Goal: Check status: Check status

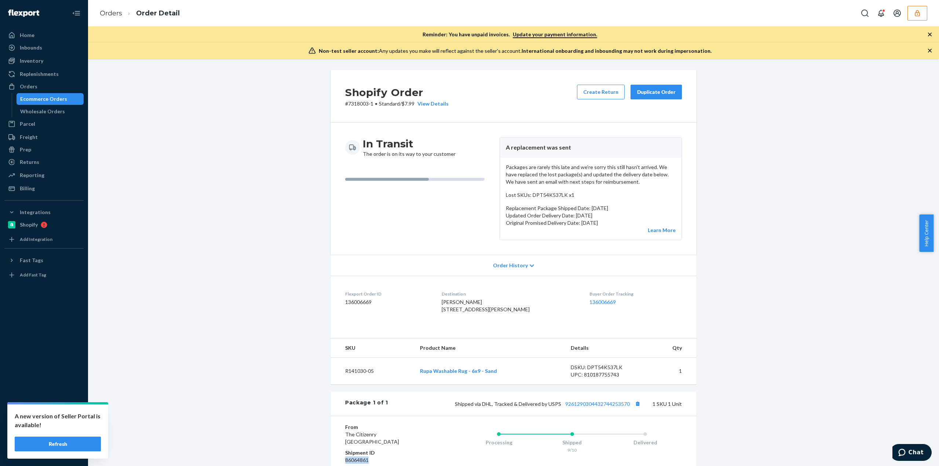
scroll to position [117, 0]
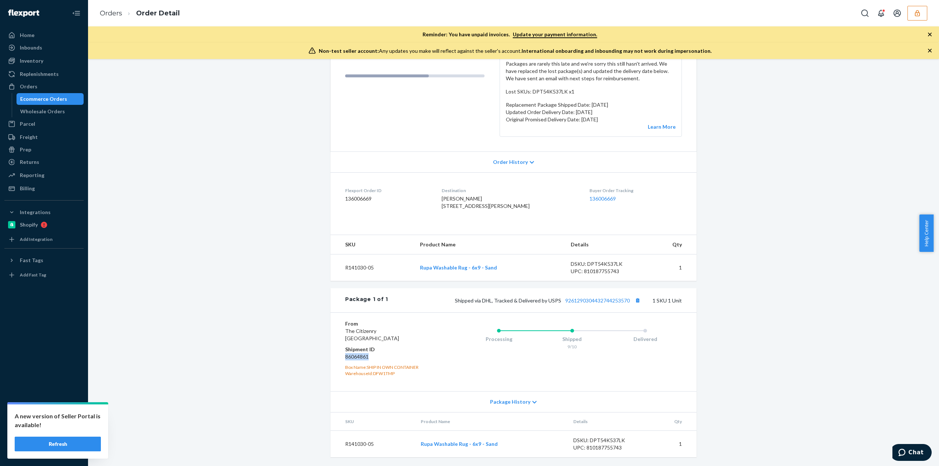
click at [920, 17] on icon "button" at bounding box center [917, 13] width 7 height 7
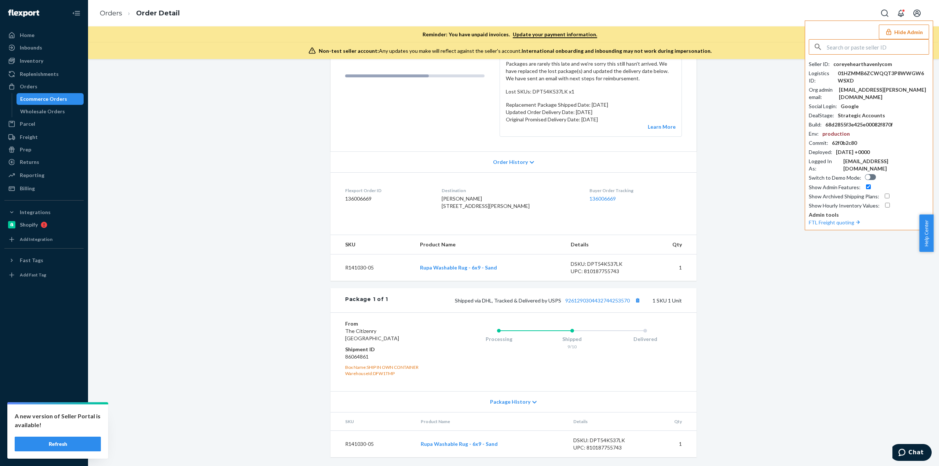
click at [859, 45] on input "text" at bounding box center [878, 47] width 102 height 15
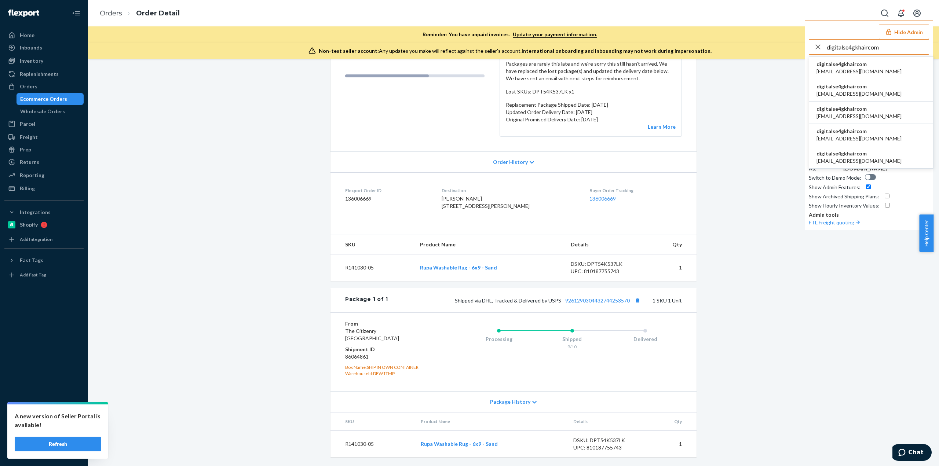
type input "digitalse4gkhaircom"
click at [846, 69] on span "csr4@gkhair.com" at bounding box center [859, 71] width 85 height 7
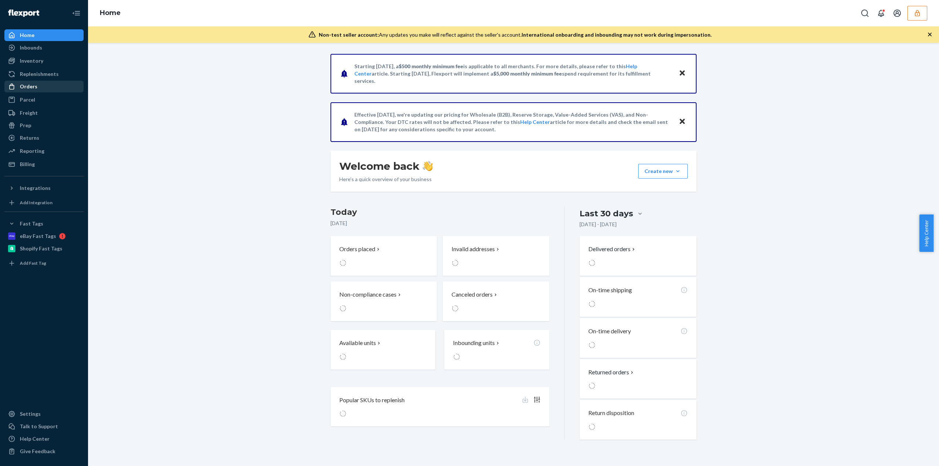
click at [51, 85] on div "Orders" at bounding box center [44, 86] width 78 height 10
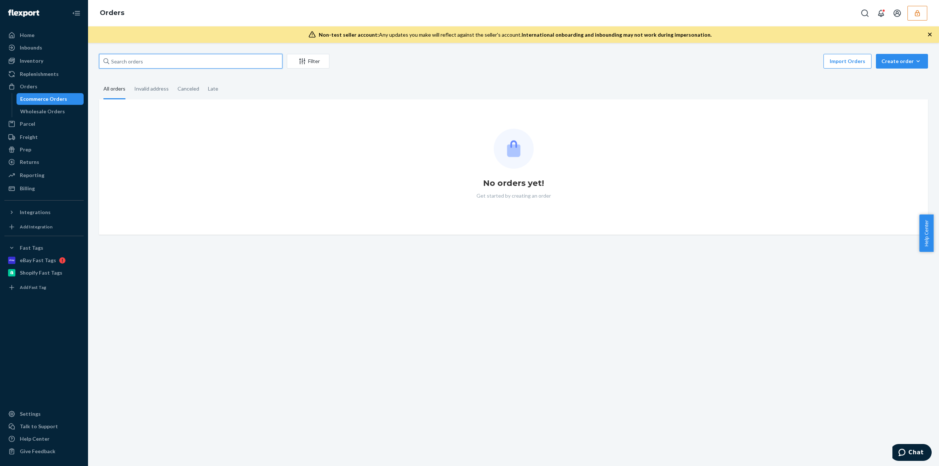
click at [120, 65] on input "text" at bounding box center [190, 61] width 183 height 15
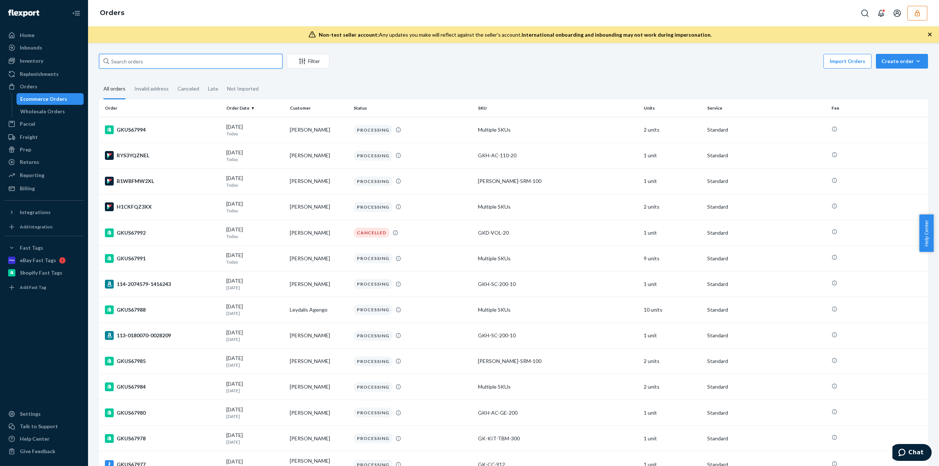
paste input "GKUS67607"
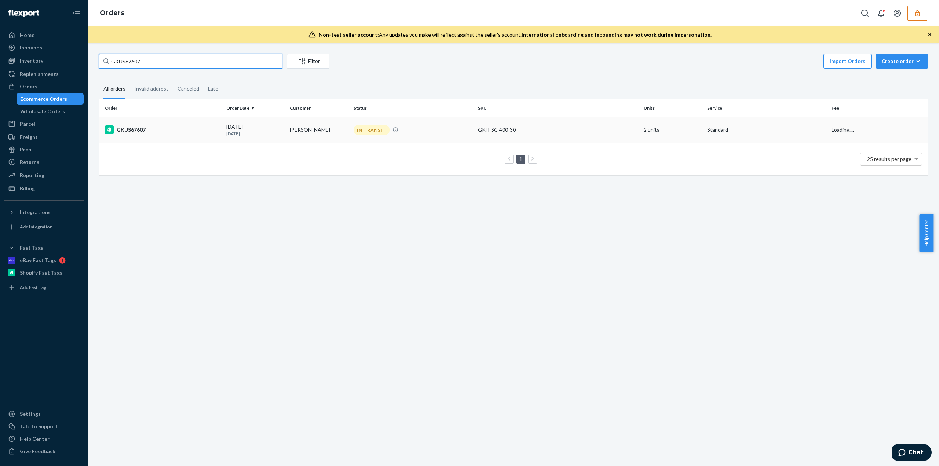
type input "GKUS67607"
click at [296, 124] on td "Lynnette Davis" at bounding box center [318, 130] width 63 height 26
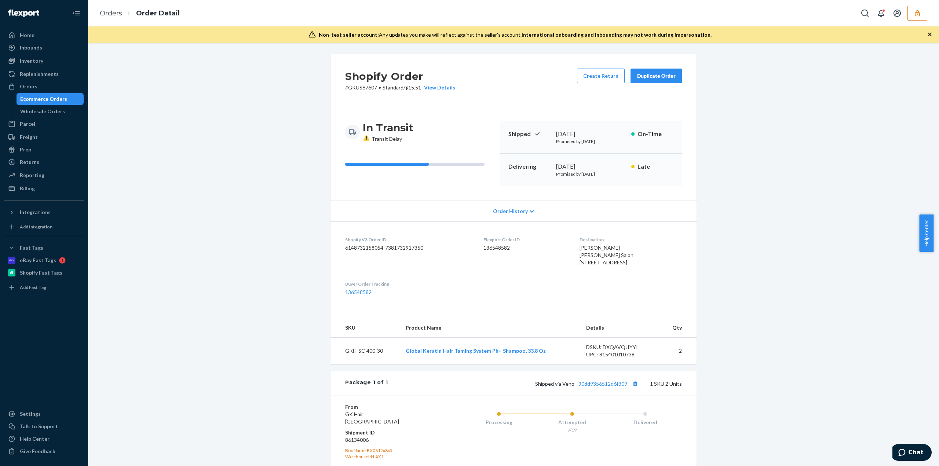
scroll to position [96, 0]
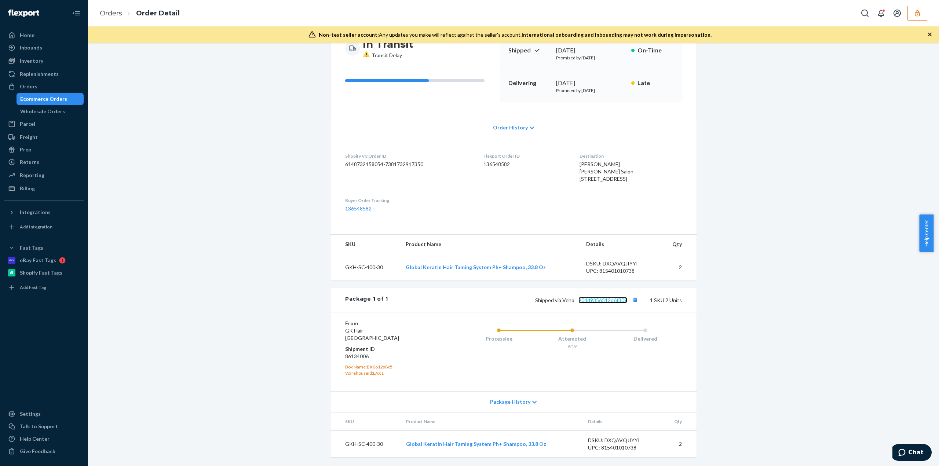
click at [596, 303] on link "90dd9356512d6f309" at bounding box center [603, 300] width 49 height 6
click at [919, 11] on button "button" at bounding box center [918, 13] width 20 height 15
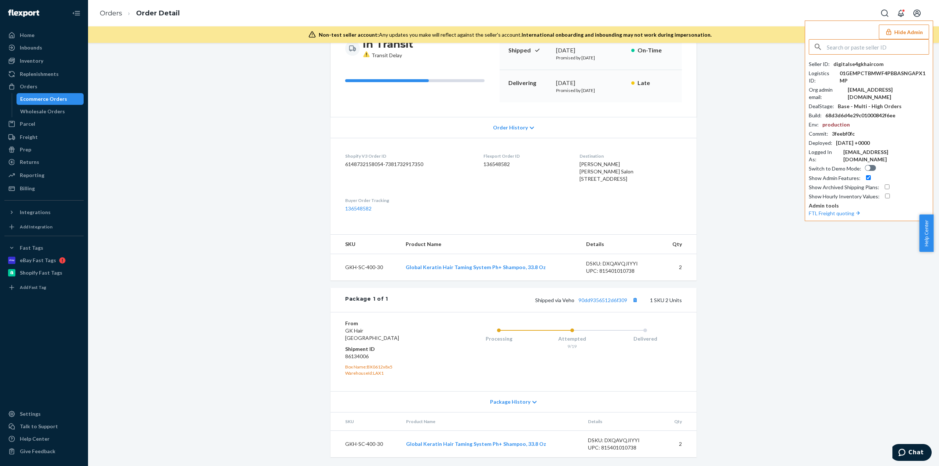
click at [854, 49] on input "text" at bounding box center [878, 47] width 102 height 15
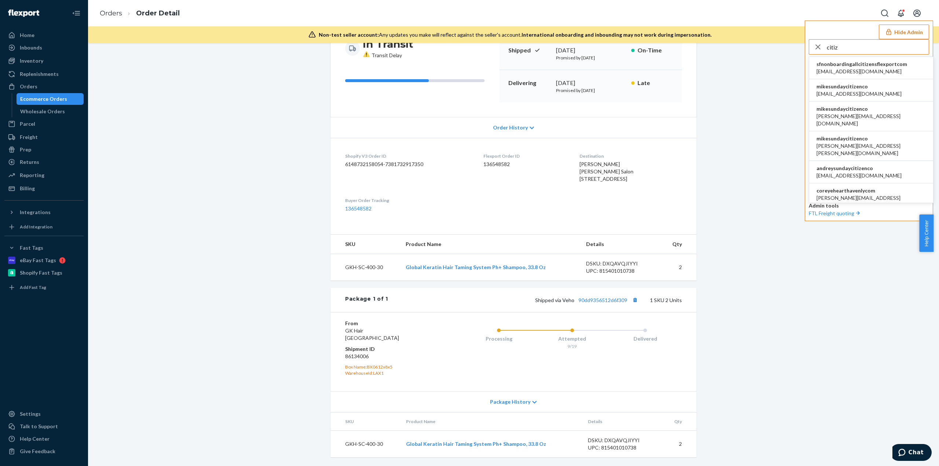
type input "citiz"
click at [877, 183] on li "coreyehearthavenlycom becki@the-citizenry.com" at bounding box center [871, 198] width 124 height 30
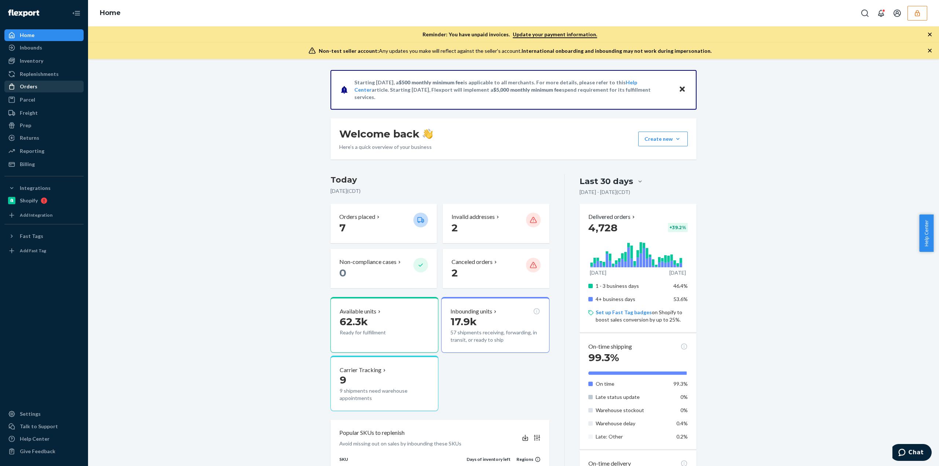
click at [41, 88] on div "Orders" at bounding box center [44, 86] width 78 height 10
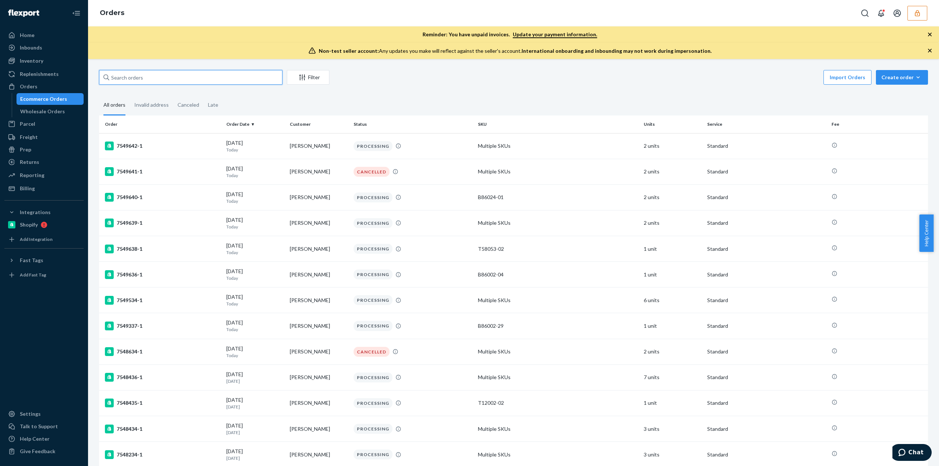
click at [124, 80] on input "text" at bounding box center [190, 77] width 183 height 15
drag, startPoint x: 125, startPoint y: 80, endPoint x: 49, endPoint y: 64, distance: 77.6
click at [49, 64] on div "Inventory" at bounding box center [44, 61] width 78 height 10
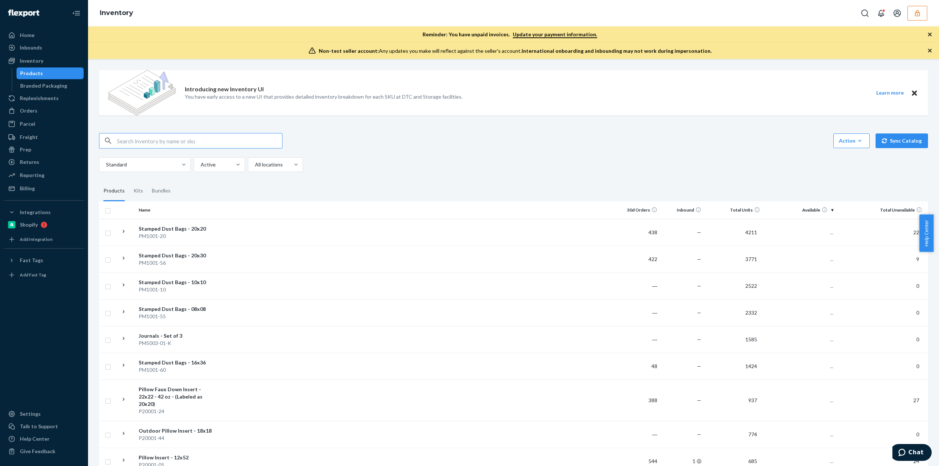
click at [133, 140] on input "text" at bounding box center [199, 141] width 165 height 15
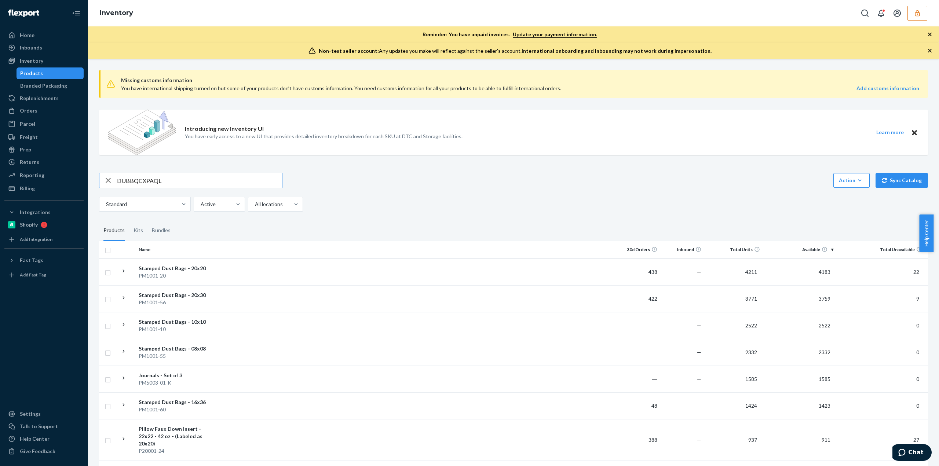
type input "DUBBQCXPAQL"
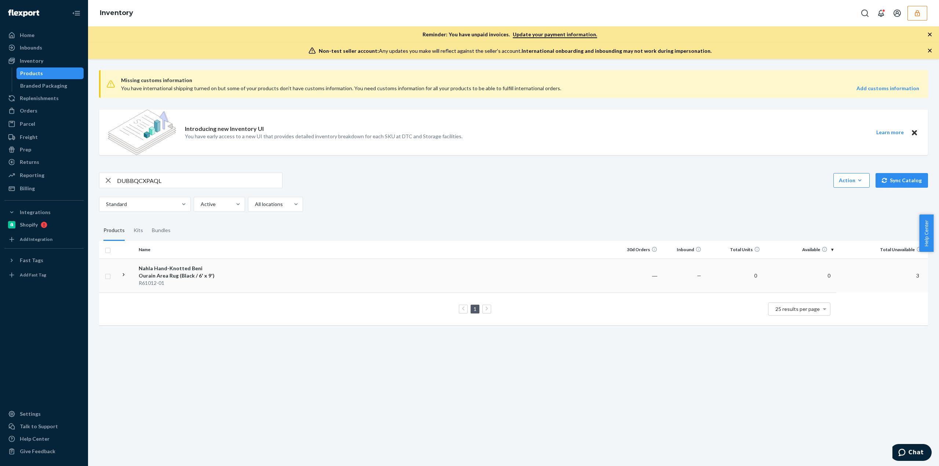
click at [344, 276] on td at bounding box center [417, 276] width 398 height 34
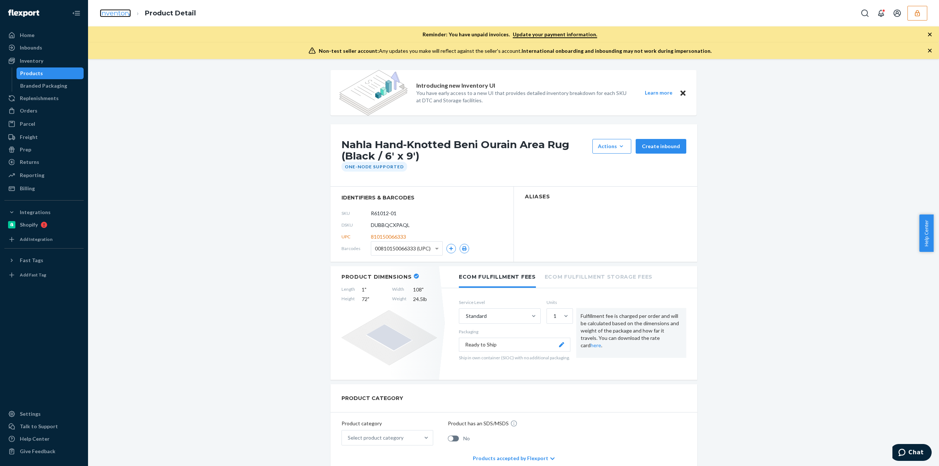
click at [117, 14] on link "Inventory" at bounding box center [115, 13] width 31 height 8
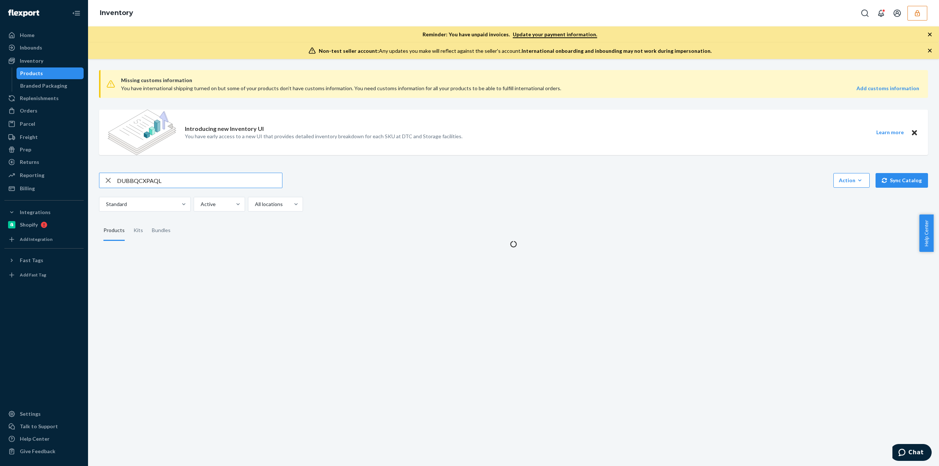
click at [153, 184] on input "DUBBQCXPAQL" at bounding box center [199, 180] width 165 height 15
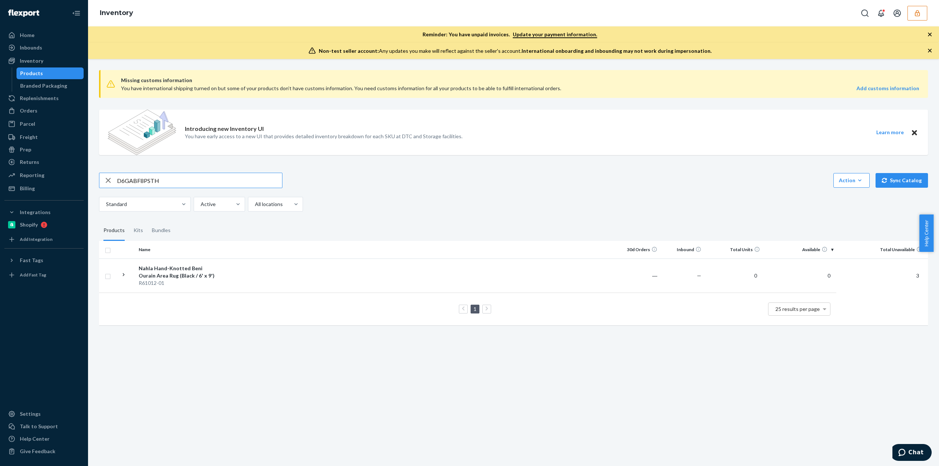
type input "D6GABF8PSTH"
click at [506, 273] on td at bounding box center [417, 272] width 398 height 27
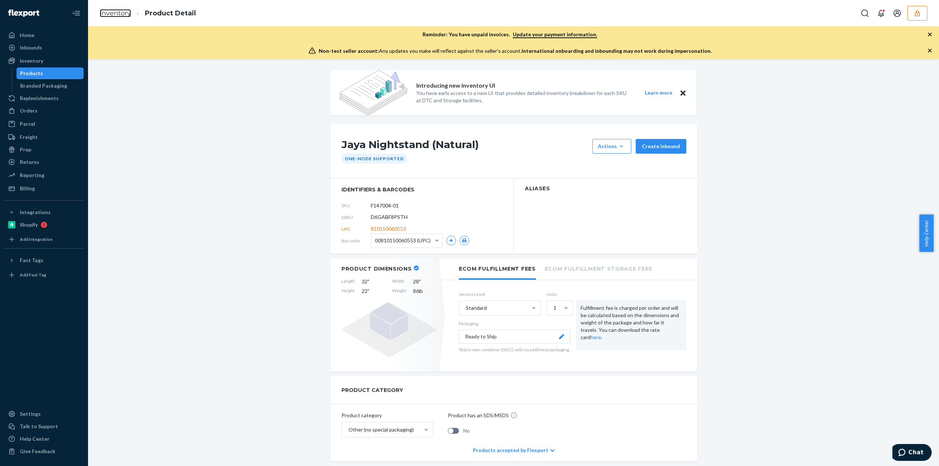
drag, startPoint x: 107, startPoint y: 12, endPoint x: 123, endPoint y: 52, distance: 43.1
click at [107, 12] on link "Inventory" at bounding box center [115, 13] width 31 height 8
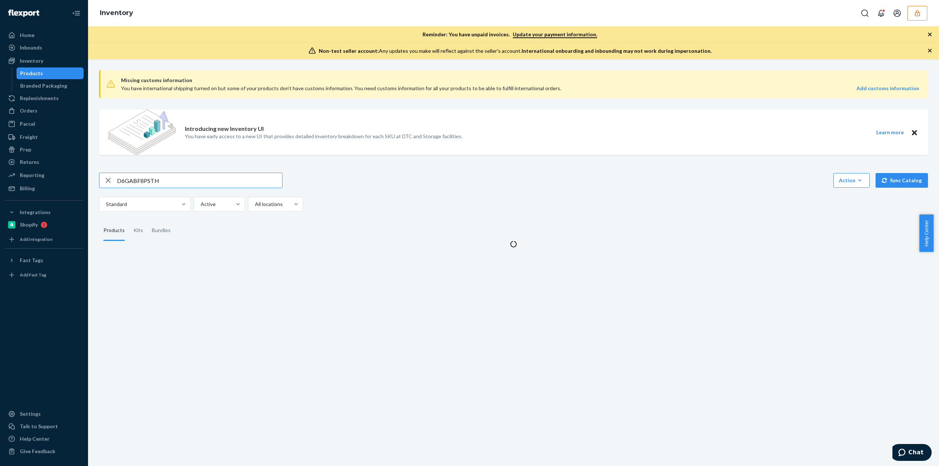
click at [139, 183] on input "D6GABF8PSTH" at bounding box center [199, 180] width 165 height 15
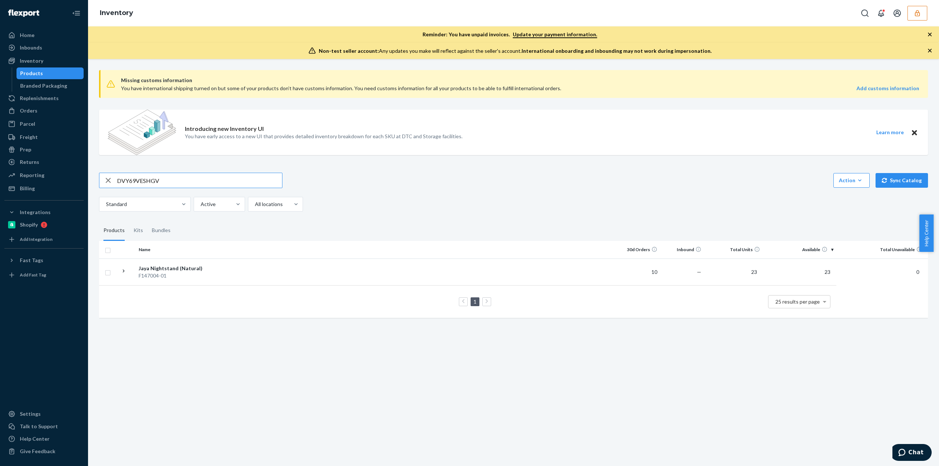
type input "DVY69VESHGV"
click at [241, 262] on td at bounding box center [417, 276] width 398 height 34
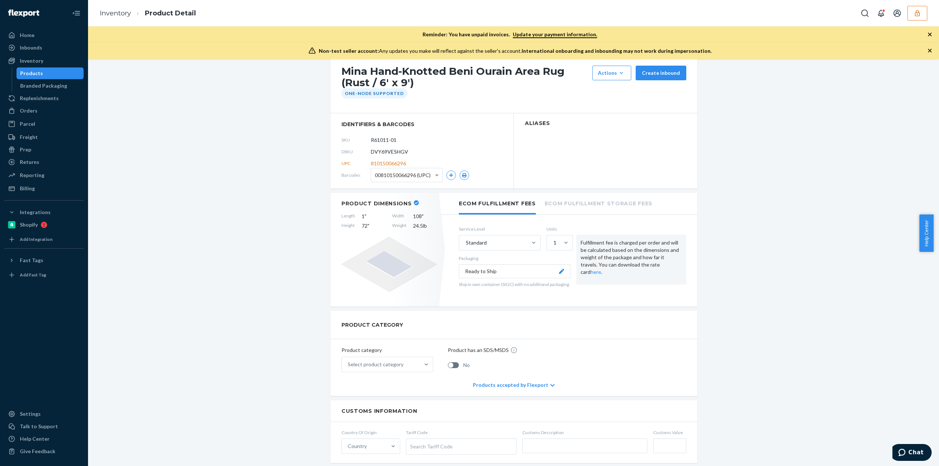
scroll to position [110, 0]
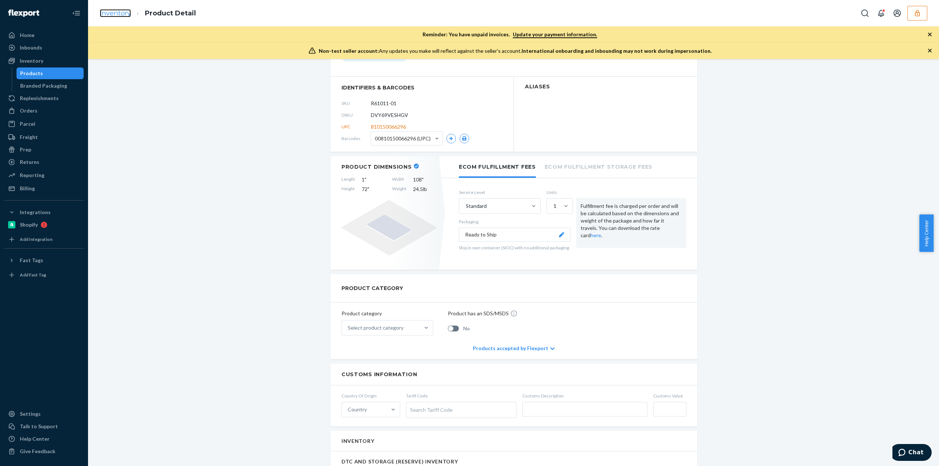
click at [113, 16] on link "Inventory" at bounding box center [115, 13] width 31 height 8
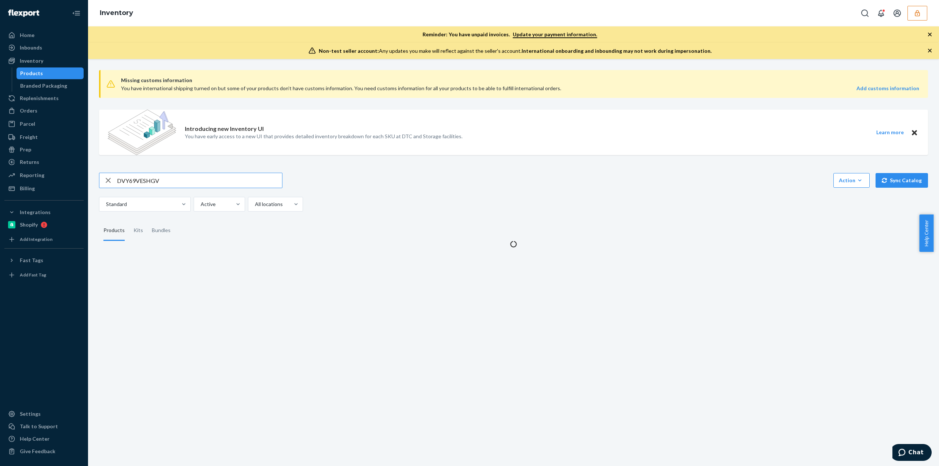
click at [135, 181] on input "DVY69VESHGV" at bounding box center [199, 180] width 165 height 15
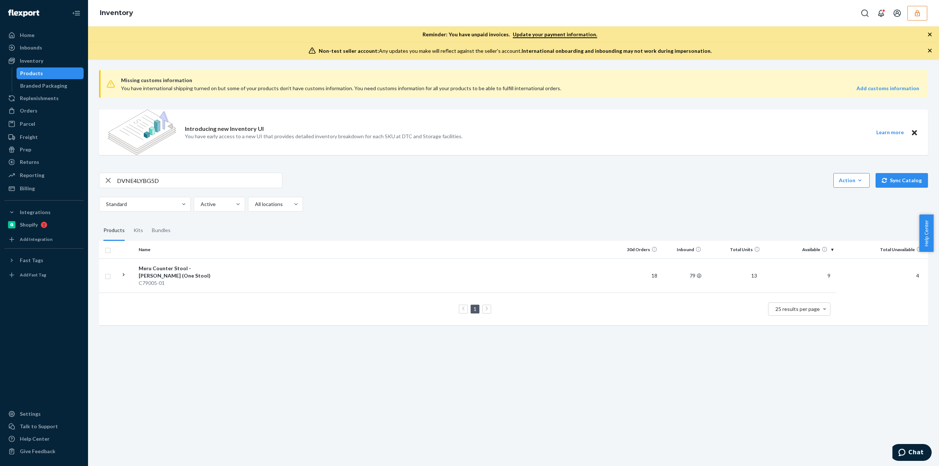
click at [156, 183] on input "DVNE4LYBG5D" at bounding box center [199, 180] width 165 height 15
paste input "UBBQCXPAQL"
type input "DUBBQCXPAQL"
click at [916, 15] on icon "button" at bounding box center [917, 13] width 5 height 6
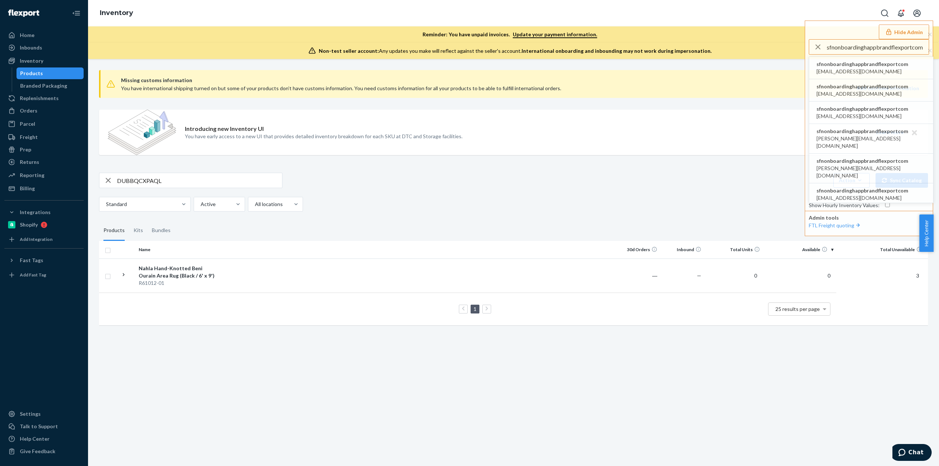
type input "sfnonboardinghappbrandflexportcom"
click at [828, 63] on span "sfnonboardinghappbrandflexportcom" at bounding box center [863, 64] width 92 height 7
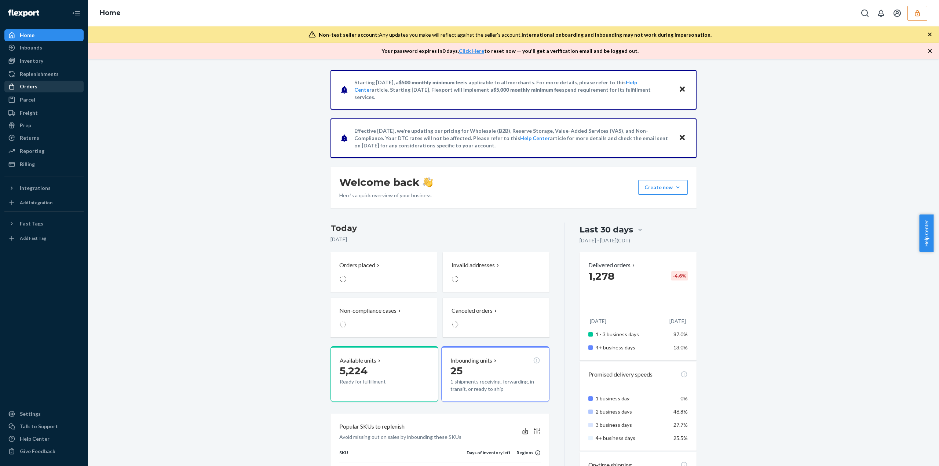
click at [32, 87] on div "Orders" at bounding box center [29, 86] width 18 height 7
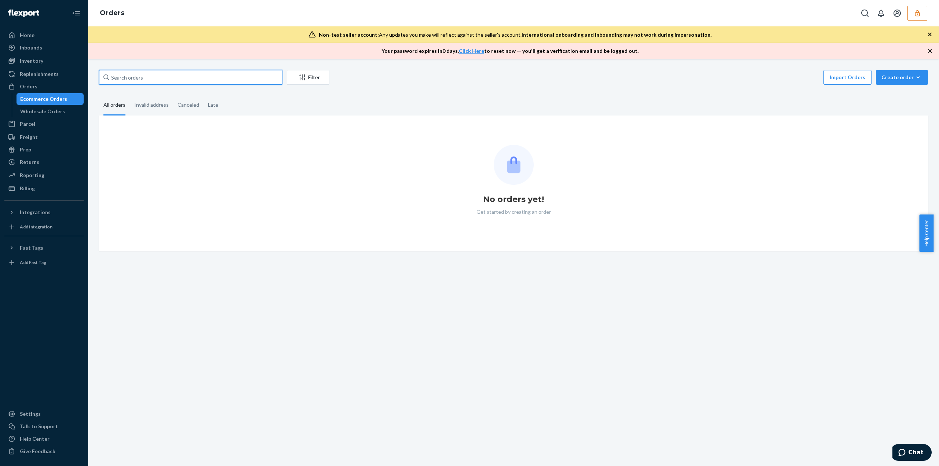
click at [152, 76] on input "text" at bounding box center [190, 77] width 183 height 15
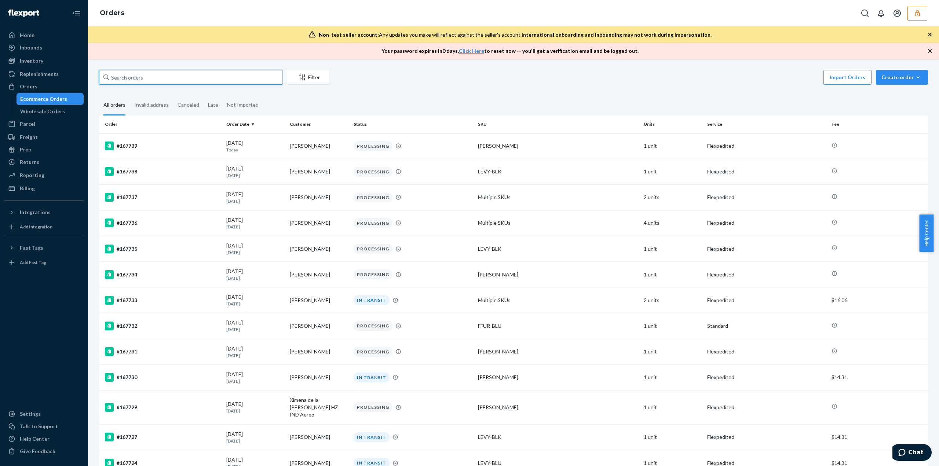
paste input "r #136907374"
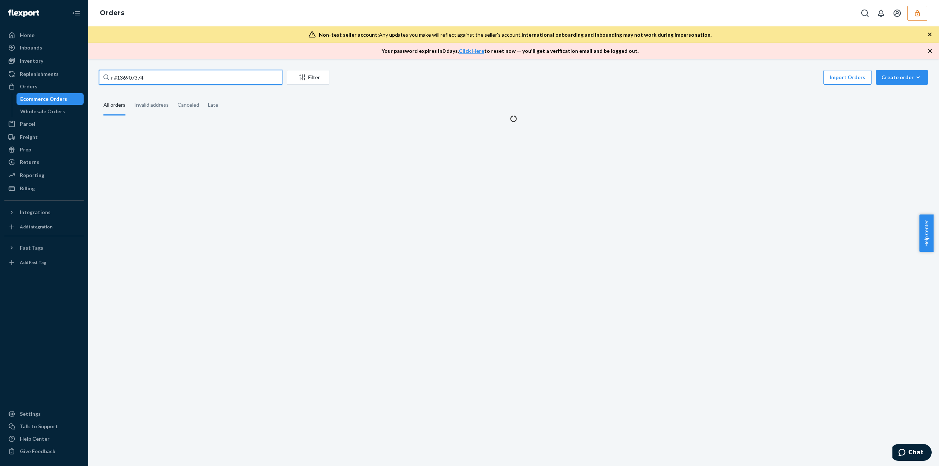
click at [116, 80] on input "r #136907374" at bounding box center [190, 77] width 183 height 15
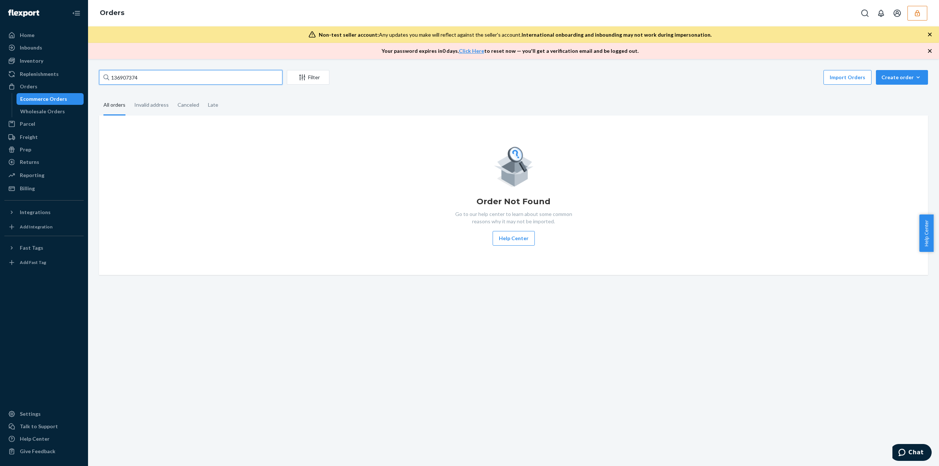
click at [165, 75] on input "136907374" at bounding box center [190, 77] width 183 height 15
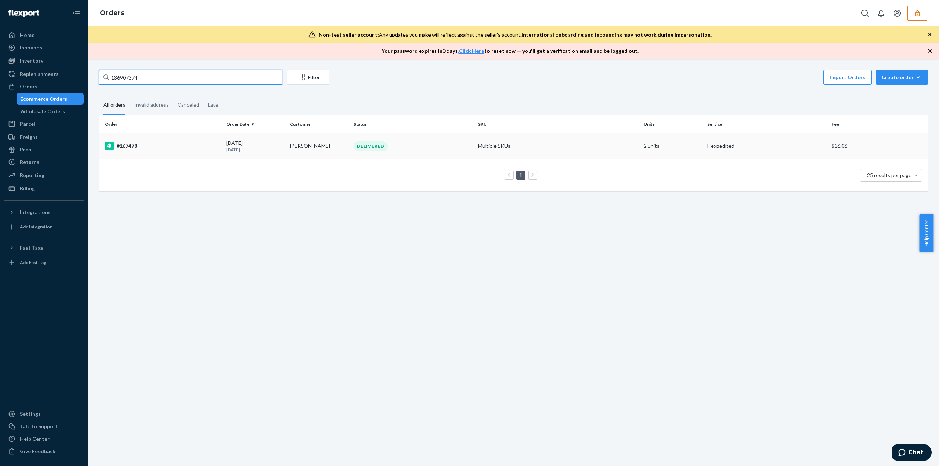
type input "136907374"
click at [380, 141] on div "DELIVERED" at bounding box center [371, 146] width 34 height 10
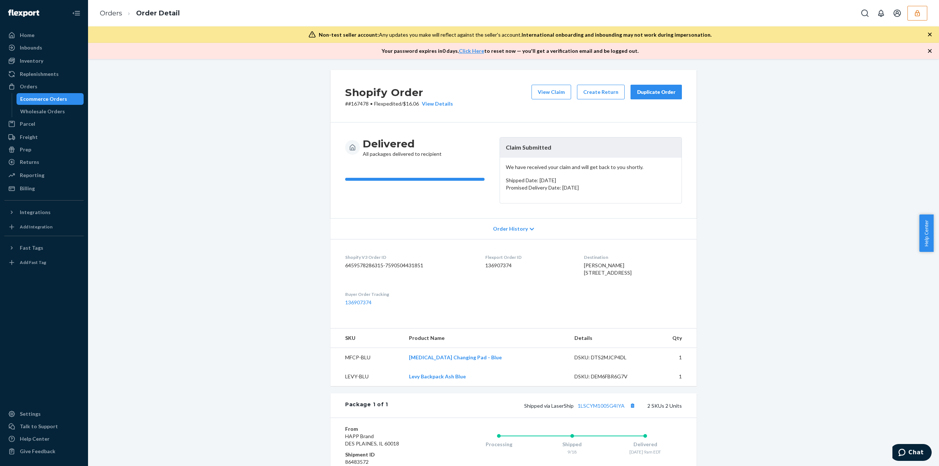
scroll to position [130, 0]
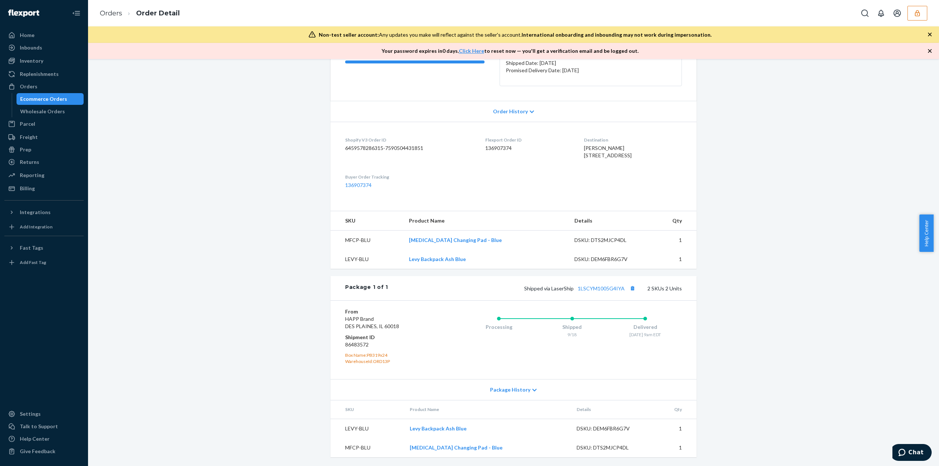
click at [919, 15] on icon "button" at bounding box center [917, 13] width 7 height 7
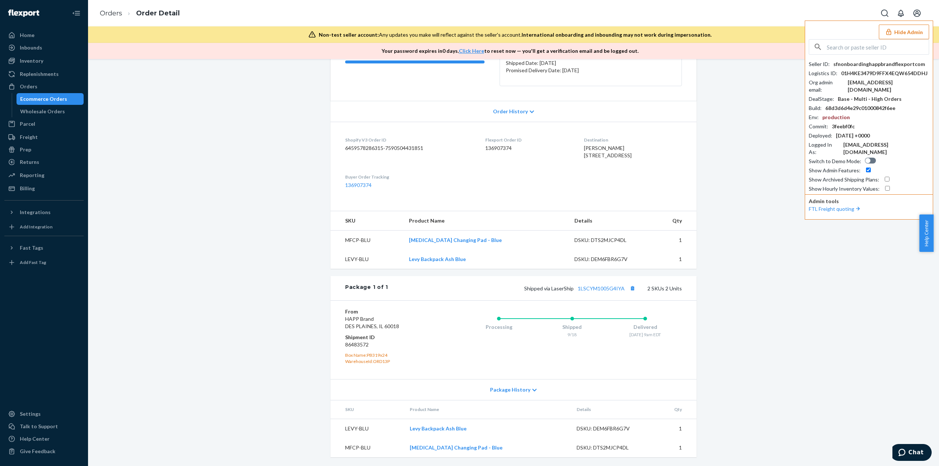
drag, startPoint x: 848, startPoint y: 39, endPoint x: 847, endPoint y: 45, distance: 6.7
paste input "fitkingglobalgmailcom"
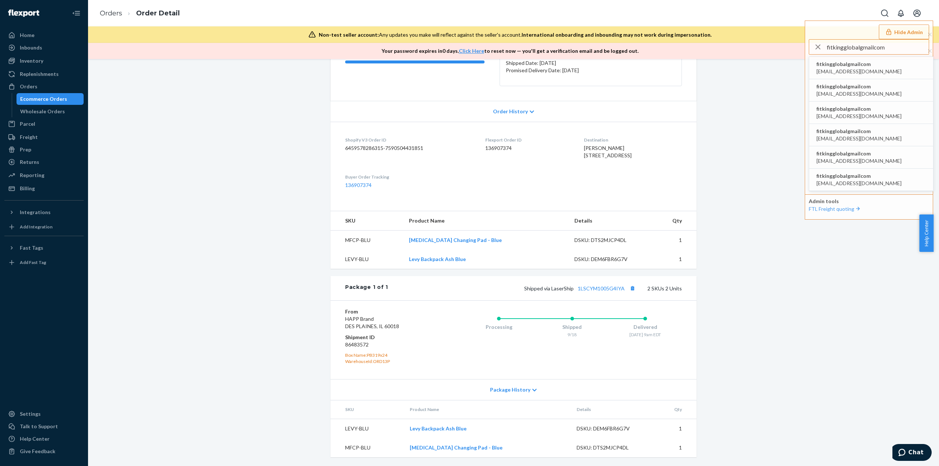
type input "fitkingglobalgmailcom"
click at [839, 66] on span "fitkingglobalgmailcom" at bounding box center [859, 64] width 85 height 7
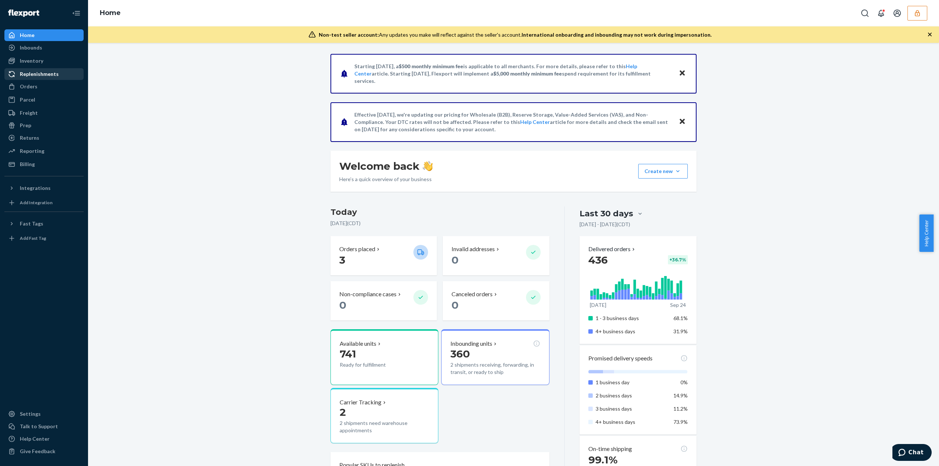
click at [45, 84] on div "Orders" at bounding box center [44, 86] width 78 height 10
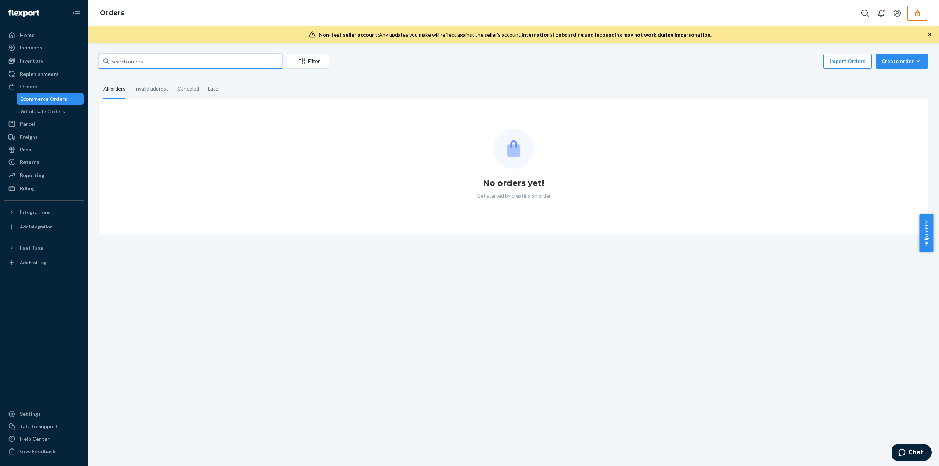
click at [123, 63] on input "text" at bounding box center [190, 61] width 183 height 15
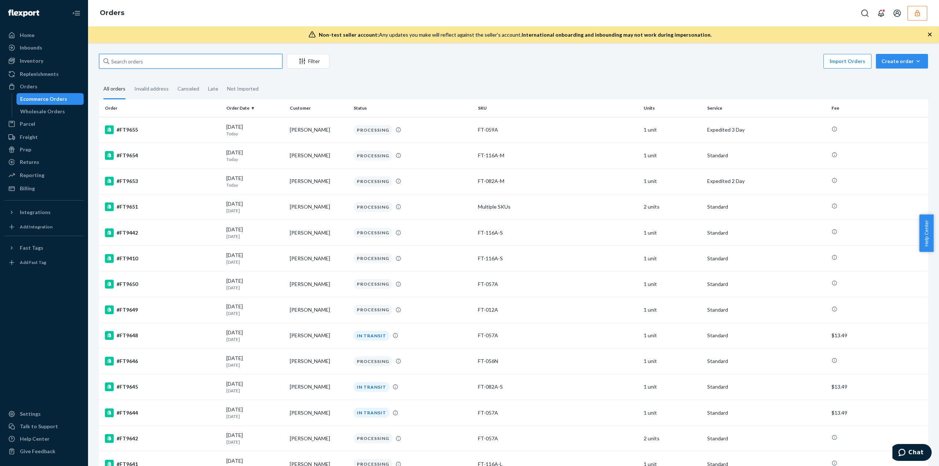
paste input "FT9609"
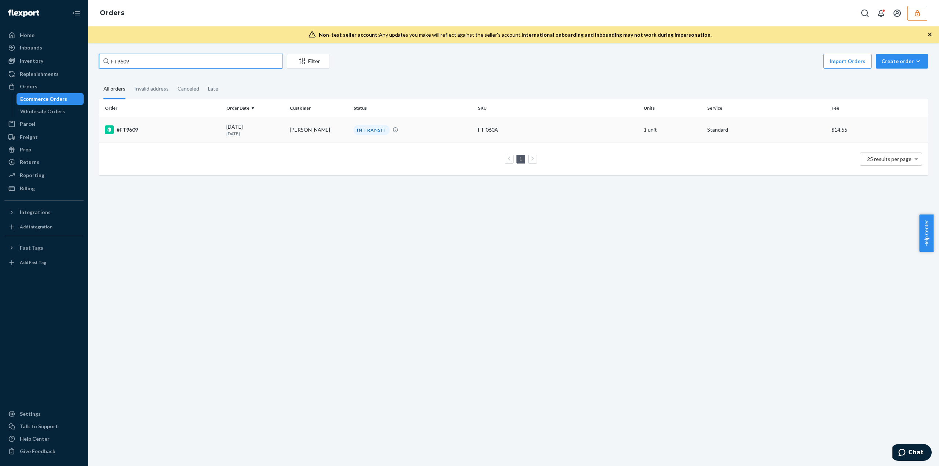
type input "FT9609"
click at [354, 121] on td "IN TRANSIT" at bounding box center [413, 130] width 124 height 26
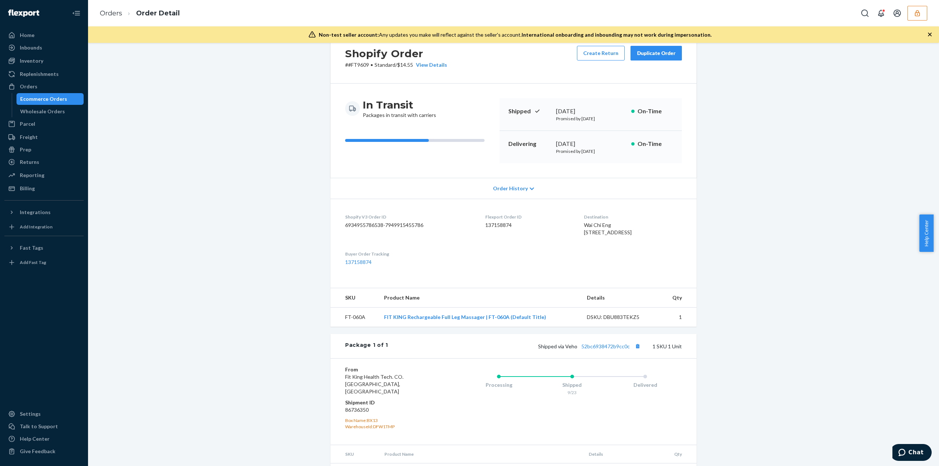
scroll to position [54, 0]
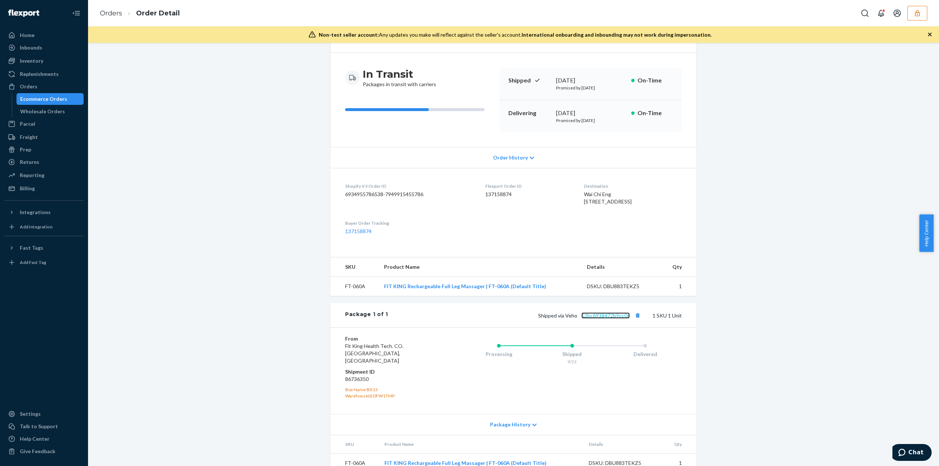
click at [594, 319] on link "52bc6938472b9cc0c" at bounding box center [606, 316] width 48 height 6
drag, startPoint x: 910, startPoint y: 14, endPoint x: 898, endPoint y: 16, distance: 11.9
click at [910, 14] on button "button" at bounding box center [918, 13] width 20 height 15
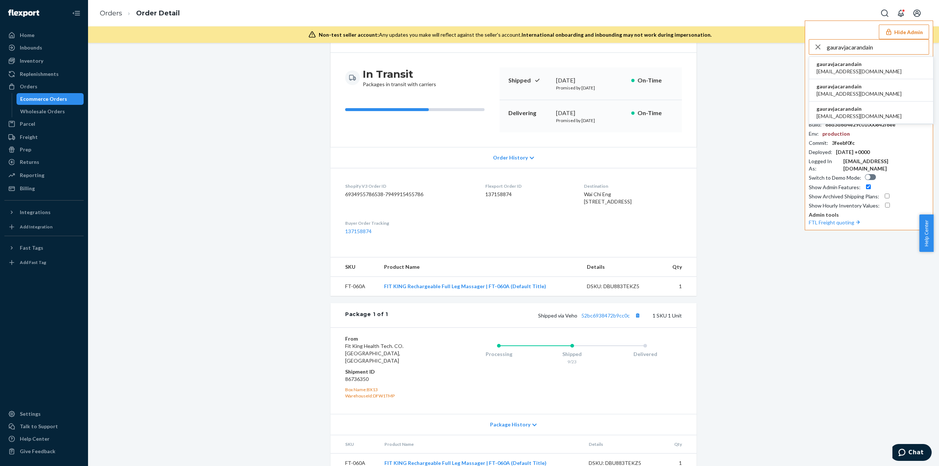
type input "gauravjacarandain"
click at [854, 72] on span "gaurav@jacaranda.in" at bounding box center [859, 71] width 85 height 7
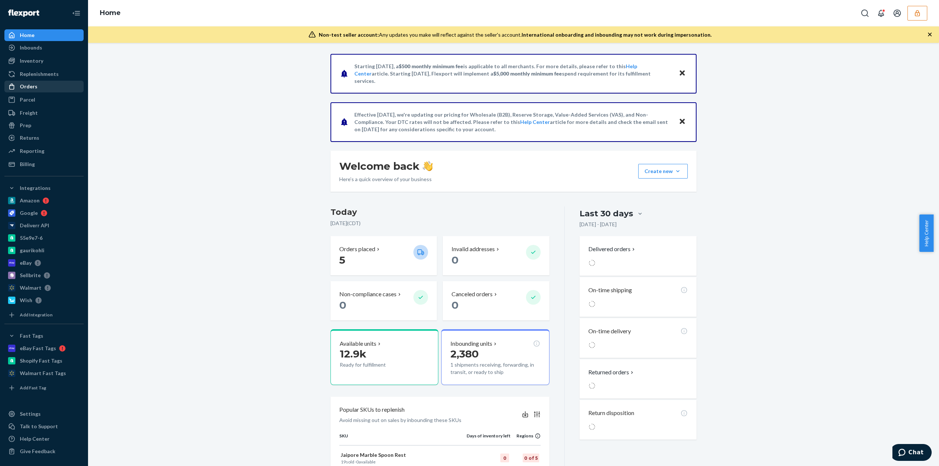
click at [61, 91] on div "Orders" at bounding box center [44, 86] width 78 height 10
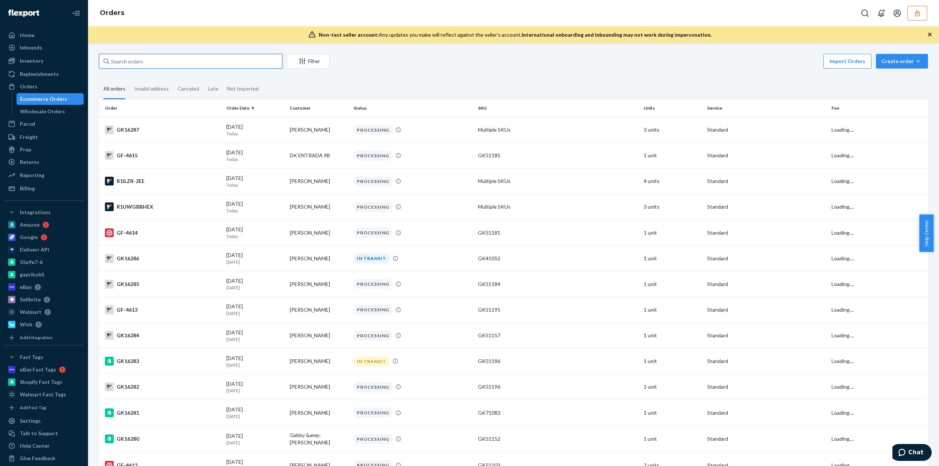
paste input "137194560"
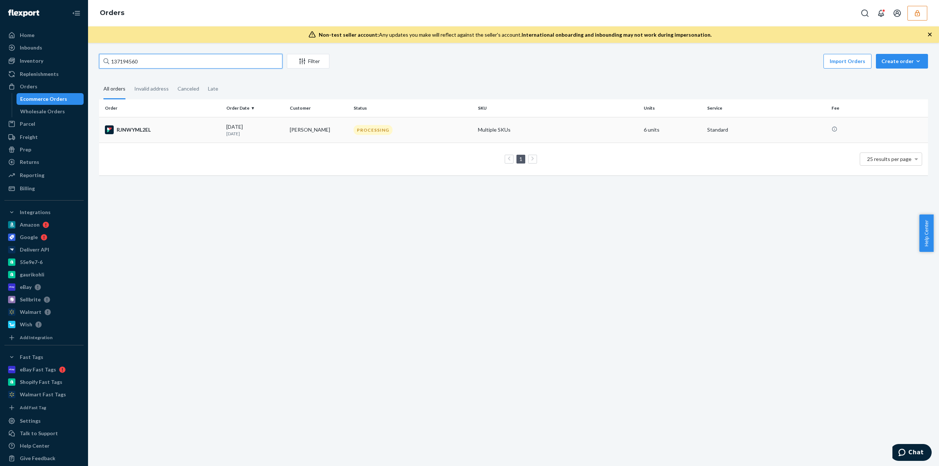
type input "137194560"
click at [396, 128] on div "PROCESSING" at bounding box center [412, 130] width 121 height 10
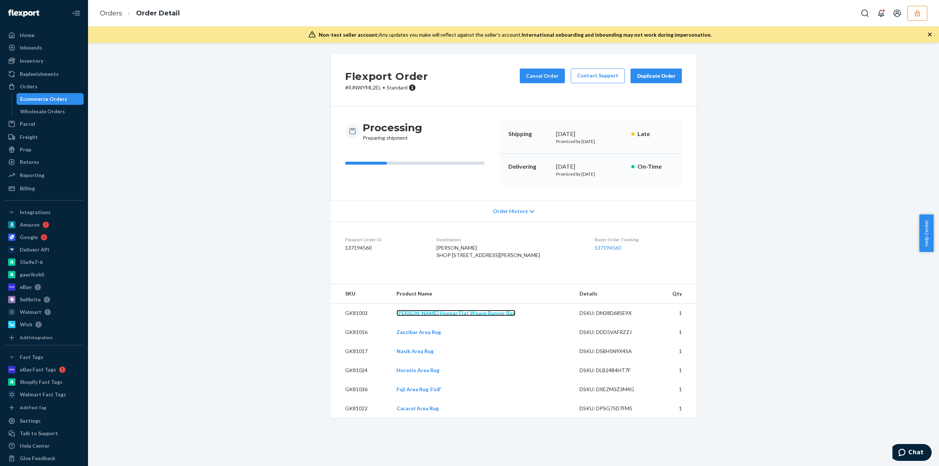
click at [471, 316] on link "[PERSON_NAME] Hunnar Flat Weave Runner Rug" at bounding box center [456, 313] width 119 height 6
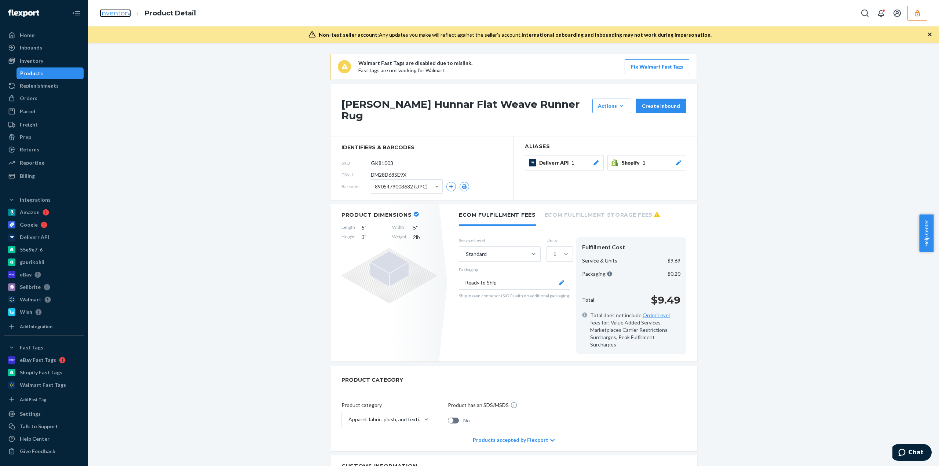
click at [124, 15] on link "Inventory" at bounding box center [115, 13] width 31 height 8
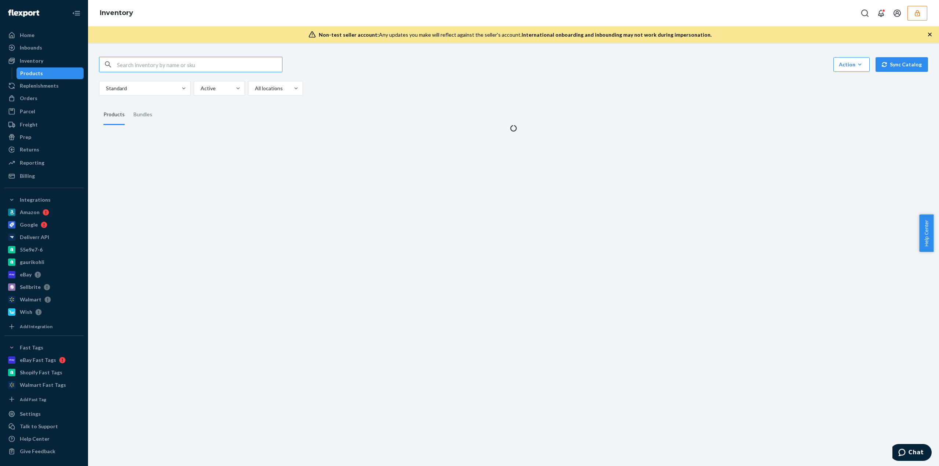
click at [187, 68] on div "Action Create product Create bundle Bulk create products Bulk update products B…" at bounding box center [514, 90] width 840 height 84
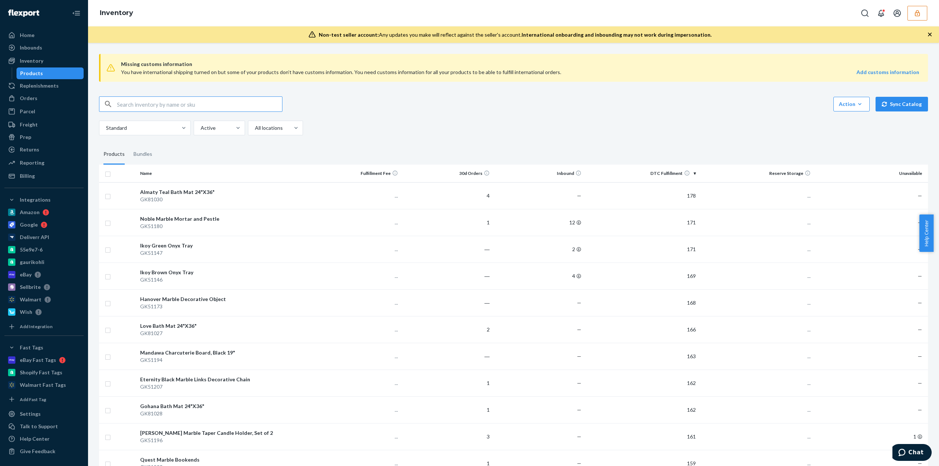
drag, startPoint x: 187, startPoint y: 68, endPoint x: 180, endPoint y: 102, distance: 34.8
click at [180, 102] on input "text" at bounding box center [199, 104] width 165 height 15
paste input "DDD5VAFRZZJ"
type input "DDD5VAFRZZJ"
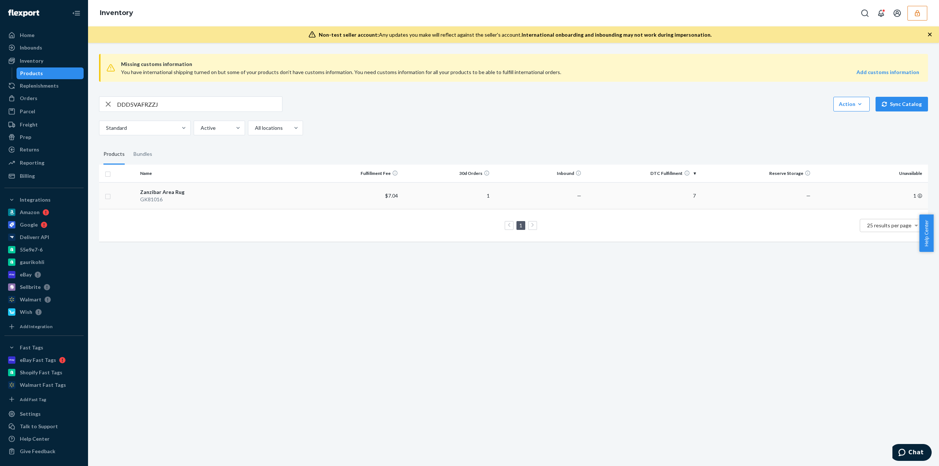
click at [459, 207] on td "1" at bounding box center [447, 195] width 92 height 27
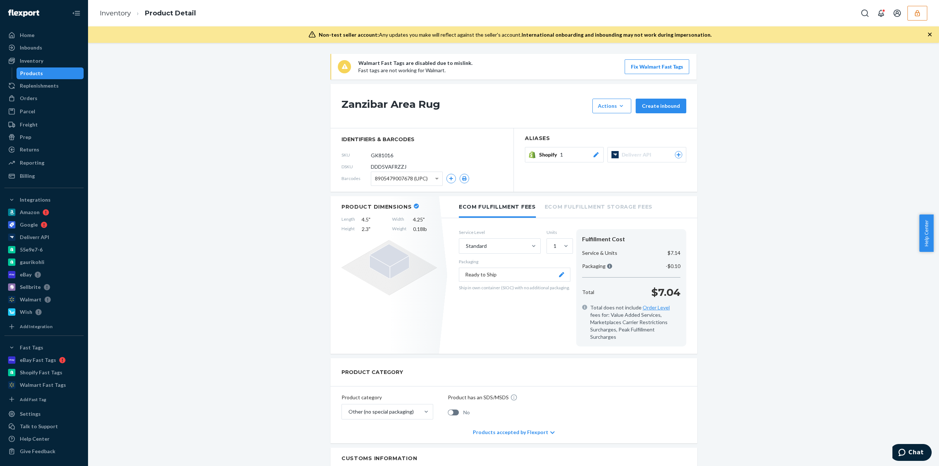
click at [354, 99] on h1 "Zanzibar Area Rug" at bounding box center [465, 106] width 247 height 15
copy div "Zanzibar Area Rug"
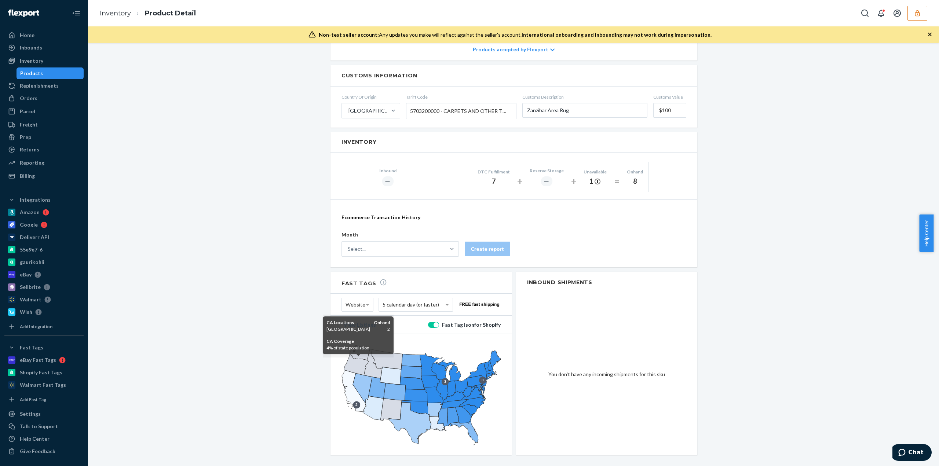
scroll to position [384, 0]
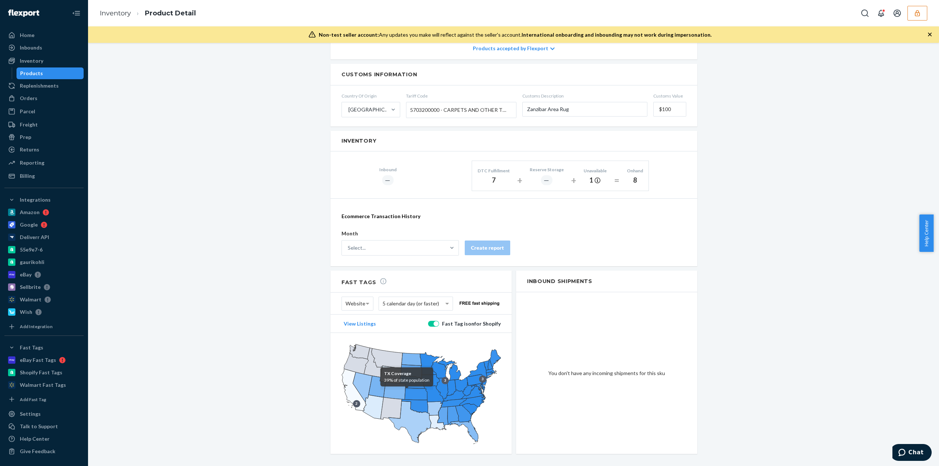
click at [411, 414] on icon at bounding box center [410, 422] width 43 height 42
click at [923, 11] on button "button" at bounding box center [918, 13] width 20 height 15
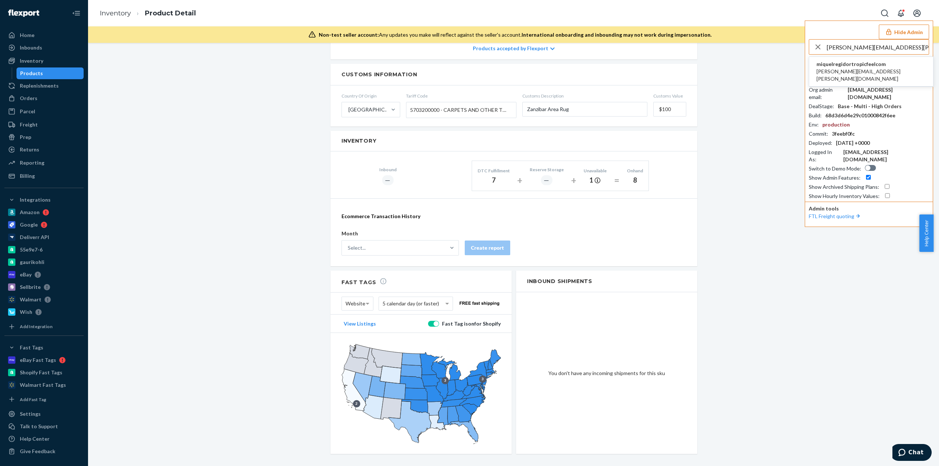
type input "sarah.shaughnessy@tropicfeel.com"
click at [842, 77] on li "miquelregidortropicfeelcom sarah.shaughnessy@tropicfeel.com" at bounding box center [871, 72] width 124 height 30
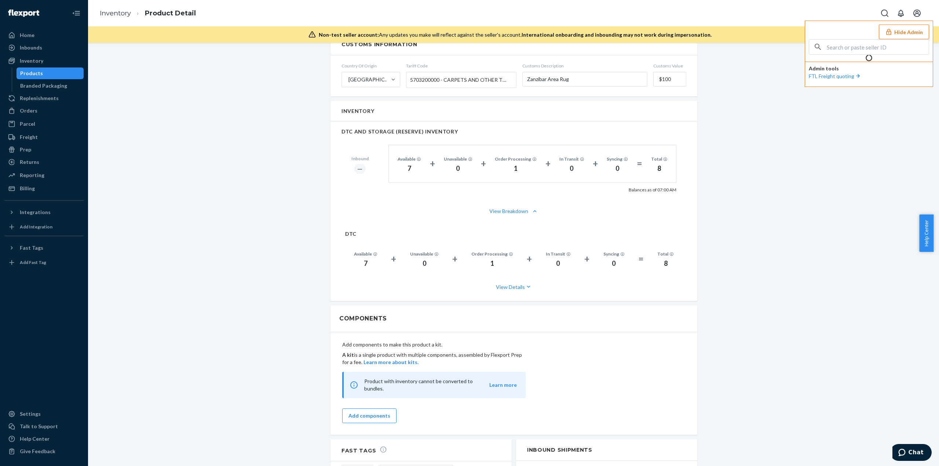
scroll to position [408, 0]
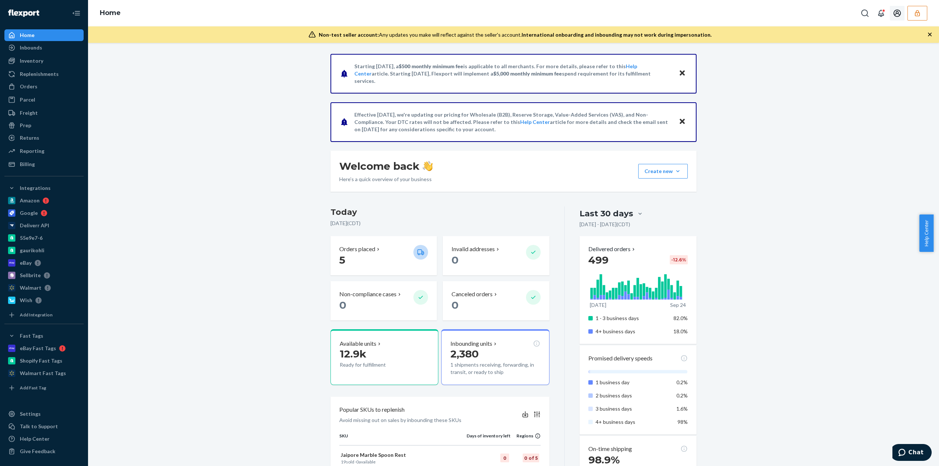
click at [921, 16] on icon "button" at bounding box center [917, 13] width 7 height 7
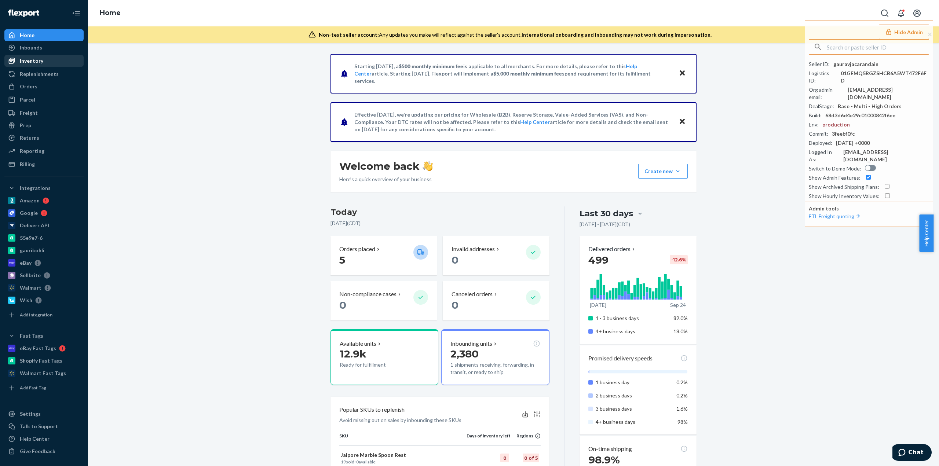
click at [36, 64] on div "Inventory" at bounding box center [31, 60] width 23 height 7
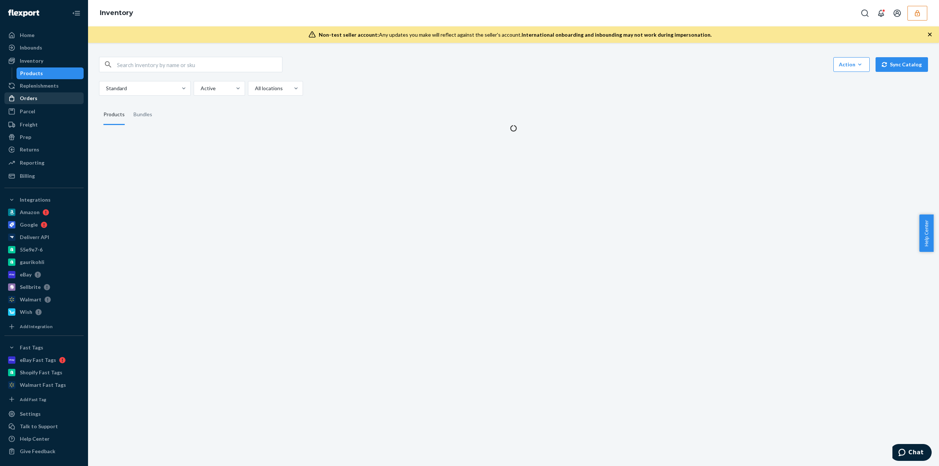
click at [53, 98] on div "Orders" at bounding box center [44, 98] width 78 height 10
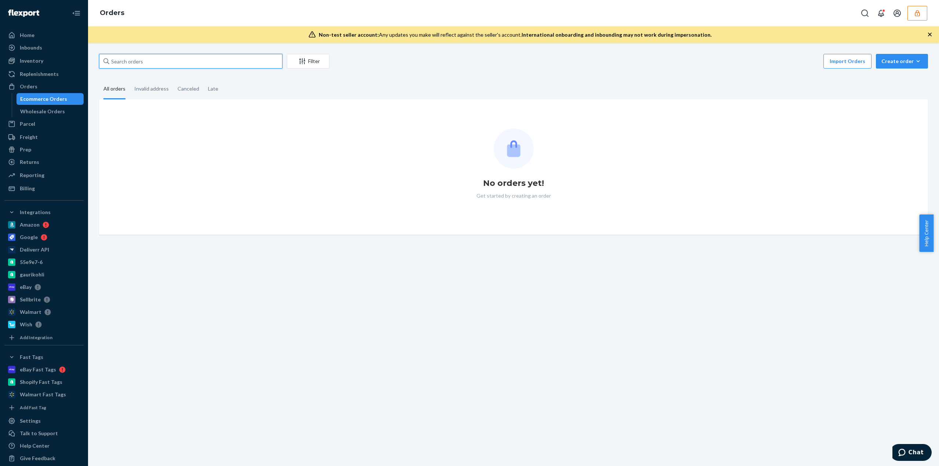
click at [128, 66] on input "text" at bounding box center [190, 61] width 183 height 15
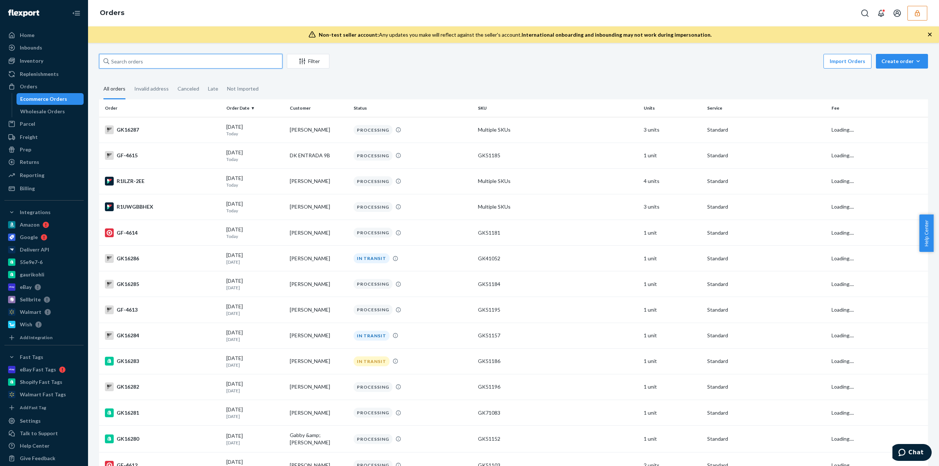
paste input "137194560"
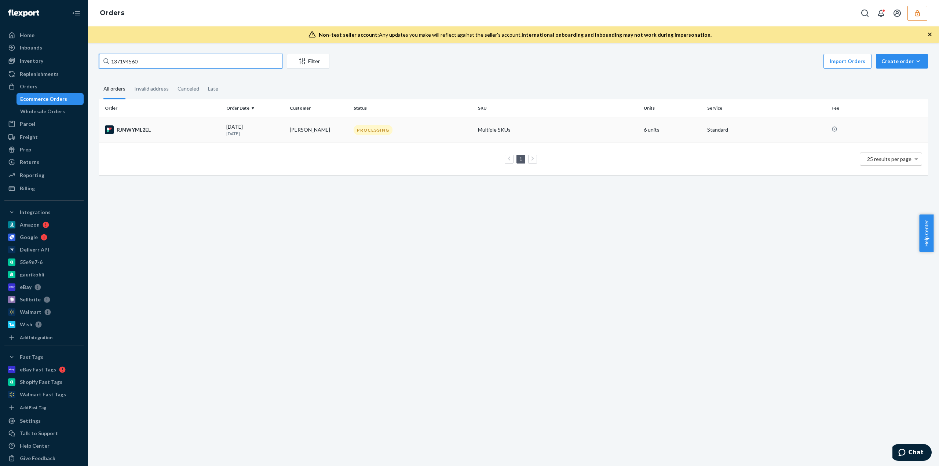
type input "137194560"
click at [308, 130] on td "ANTHONY PATTI" at bounding box center [318, 130] width 63 height 26
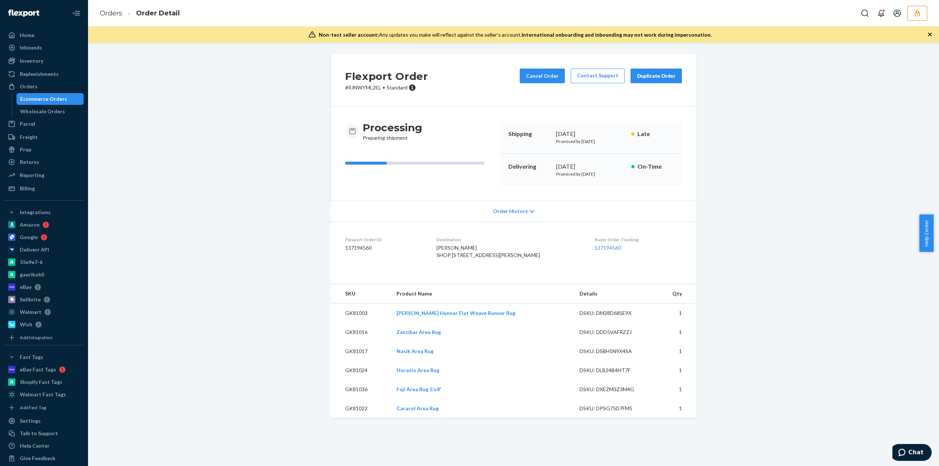
click at [611, 336] on div "DSKU: DDD5VAFRZZJ" at bounding box center [614, 332] width 69 height 7
copy div "DDD5VAFRZZJ"
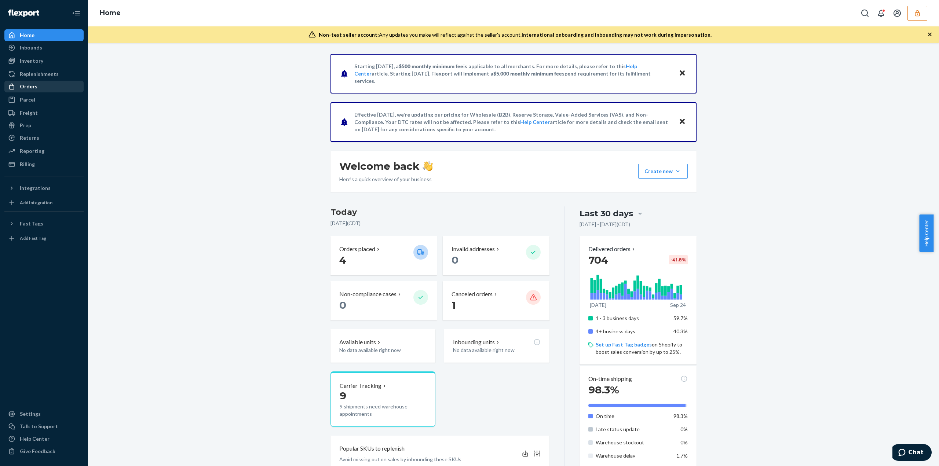
drag, startPoint x: 63, startPoint y: 85, endPoint x: 68, endPoint y: 80, distance: 7.3
click at [62, 85] on div "Orders" at bounding box center [44, 86] width 78 height 10
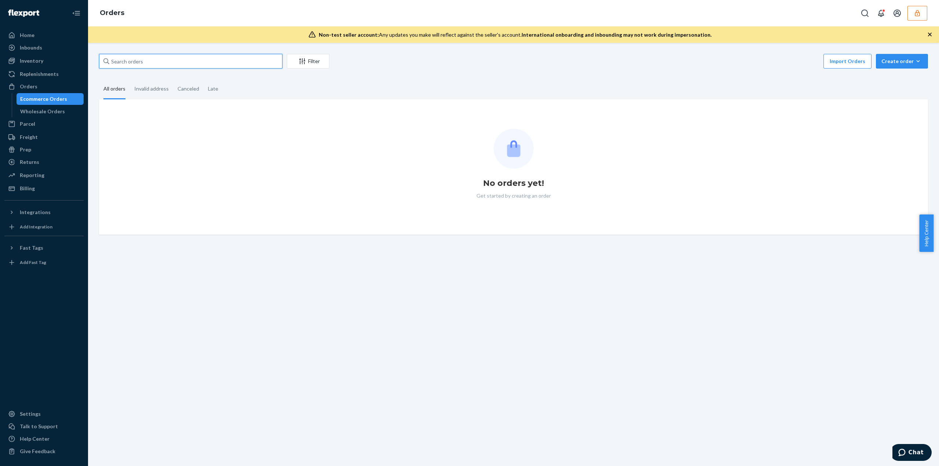
click at [125, 65] on input "text" at bounding box center [190, 61] width 183 height 15
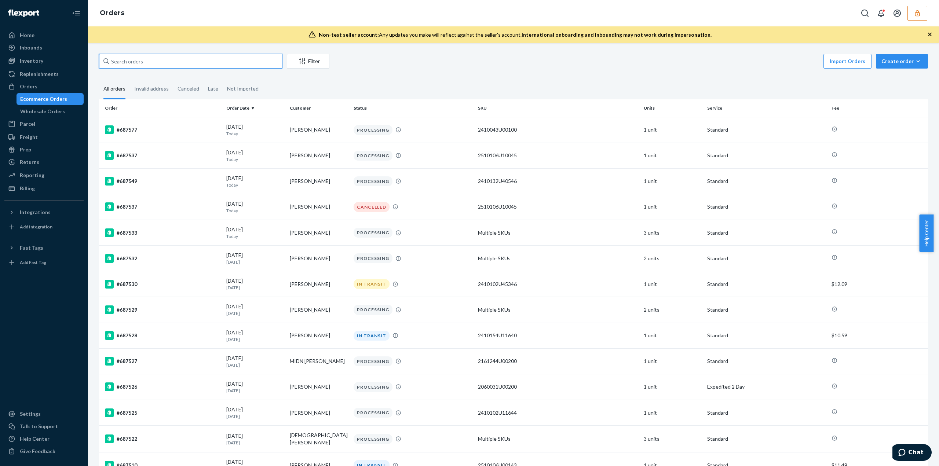
paste input "686545"
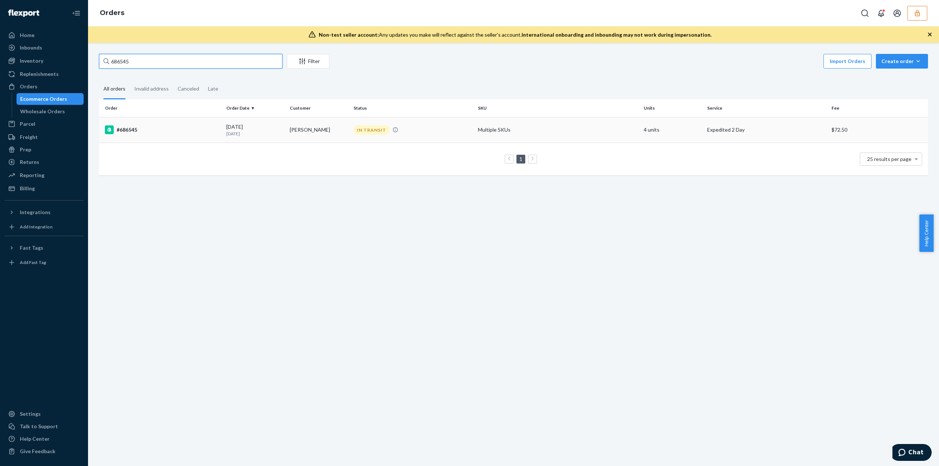
type input "686545"
click at [265, 131] on p "7 days ago" at bounding box center [255, 134] width 58 height 6
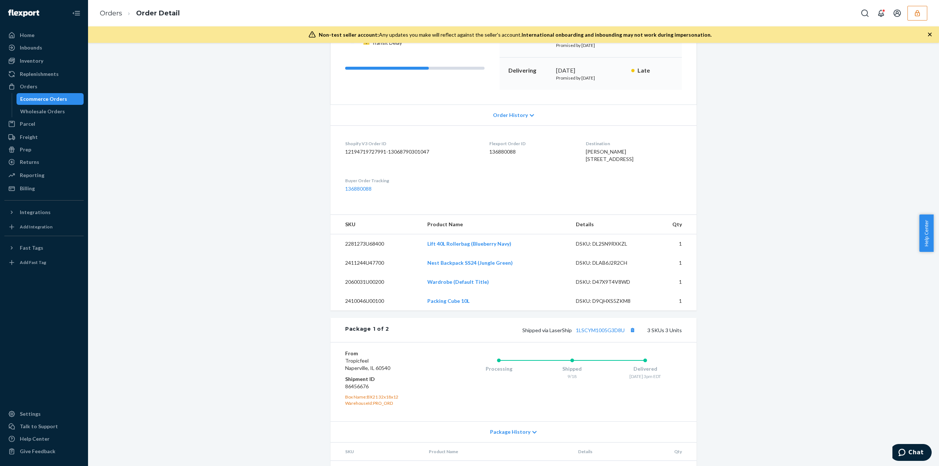
scroll to position [147, 0]
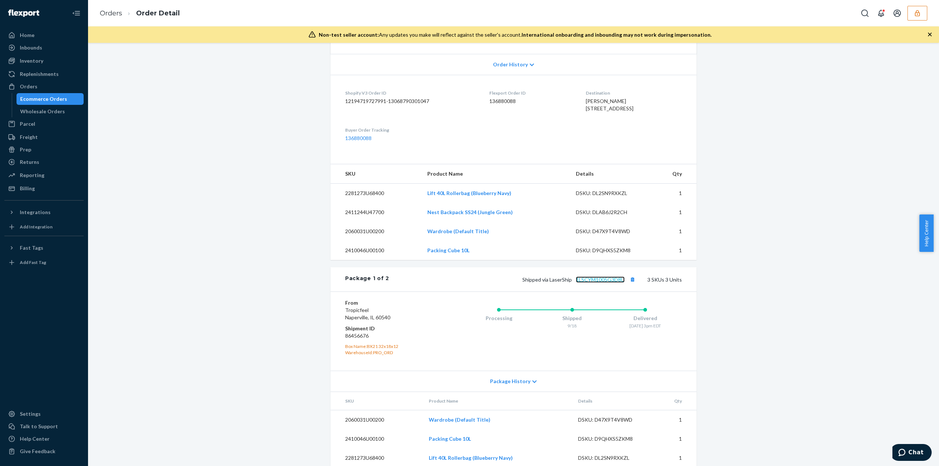
click at [616, 283] on link "1LSCYM1005G3D8U" at bounding box center [600, 280] width 49 height 6
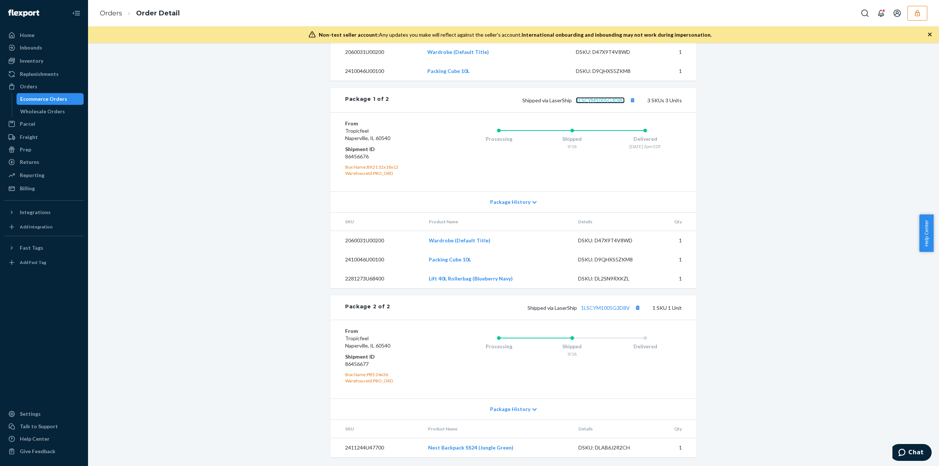
scroll to position [339, 0]
click at [611, 309] on link "1LSCYM1005G3D8V" at bounding box center [605, 308] width 49 height 6
click at [594, 310] on link "1LSCYM1005G3D8V" at bounding box center [605, 308] width 49 height 6
click at [912, 17] on button "button" at bounding box center [918, 13] width 20 height 15
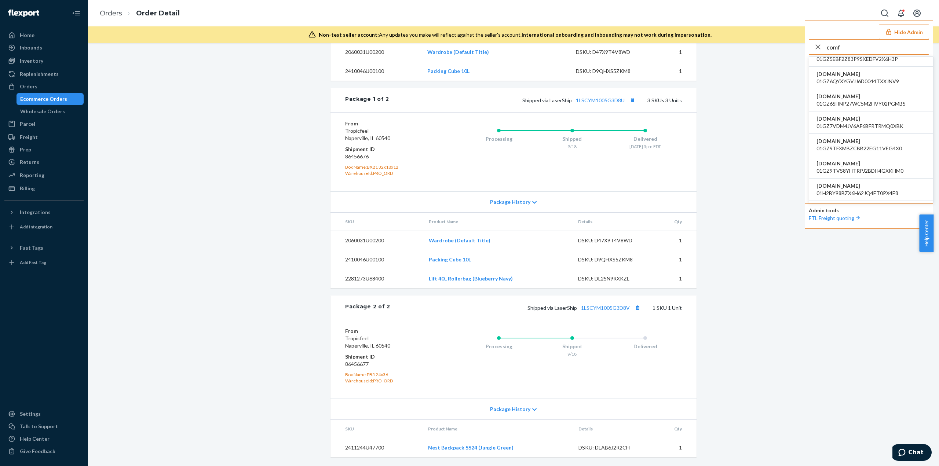
scroll to position [183, 0]
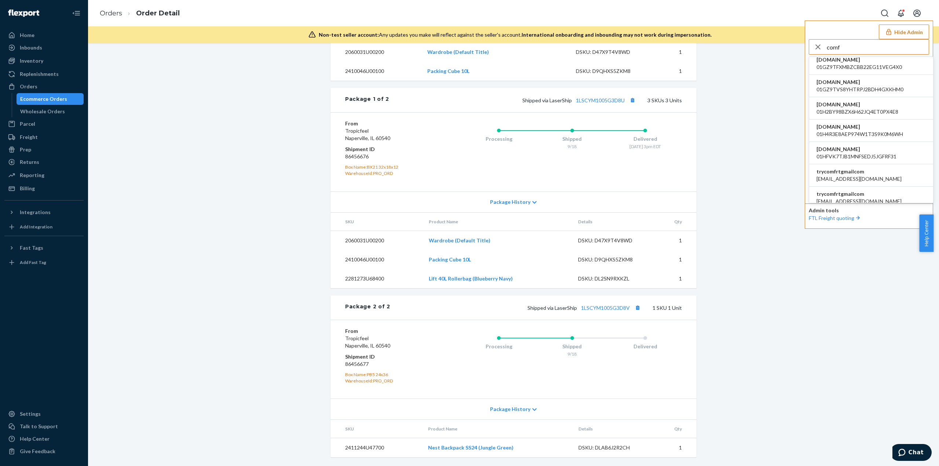
type input "comf"
click at [859, 171] on span "trycomfrtgmailcom" at bounding box center [859, 171] width 85 height 7
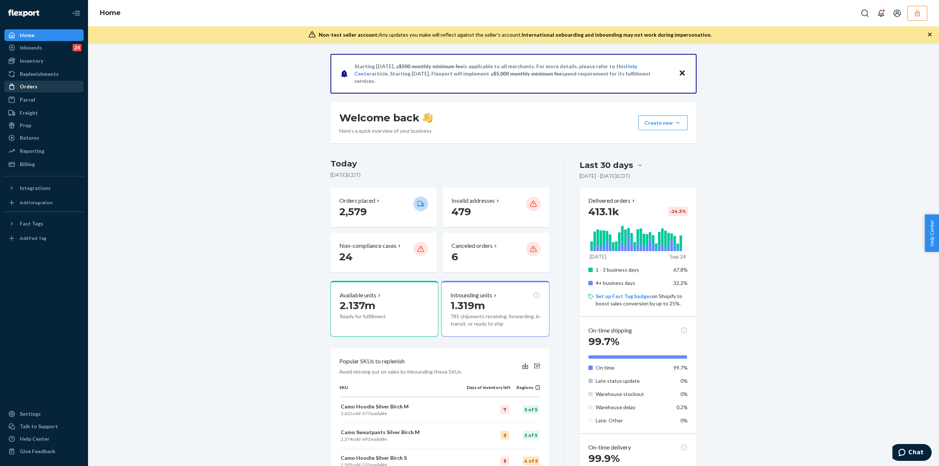
click at [40, 86] on div "Orders" at bounding box center [44, 86] width 78 height 10
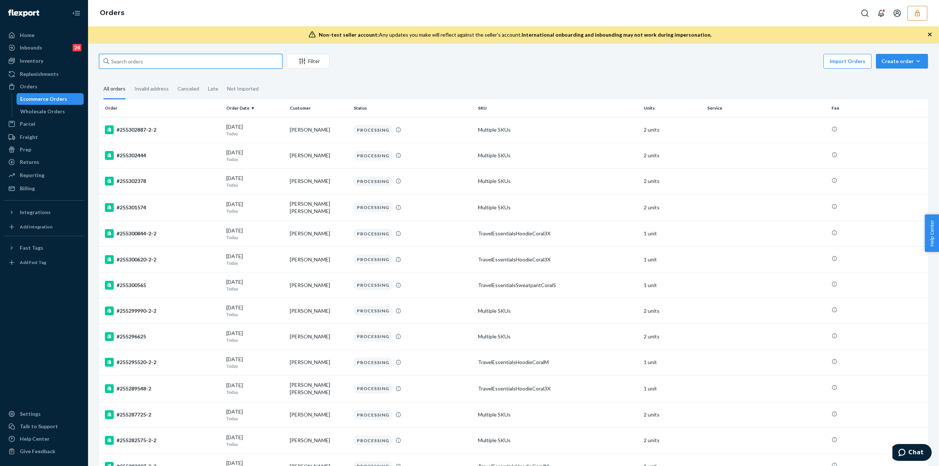
click at [130, 61] on input "text" at bounding box center [190, 61] width 183 height 15
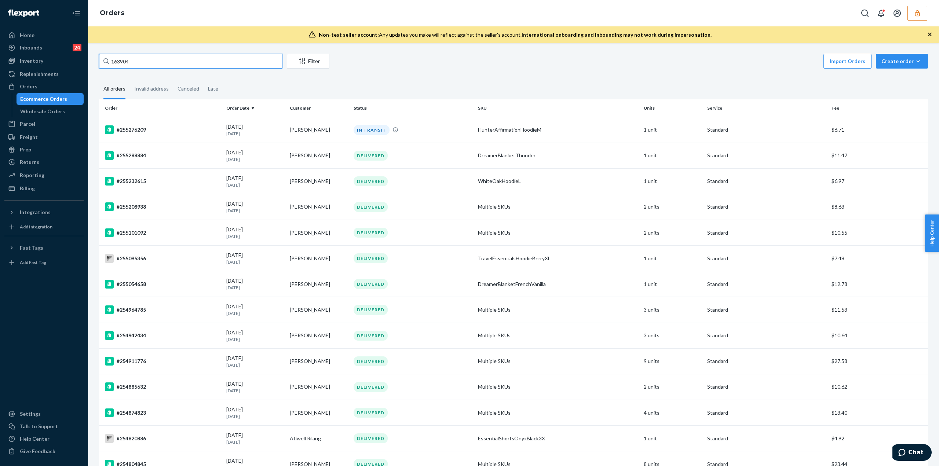
click at [176, 66] on input "163904" at bounding box center [190, 61] width 183 height 15
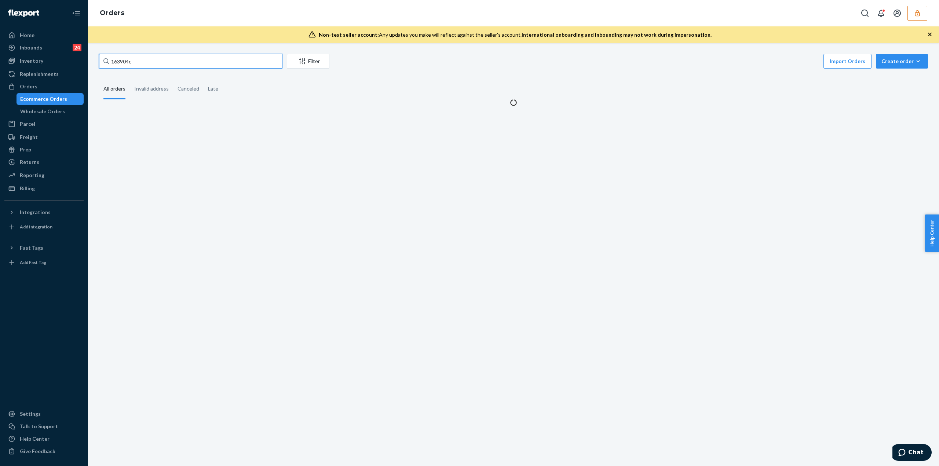
type input "163904ca"
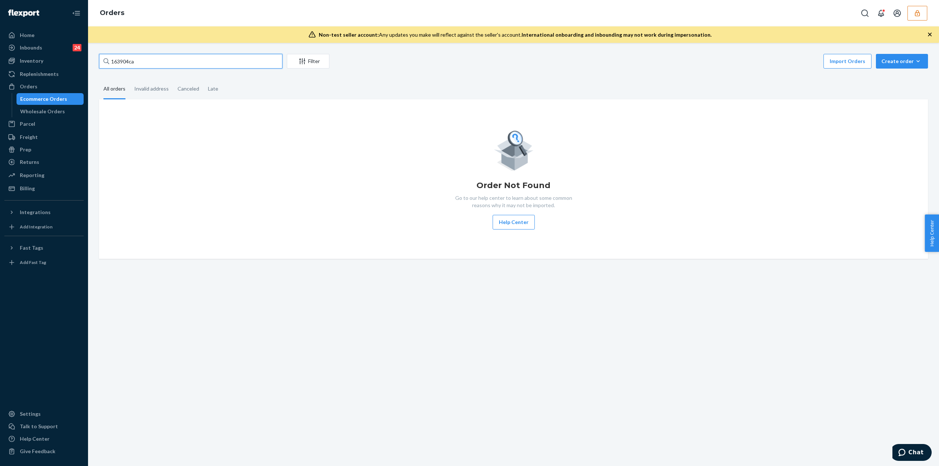
click at [117, 55] on input "163904ca" at bounding box center [190, 61] width 183 height 15
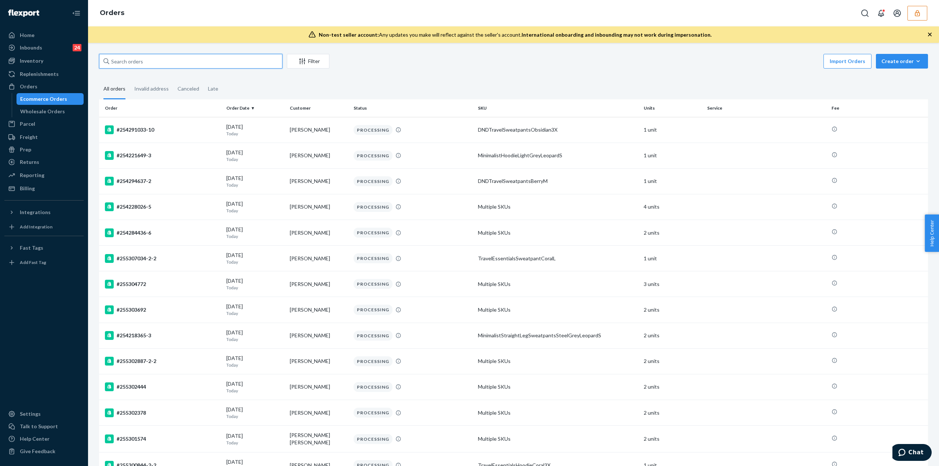
click at [124, 62] on input "text" at bounding box center [190, 61] width 183 height 15
paste input "Ellie Petritsch"
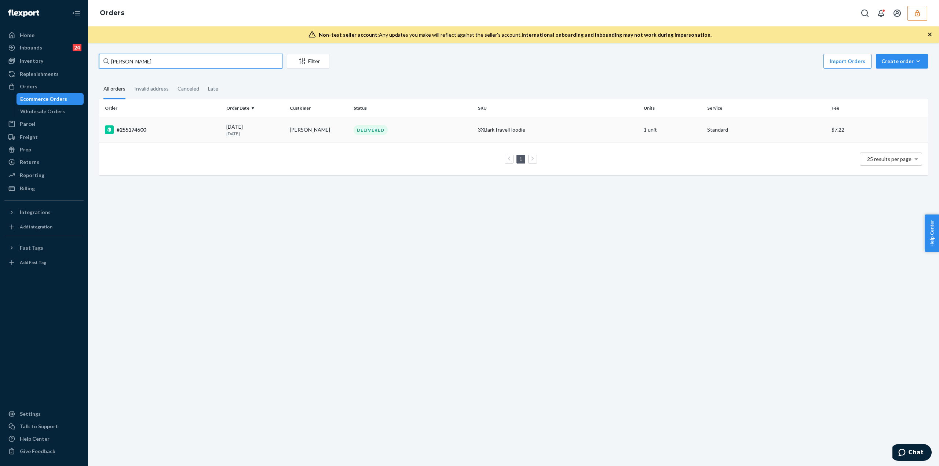
type input "Ellie Petritsch"
click at [267, 126] on div "09/11/2025 13 days ago" at bounding box center [255, 130] width 58 height 14
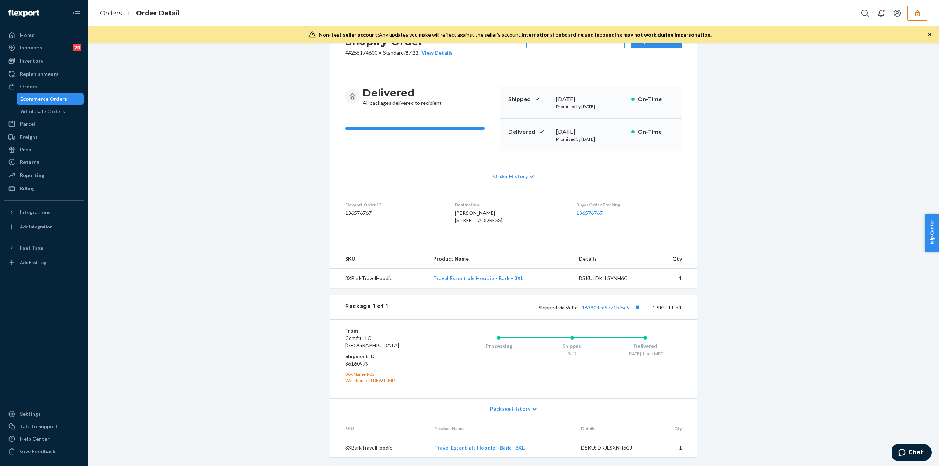
scroll to position [48, 0]
click at [588, 309] on link "163904ca5771bf5e9" at bounding box center [606, 308] width 48 height 6
click at [354, 209] on dd "136576767" at bounding box center [394, 212] width 98 height 7
copy dd "136576767"
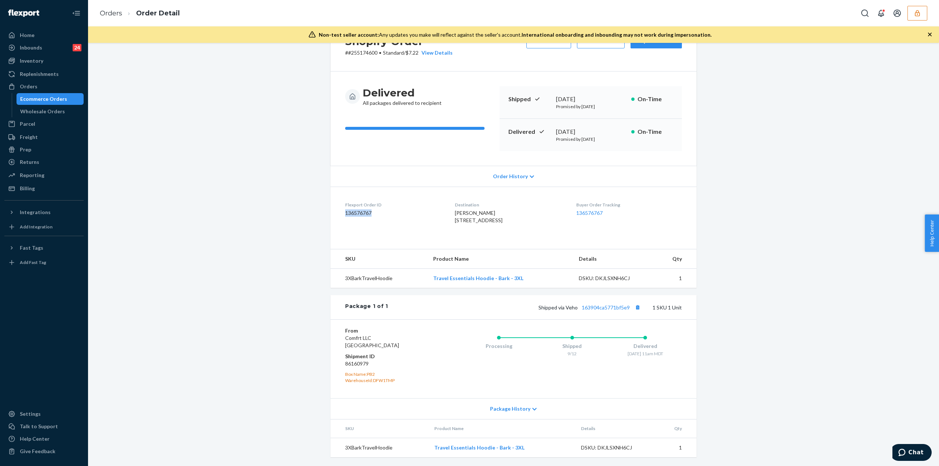
click at [912, 14] on button "button" at bounding box center [918, 13] width 20 height 15
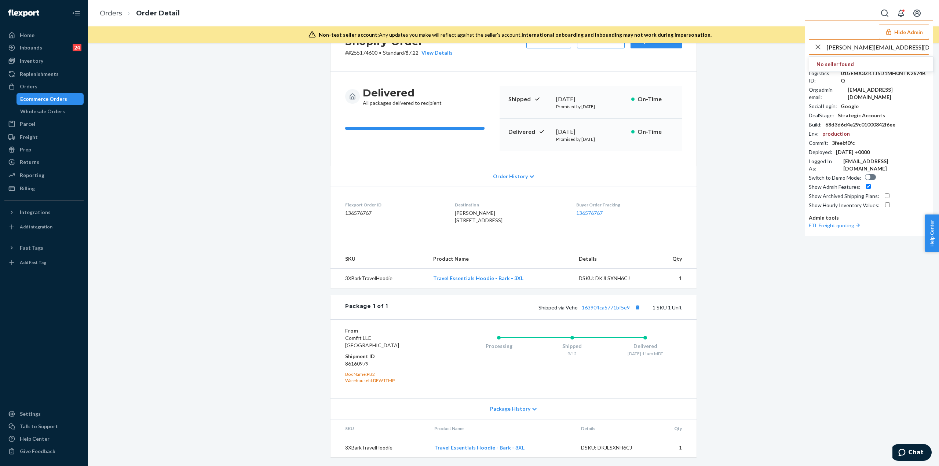
drag, startPoint x: 843, startPoint y: 47, endPoint x: 803, endPoint y: 44, distance: 40.5
click at [804, 45] on div "Orders Order Detail Hide Admin ryan@therecoverypen.com No seller found Seller I…" at bounding box center [513, 233] width 851 height 466
type input "therecoverypen.com"
click at [861, 65] on span "nemanjaskinflowcom" at bounding box center [871, 64] width 109 height 7
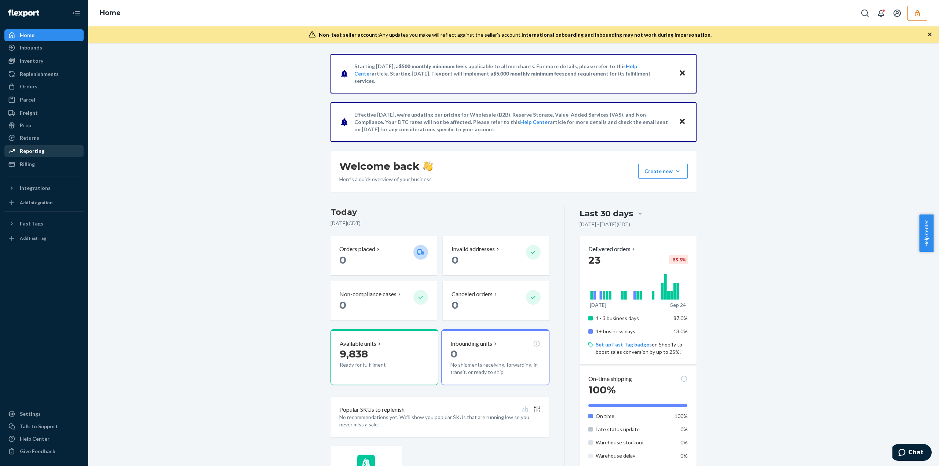
click at [56, 152] on div "Reporting" at bounding box center [44, 151] width 78 height 10
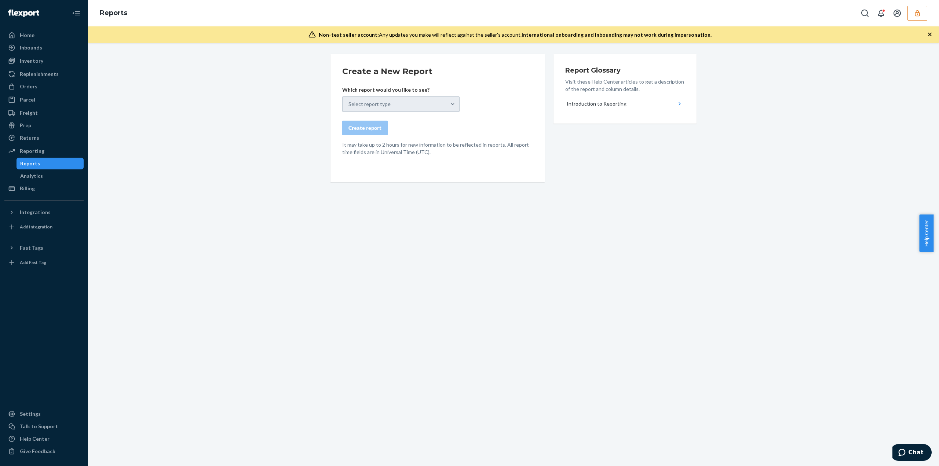
click at [389, 109] on div "Select report type" at bounding box center [400, 103] width 117 height 15
click at [382, 102] on div "Select report type" at bounding box center [400, 103] width 117 height 15
click at [428, 106] on div "Select report type" at bounding box center [400, 103] width 117 height 15
click at [450, 103] on div "Select report type" at bounding box center [400, 103] width 117 height 15
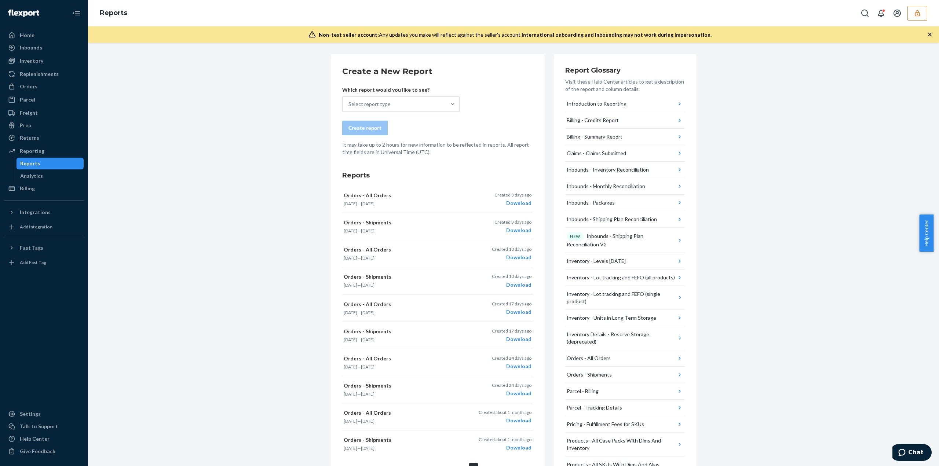
click at [911, 17] on button "button" at bounding box center [918, 13] width 20 height 15
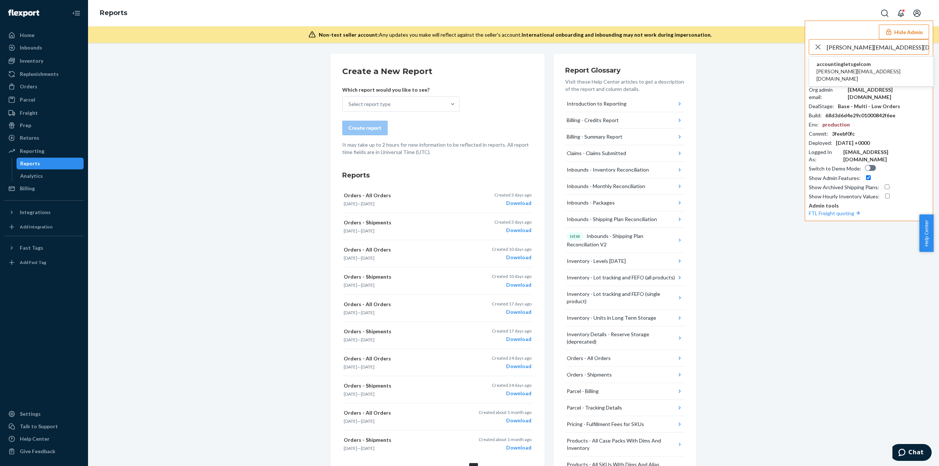
type input "[PERSON_NAME][EMAIL_ADDRESS][DOMAIN_NAME]"
click at [843, 72] on span "[PERSON_NAME][EMAIL_ADDRESS][DOMAIN_NAME]" at bounding box center [871, 75] width 109 height 15
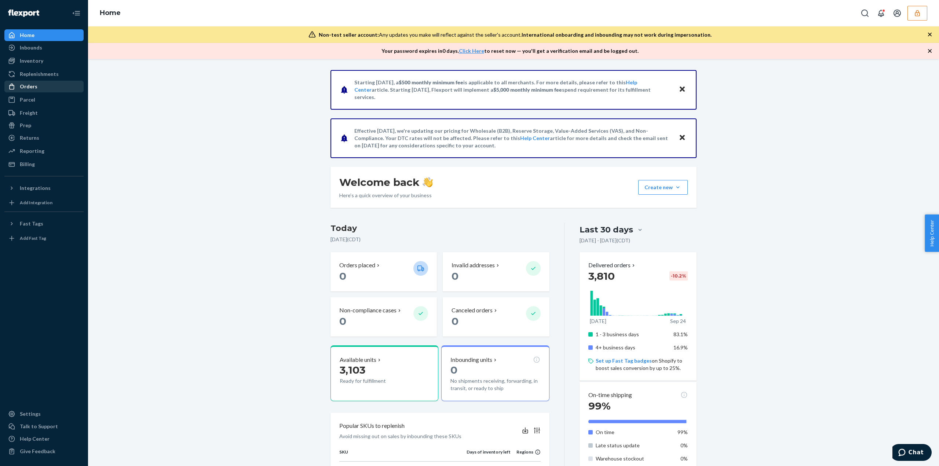
click at [56, 87] on div "Orders" at bounding box center [44, 86] width 78 height 10
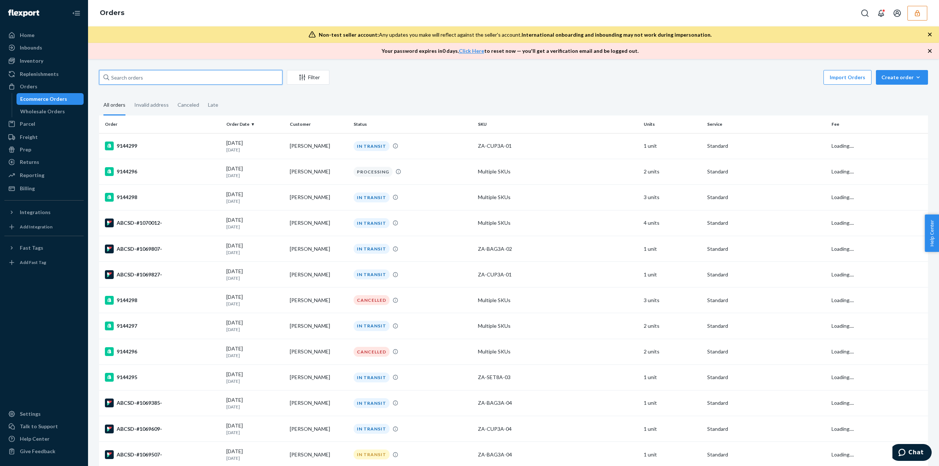
click at [123, 78] on input "text" at bounding box center [190, 77] width 183 height 15
paste input "ABCSD-#1069237-"
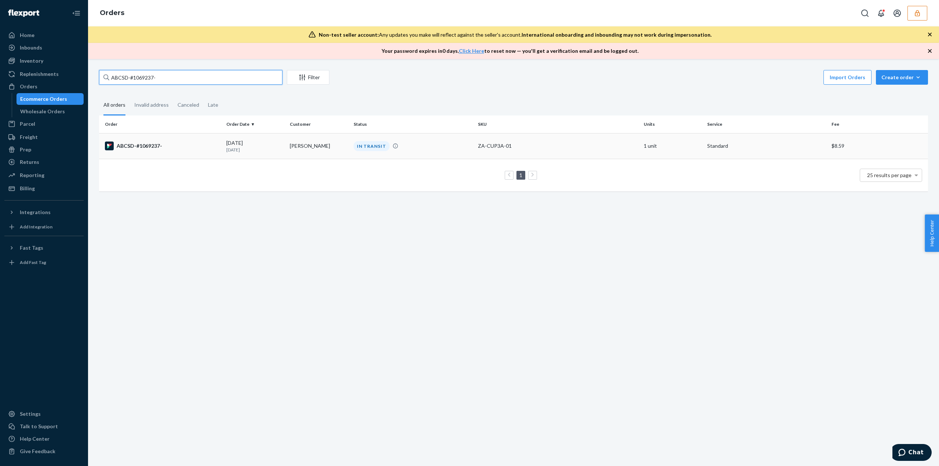
type input "ABCSD-#1069237-"
click at [283, 143] on div "[DATE] [DATE]" at bounding box center [255, 146] width 58 height 14
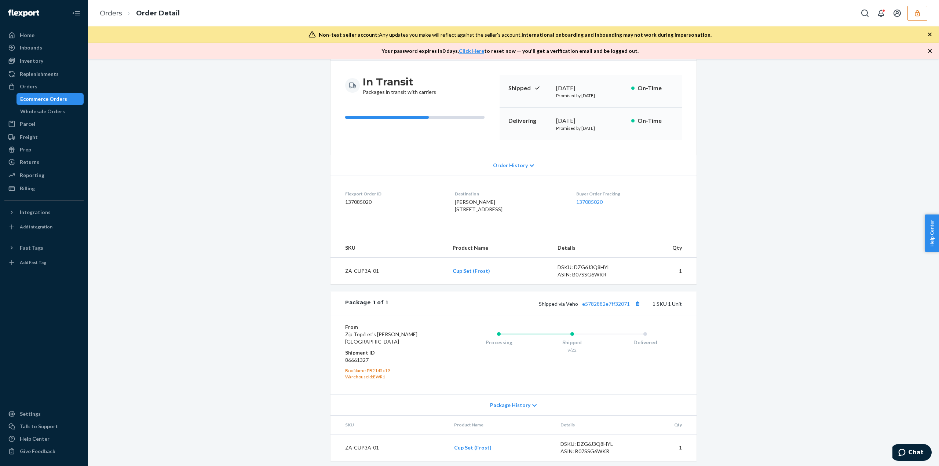
scroll to position [79, 0]
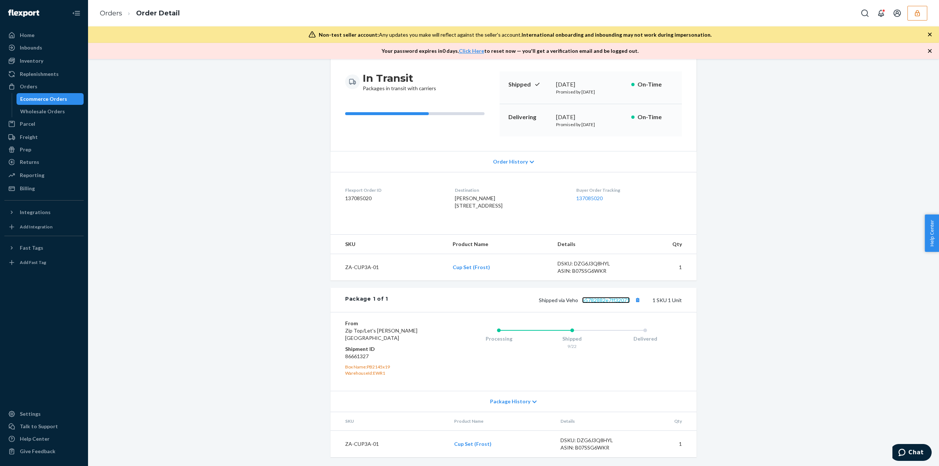
click at [598, 299] on link "e5782882e7ff32071" at bounding box center [606, 300] width 48 height 6
drag, startPoint x: 56, startPoint y: 88, endPoint x: 71, endPoint y: 82, distance: 15.9
click at [56, 88] on div "Orders" at bounding box center [44, 86] width 78 height 10
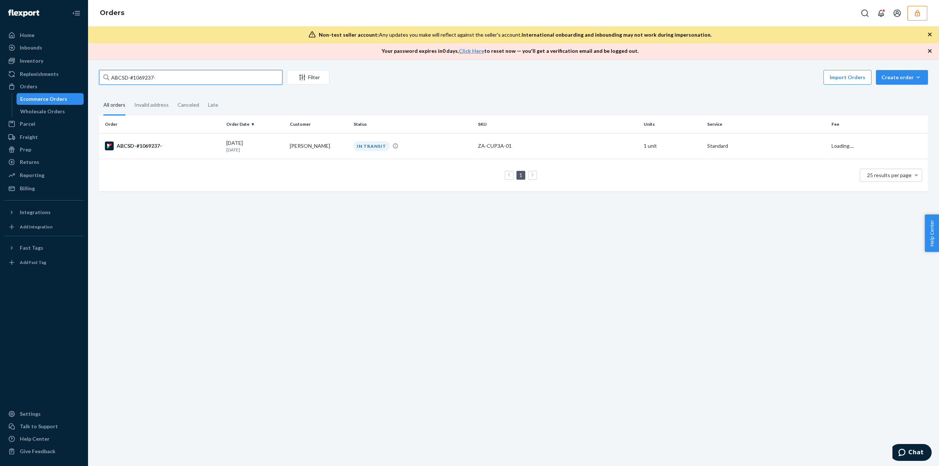
click at [124, 78] on input "ABCSD-#1069237-" at bounding box center [190, 77] width 183 height 15
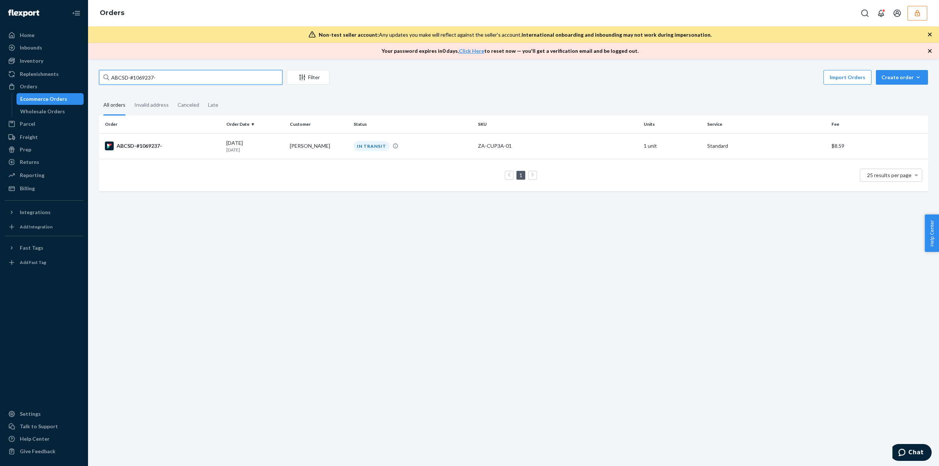
paste input "144"
type input "ABCSD-#1069144-"
click at [302, 143] on td "[PERSON_NAME]" at bounding box center [318, 146] width 63 height 26
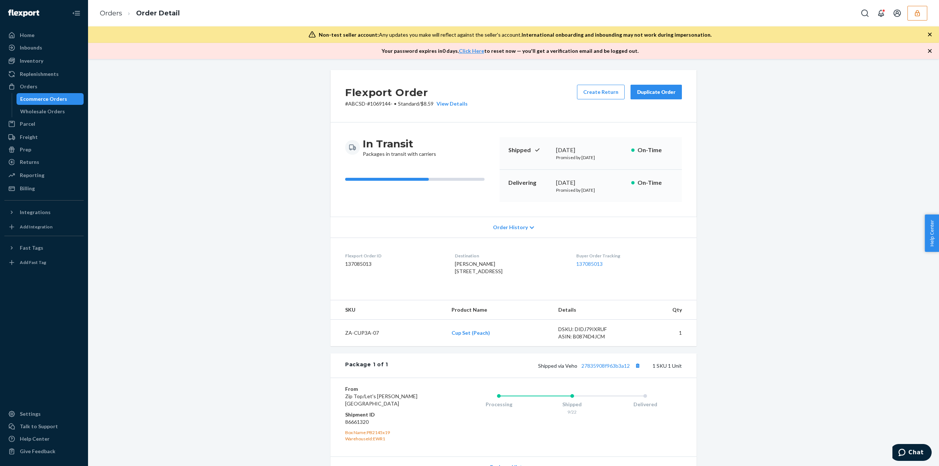
click at [517, 234] on div "Order History" at bounding box center [514, 227] width 366 height 21
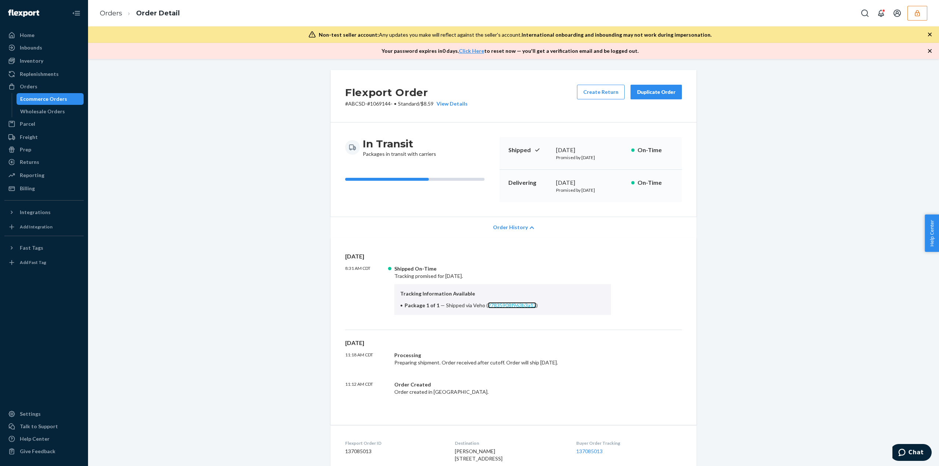
click at [516, 304] on link "27835908f963b3a12" at bounding box center [512, 305] width 48 height 6
click at [921, 2] on div "Orders Order Detail" at bounding box center [513, 13] width 851 height 26
click at [916, 15] on icon "button" at bounding box center [917, 13] width 5 height 6
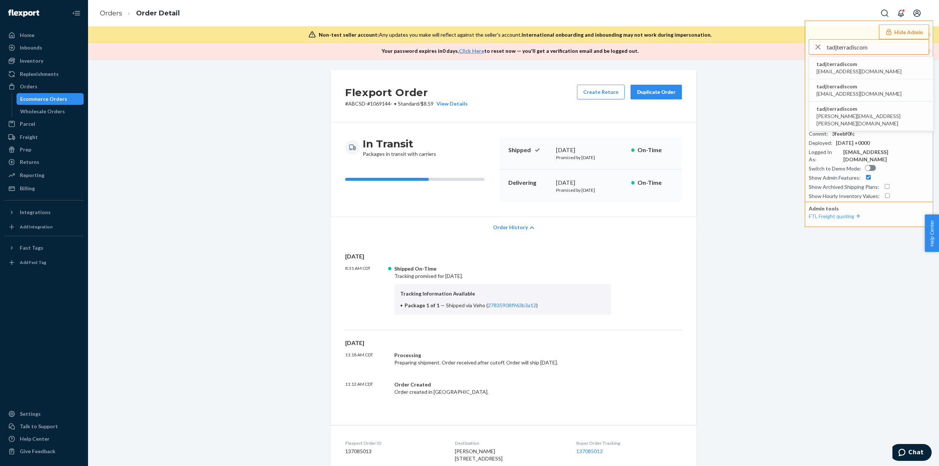
type input "tadjterradiscom"
click at [848, 66] on span "tadjterradiscom" at bounding box center [859, 64] width 85 height 7
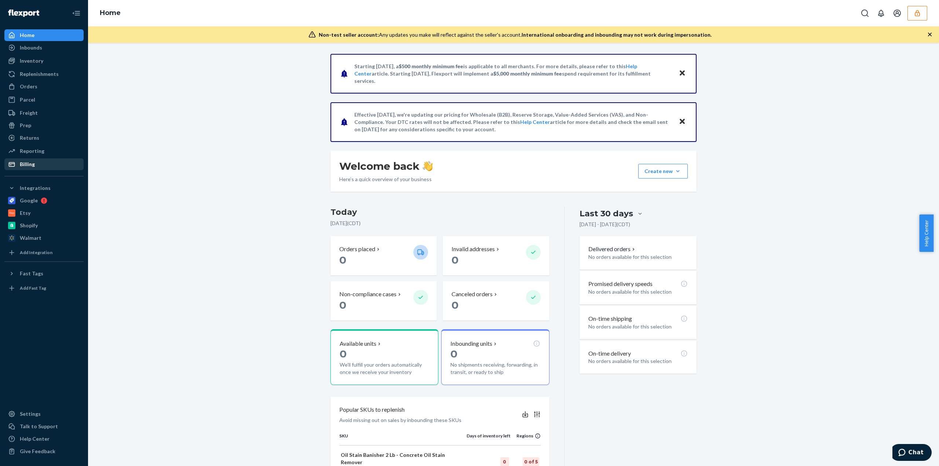
click at [46, 164] on div "Billing" at bounding box center [44, 164] width 78 height 10
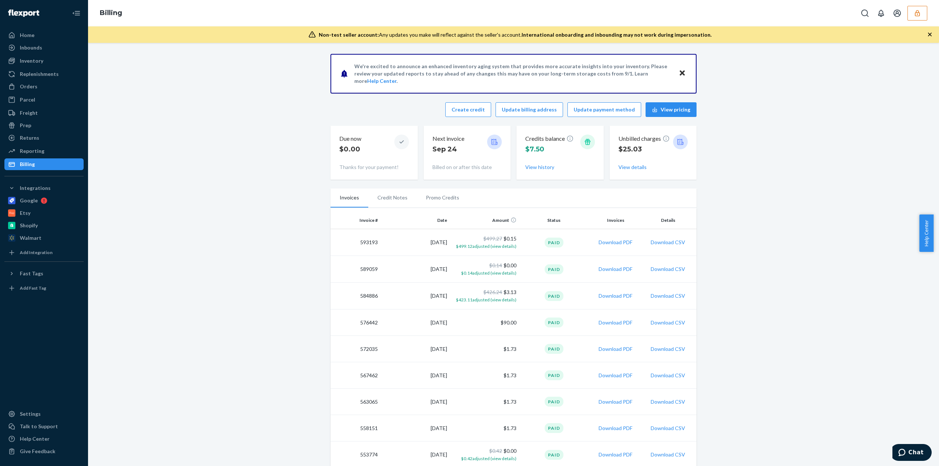
click at [920, 17] on button "button" at bounding box center [918, 13] width 20 height 15
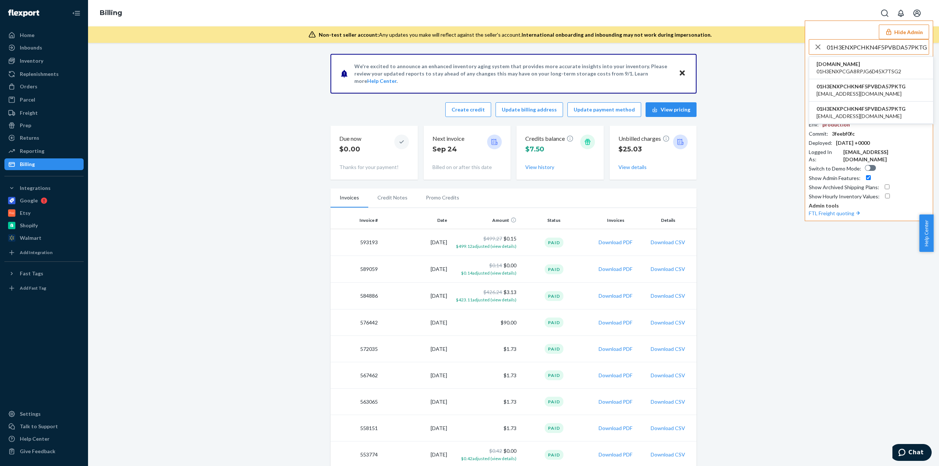
type input "01H3ENXPCHKN4F5PVBDA57PKTG"
click at [845, 65] on span "nurzviy.myshopify.com" at bounding box center [859, 64] width 85 height 7
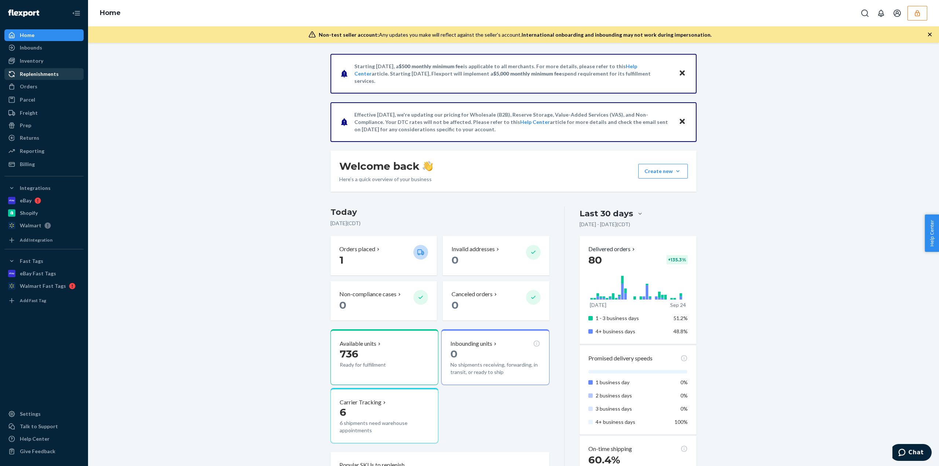
drag, startPoint x: 53, startPoint y: 90, endPoint x: 66, endPoint y: 75, distance: 19.7
click at [53, 90] on div "Orders" at bounding box center [44, 86] width 78 height 10
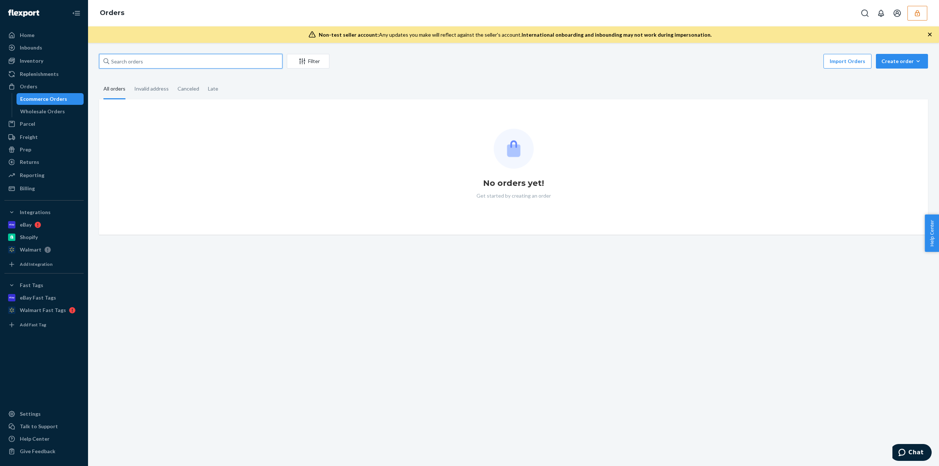
click at [119, 62] on input "text" at bounding box center [190, 61] width 183 height 15
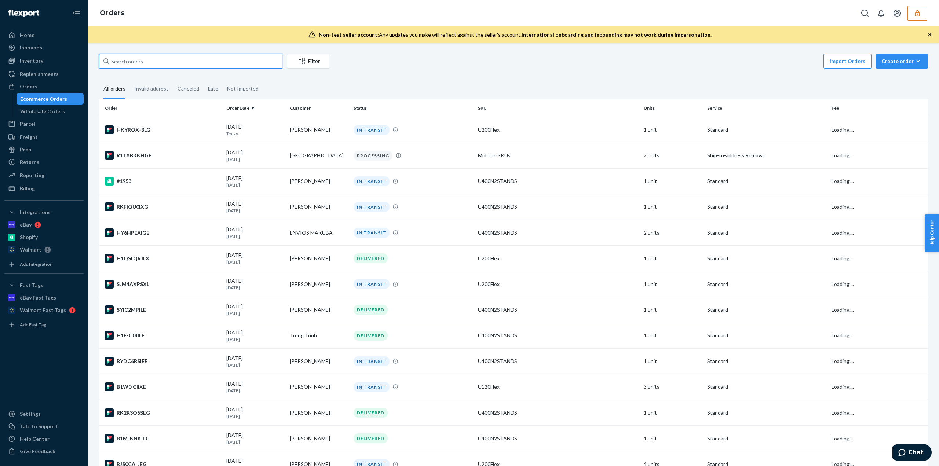
paste input "RK2R3Q5SEG"
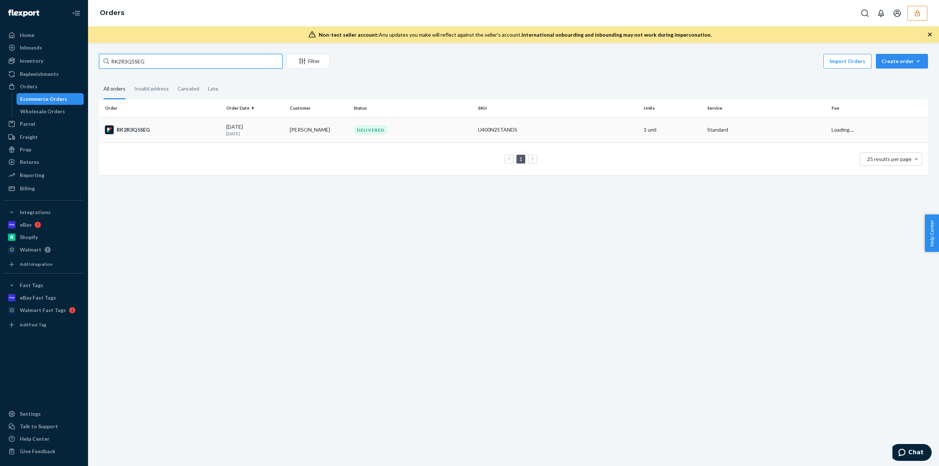
type input "RK2R3Q5SEG"
click at [404, 131] on div "DELIVERED" at bounding box center [412, 130] width 121 height 10
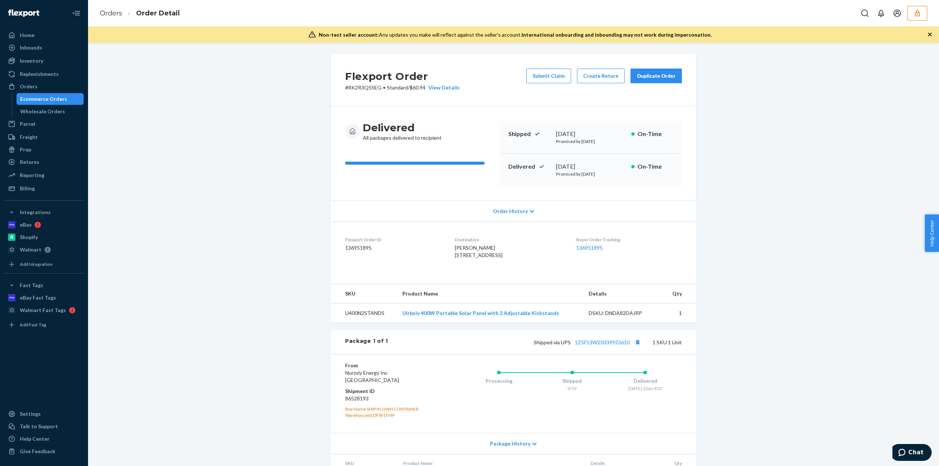
scroll to position [48, 0]
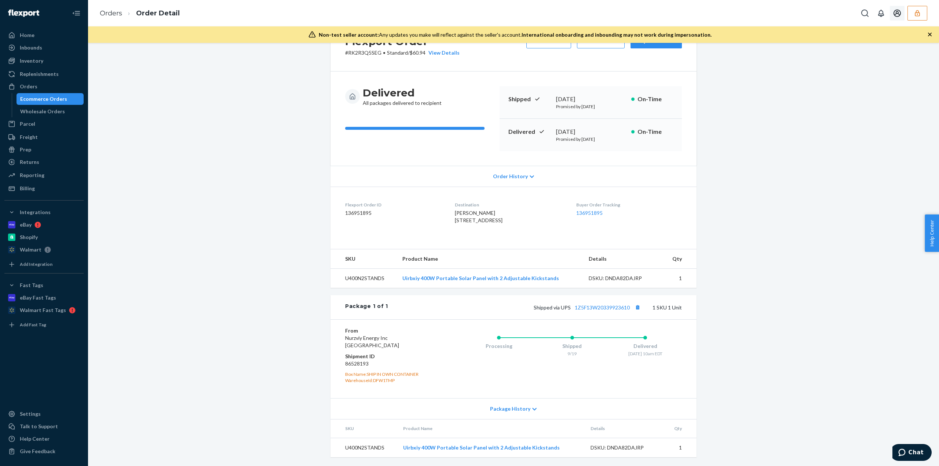
drag, startPoint x: 922, startPoint y: 11, endPoint x: 911, endPoint y: 17, distance: 11.8
click at [922, 11] on button "button" at bounding box center [918, 13] width 20 height 15
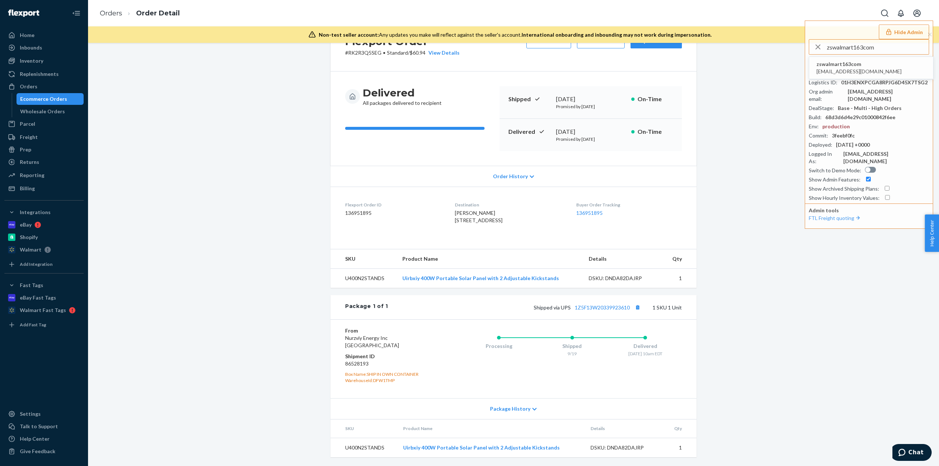
type input "zswalmart163com"
click at [846, 65] on span "zswalmart163com" at bounding box center [859, 64] width 85 height 7
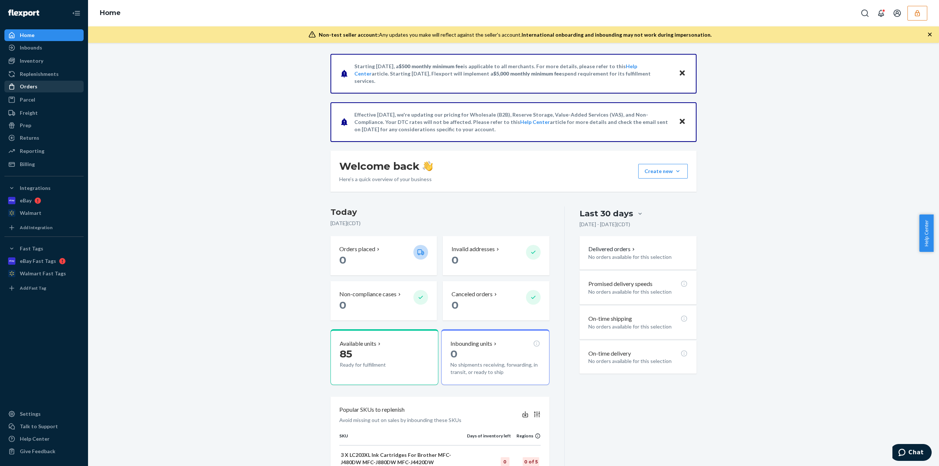
click at [33, 87] on div "Orders" at bounding box center [29, 86] width 18 height 7
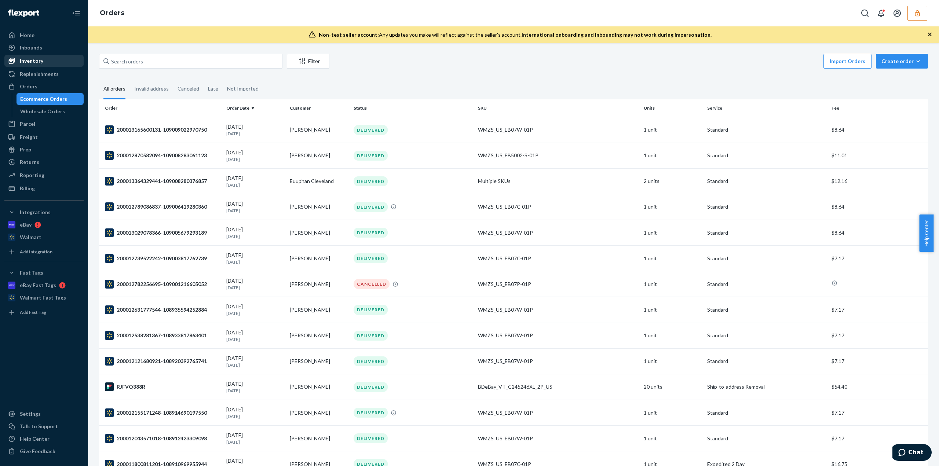
click at [45, 65] on div "Inventory" at bounding box center [44, 61] width 78 height 10
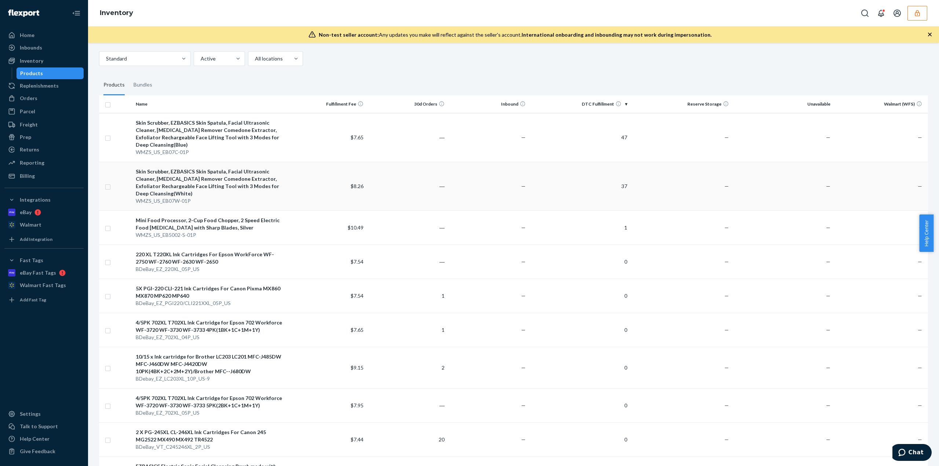
scroll to position [37, 0]
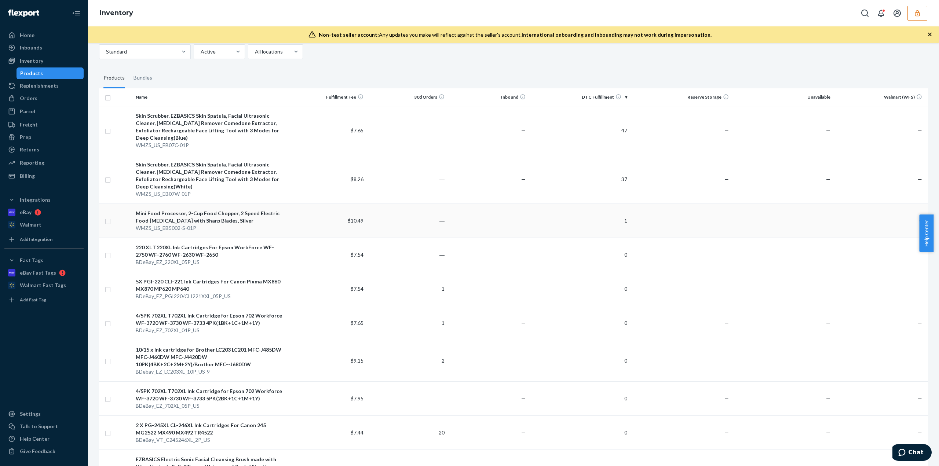
click at [263, 220] on div "Mini Food Processor, 2-Cup Food Chopper, 2 Speed Electric Food [MEDICAL_DATA] w…" at bounding box center [209, 217] width 146 height 15
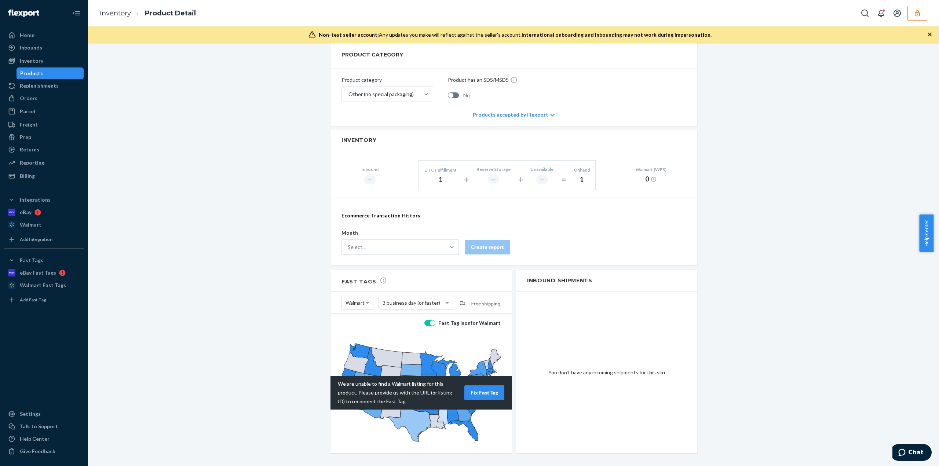
scroll to position [262, 0]
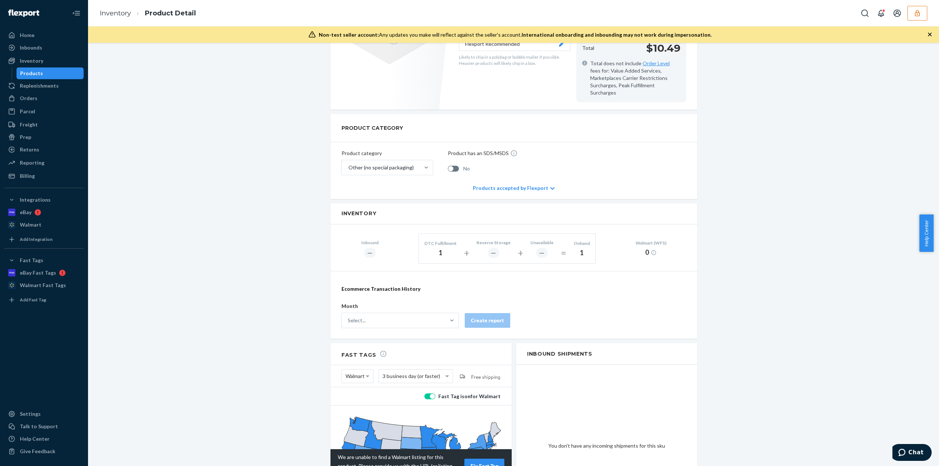
click at [519, 181] on div "Products accepted by Flexport" at bounding box center [514, 188] width 82 height 22
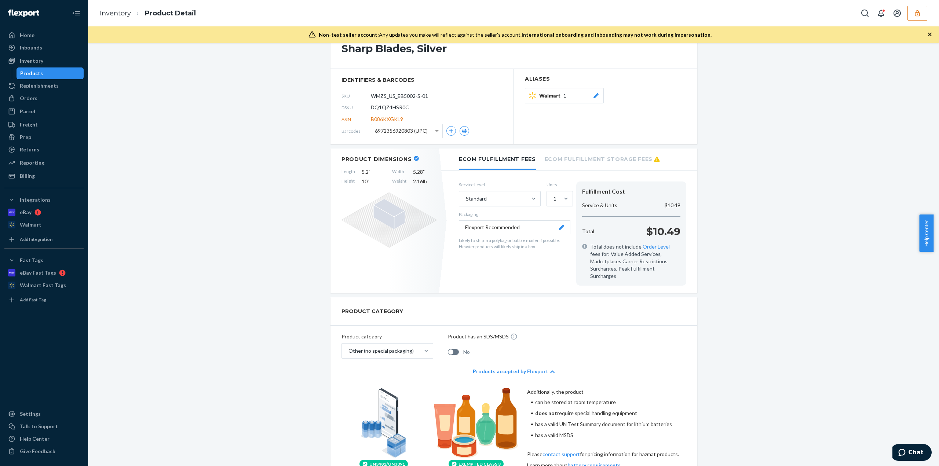
scroll to position [42, 0]
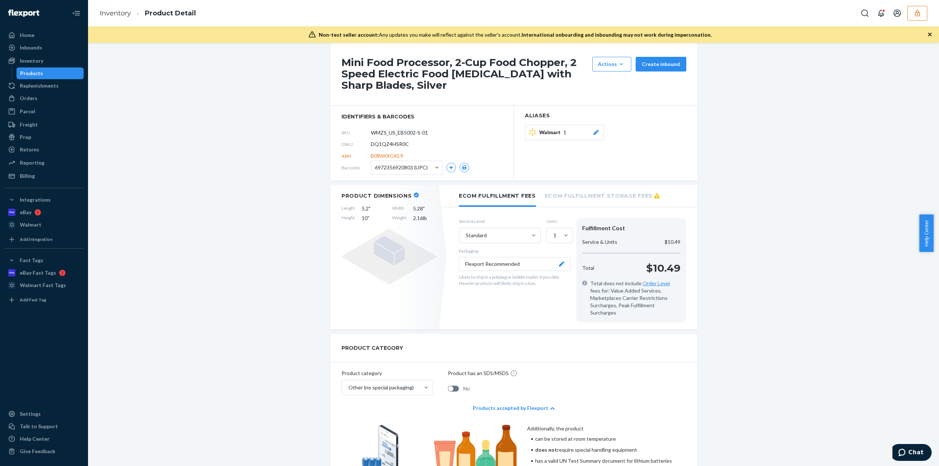
click at [120, 8] on ol "Inventory Product Detail" at bounding box center [148, 14] width 108 height 22
click at [123, 15] on ol "Inventory Product Detail" at bounding box center [148, 14] width 108 height 22
click at [123, 15] on link "Inventory" at bounding box center [115, 13] width 31 height 8
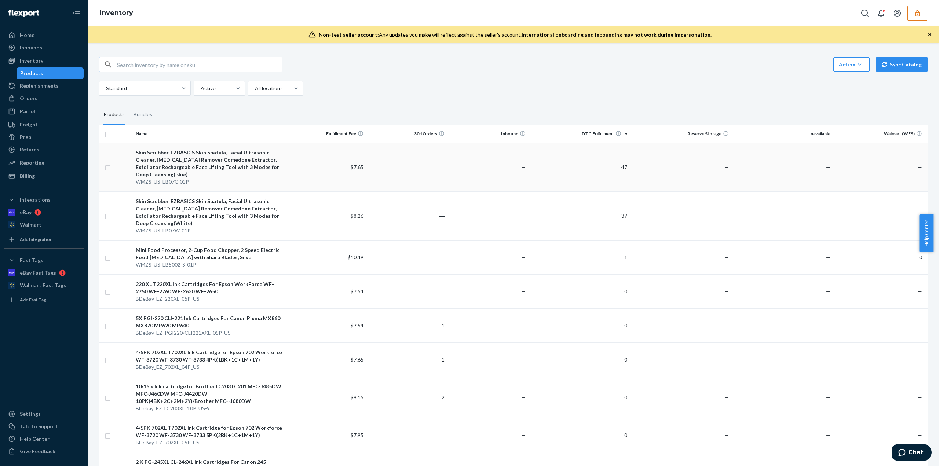
click at [107, 167] on input "checkbox" at bounding box center [108, 167] width 6 height 8
checkbox input "true"
click at [109, 216] on input "checkbox" at bounding box center [108, 216] width 6 height 8
checkbox input "true"
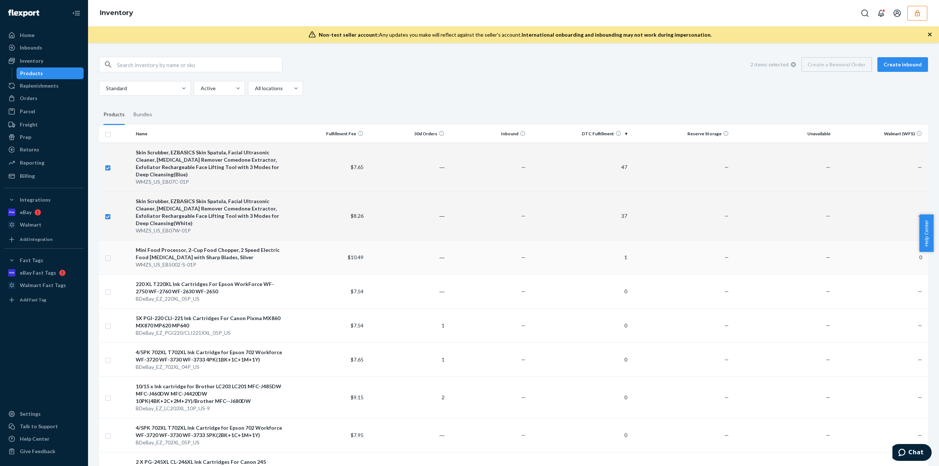
checkbox input "true"
click at [111, 259] on td at bounding box center [116, 257] width 34 height 34
click at [108, 258] on input "checkbox" at bounding box center [108, 258] width 6 height 8
checkbox input "true"
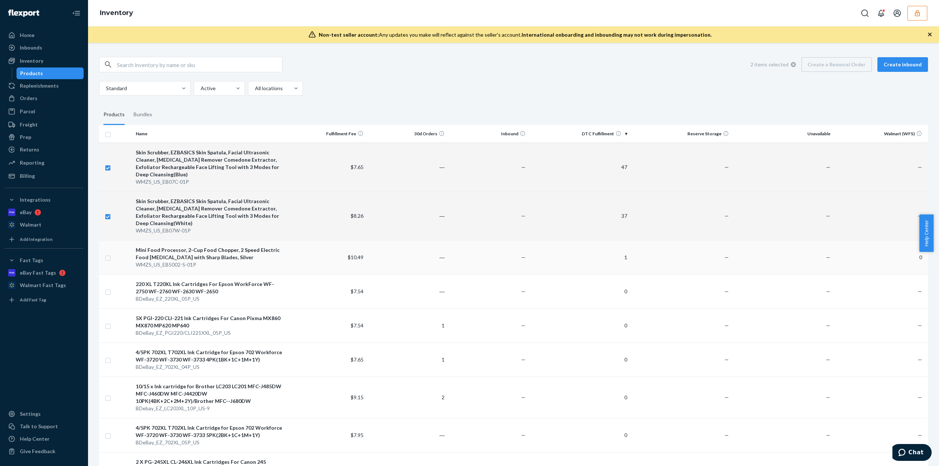
checkbox input "true"
click at [846, 65] on div "3 items selected Create a Removal Order Create inbound" at bounding box center [836, 64] width 183 height 15
click at [106, 256] on input "checkbox" at bounding box center [108, 258] width 6 height 8
checkbox input "false"
checkbox input "true"
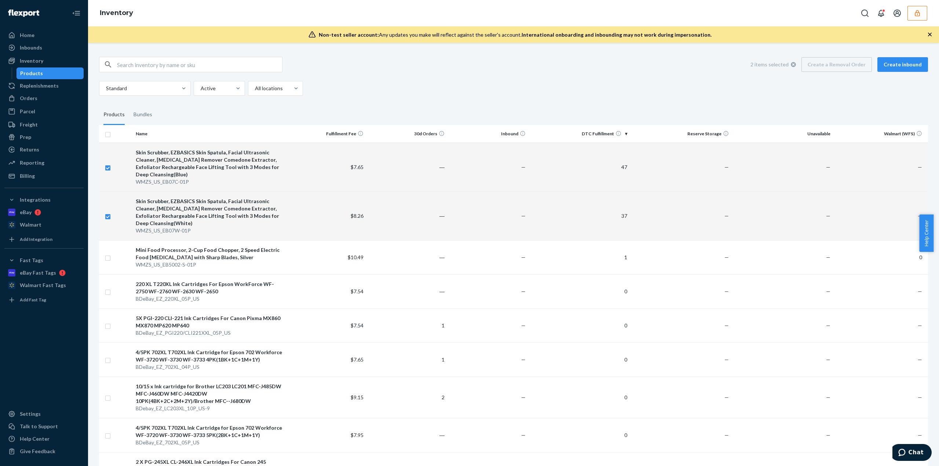
click at [106, 218] on input "checkbox" at bounding box center [108, 216] width 6 height 8
checkbox input "false"
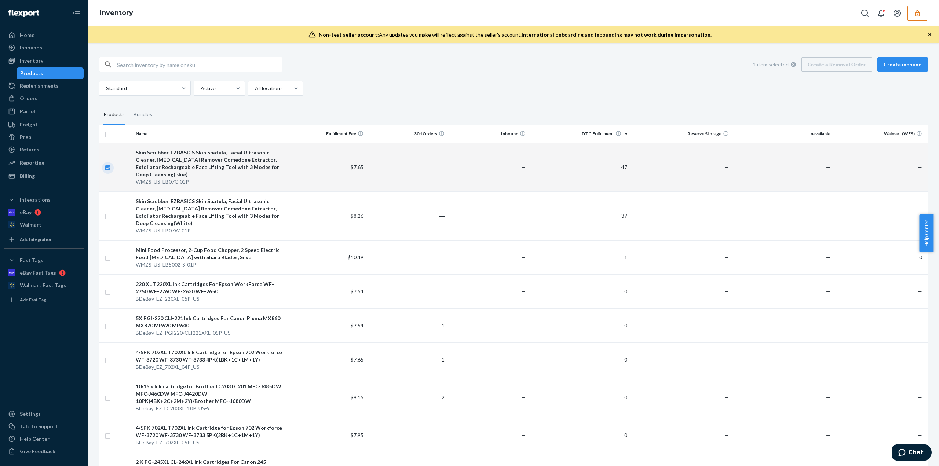
click at [107, 168] on input "checkbox" at bounding box center [108, 167] width 6 height 8
checkbox input "false"
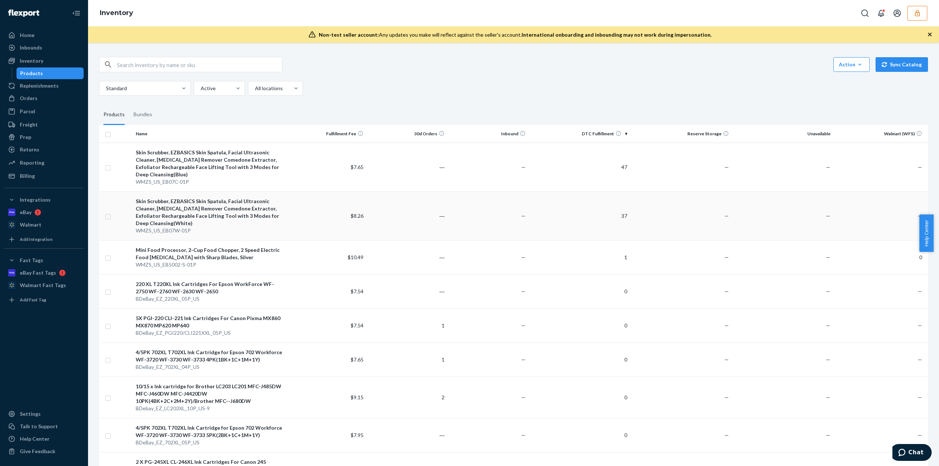
click at [111, 217] on td at bounding box center [116, 216] width 34 height 49
click at [105, 215] on input "checkbox" at bounding box center [108, 216] width 6 height 8
checkbox input "true"
click at [108, 165] on input "checkbox" at bounding box center [108, 167] width 6 height 8
checkbox input "true"
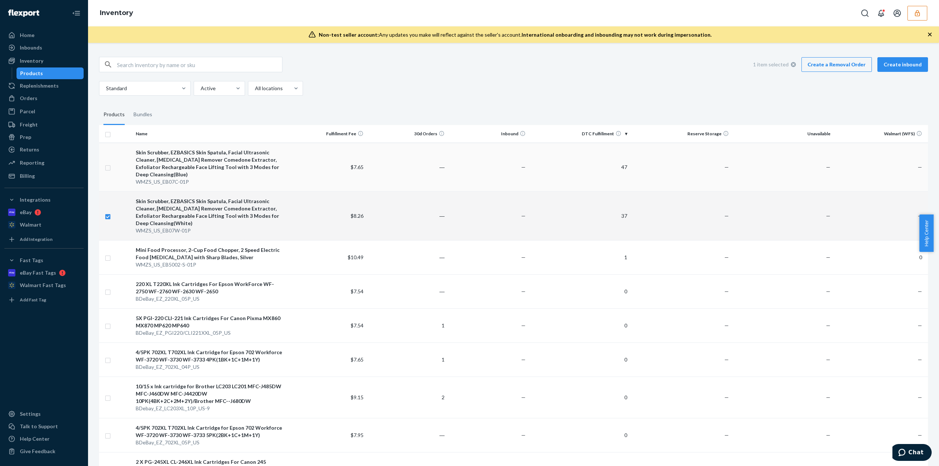
checkbox input "true"
click at [108, 165] on input "checkbox" at bounding box center [108, 167] width 6 height 8
checkbox input "false"
checkbox input "true"
click at [107, 259] on input "checkbox" at bounding box center [108, 258] width 6 height 8
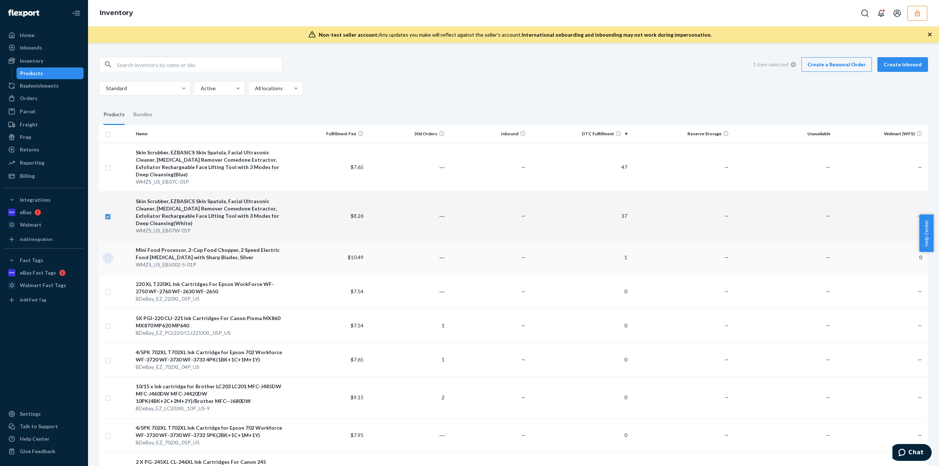
checkbox input "true"
click at [108, 215] on input "checkbox" at bounding box center [108, 216] width 6 height 8
checkbox input "false"
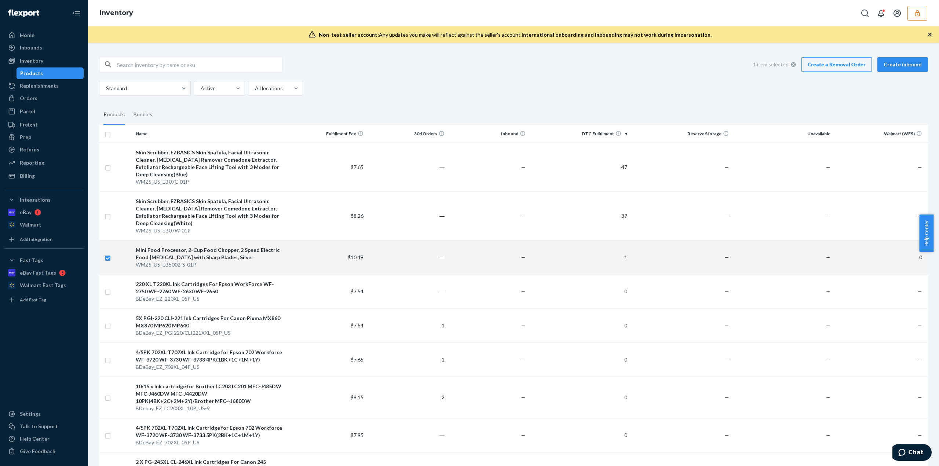
click at [104, 256] on td at bounding box center [116, 257] width 34 height 34
click at [791, 64] on icon at bounding box center [793, 64] width 5 height 5
checkbox input "false"
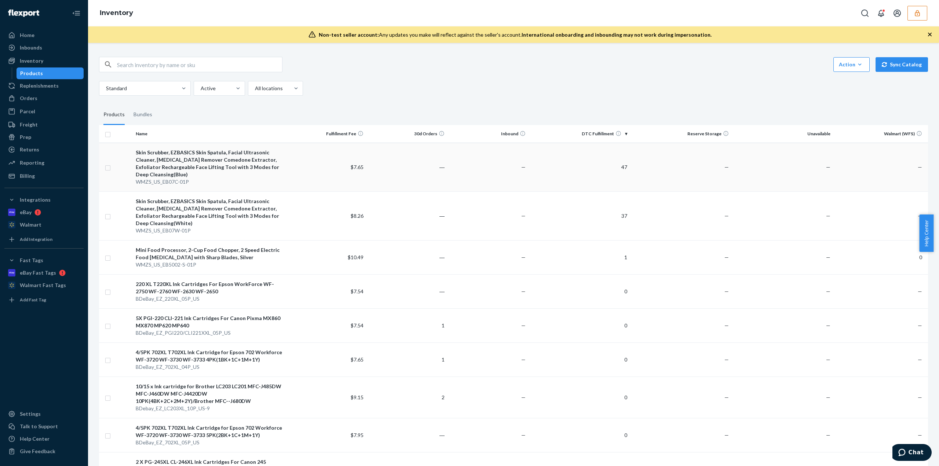
click at [410, 174] on td "―" at bounding box center [407, 167] width 81 height 49
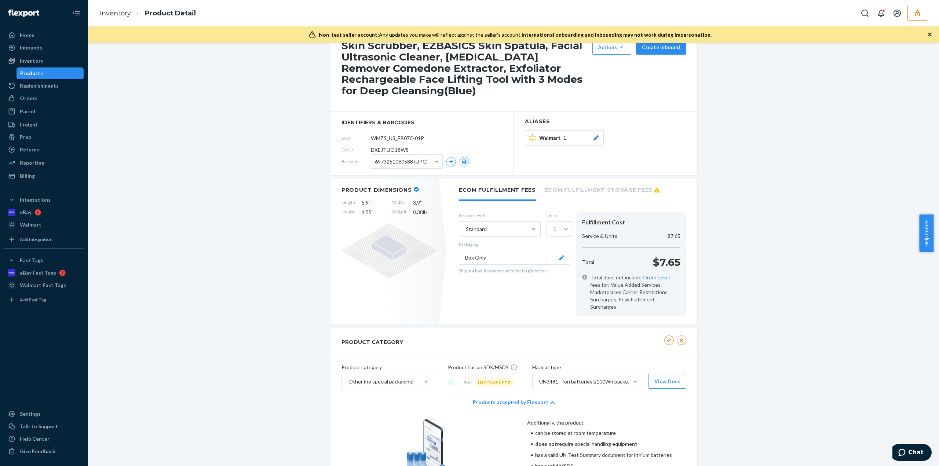
scroll to position [17, 0]
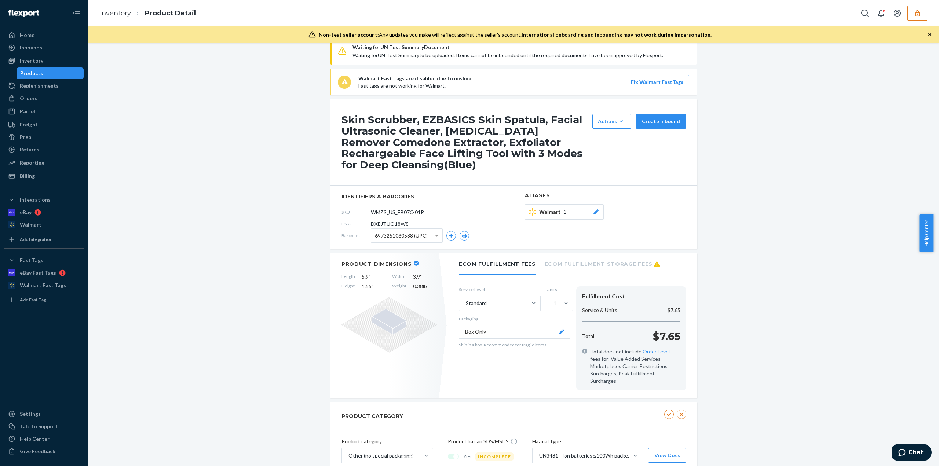
click at [398, 226] on span "DXEJTUO18W8" at bounding box center [390, 224] width 38 height 7
copy span "DXEJTUO18W8"
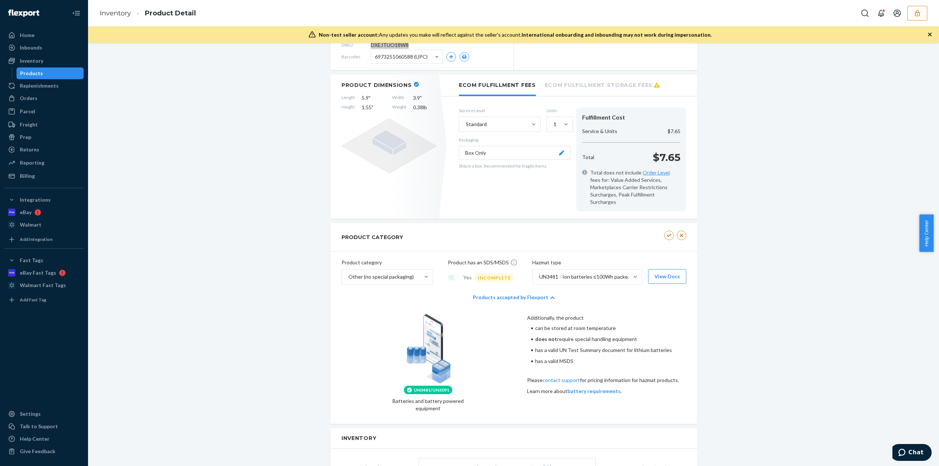
scroll to position [274, 0]
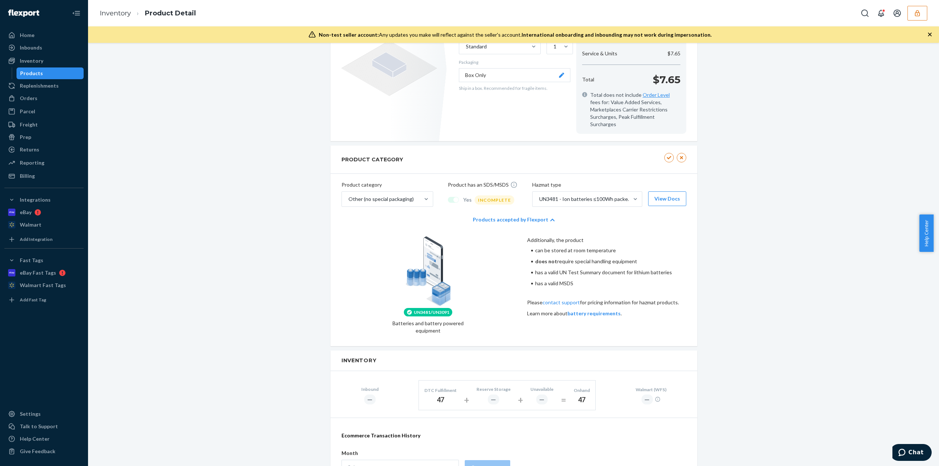
click at [519, 213] on div "Products accepted by Flexport" at bounding box center [514, 220] width 82 height 22
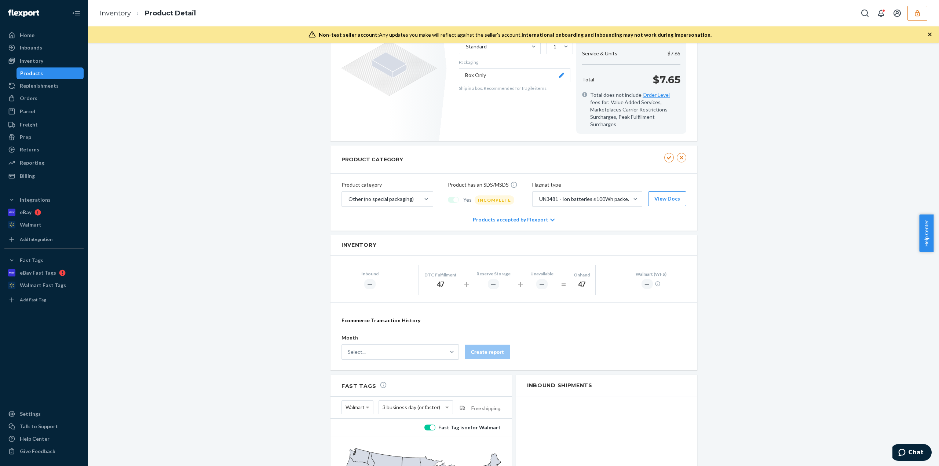
click at [519, 213] on div "Products accepted by Flexport" at bounding box center [514, 220] width 82 height 22
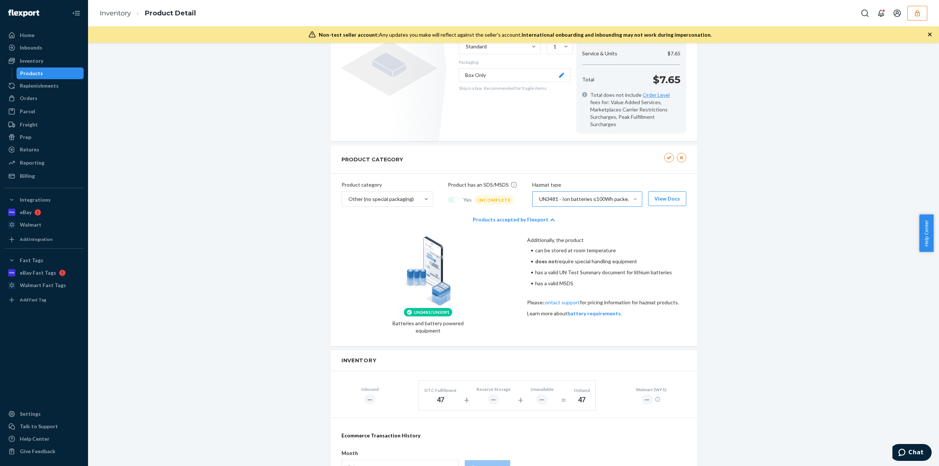
click at [652, 237] on div "Additionally, the product" at bounding box center [606, 240] width 158 height 7
click at [551, 289] on div "Additionally, the product can be stored at room temperature does not require sp…" at bounding box center [606, 286] width 158 height 98
click at [554, 299] on link "contact support" at bounding box center [561, 302] width 37 height 6
click at [588, 310] on button "battery requirements" at bounding box center [594, 313] width 53 height 7
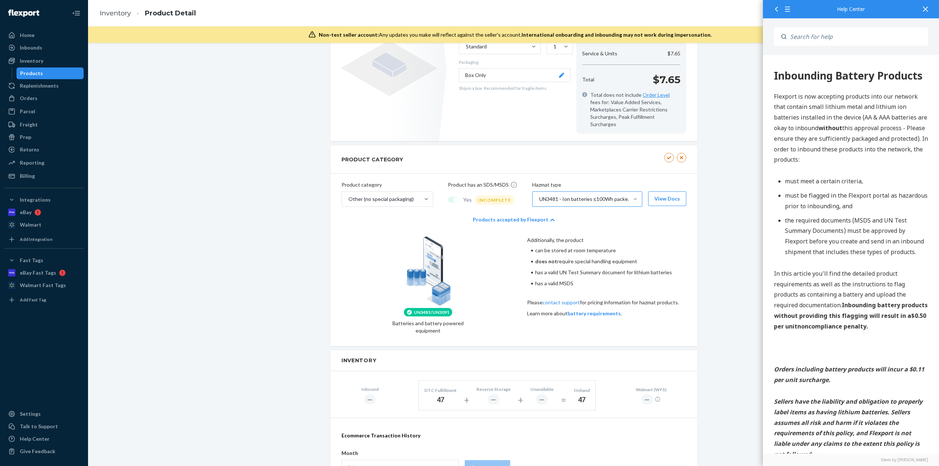
scroll to position [0, 0]
click at [930, 11] on div at bounding box center [926, 9] width 16 height 18
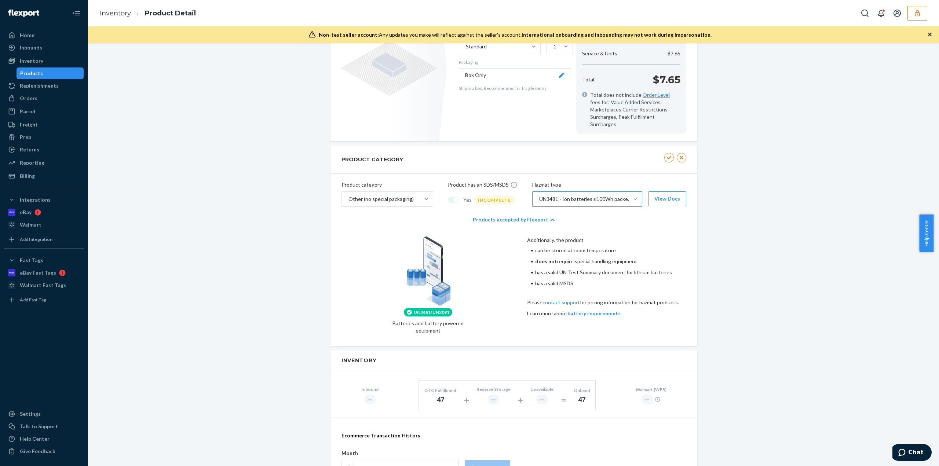
click at [922, 17] on button "button" at bounding box center [918, 13] width 20 height 15
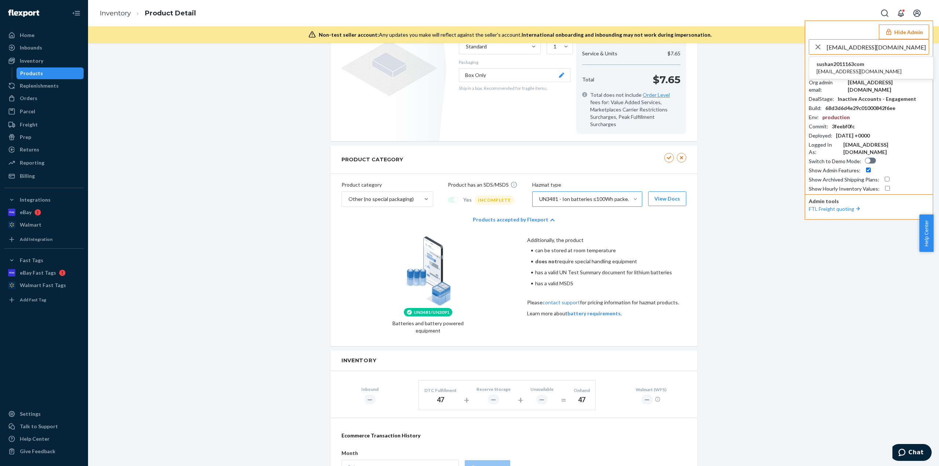
type input "sushan2011@163.com"
click at [843, 68] on span "sushan2011@163.com" at bounding box center [859, 71] width 85 height 7
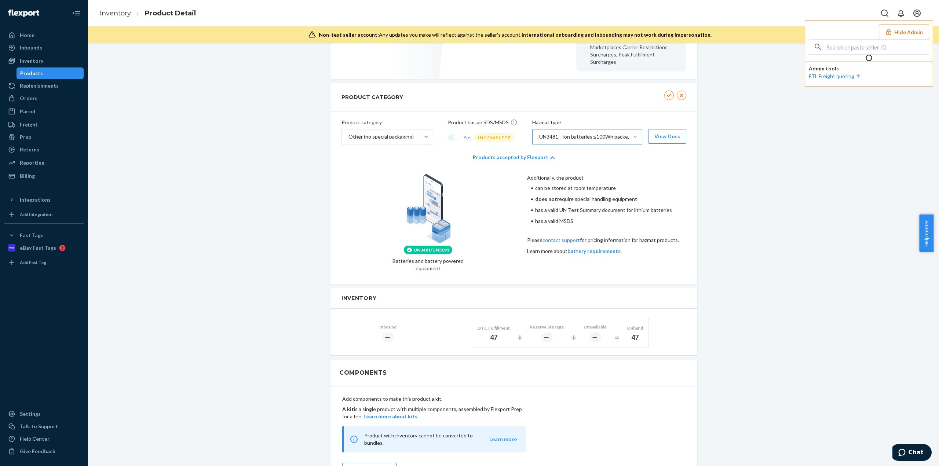
scroll to position [328, 0]
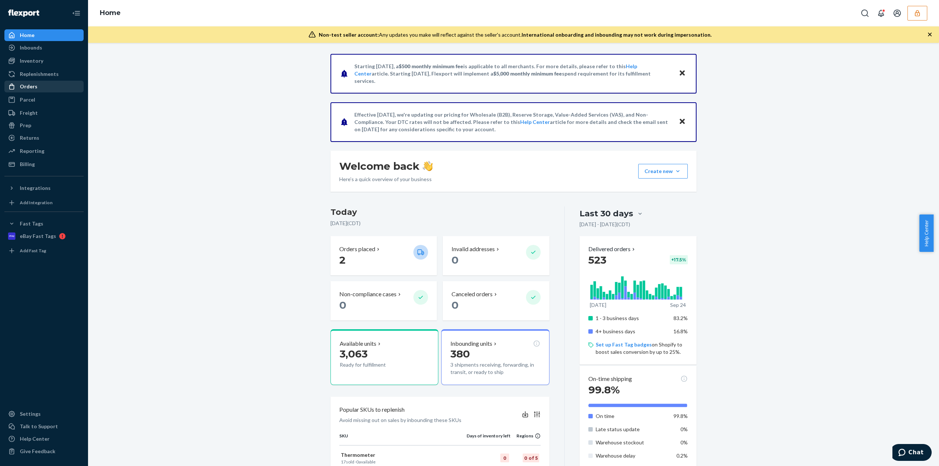
click at [44, 88] on div "Orders" at bounding box center [44, 86] width 78 height 10
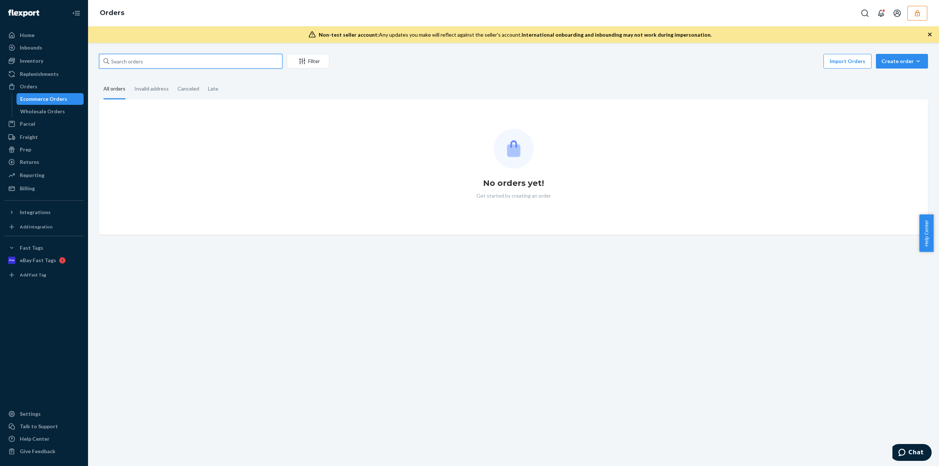
click at [129, 65] on input "text" at bounding box center [190, 61] width 183 height 15
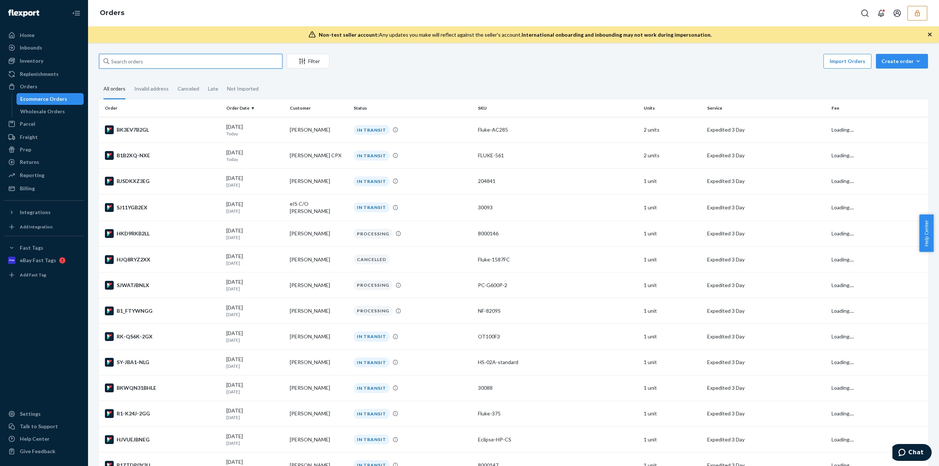
paste input "136902007"
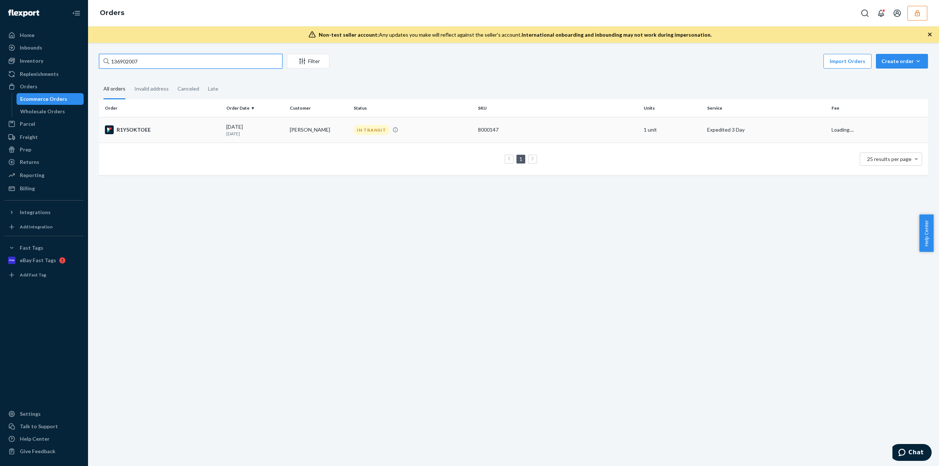
type input "136902007"
click at [271, 125] on div "09/17/2025 7 days ago" at bounding box center [255, 130] width 58 height 14
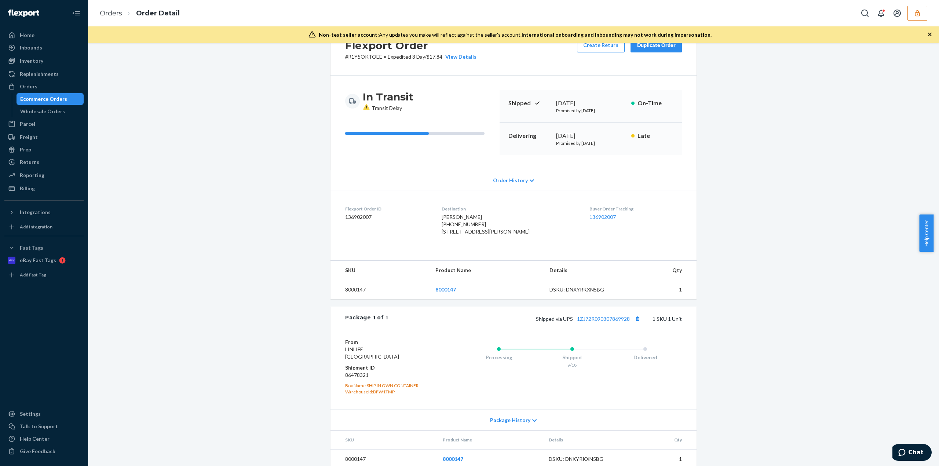
scroll to position [55, 0]
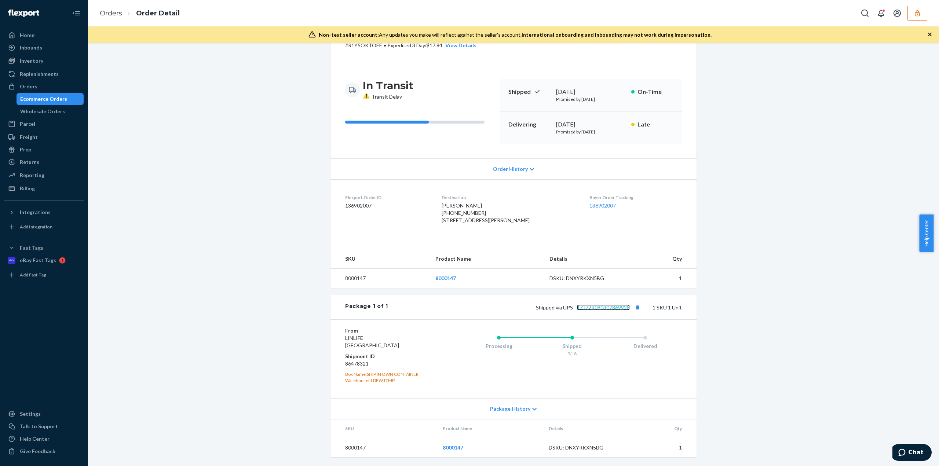
click at [591, 309] on link "1ZJ72R090307869928" at bounding box center [603, 308] width 53 height 6
click at [361, 364] on dd "86478321" at bounding box center [389, 363] width 88 height 7
copy dd "86478321"
click at [457, 203] on span "Liam O'Shea 11-13589-63005 3347 John Taylor Rd Woodlawn, TN 37191-9116 US" at bounding box center [486, 213] width 88 height 21
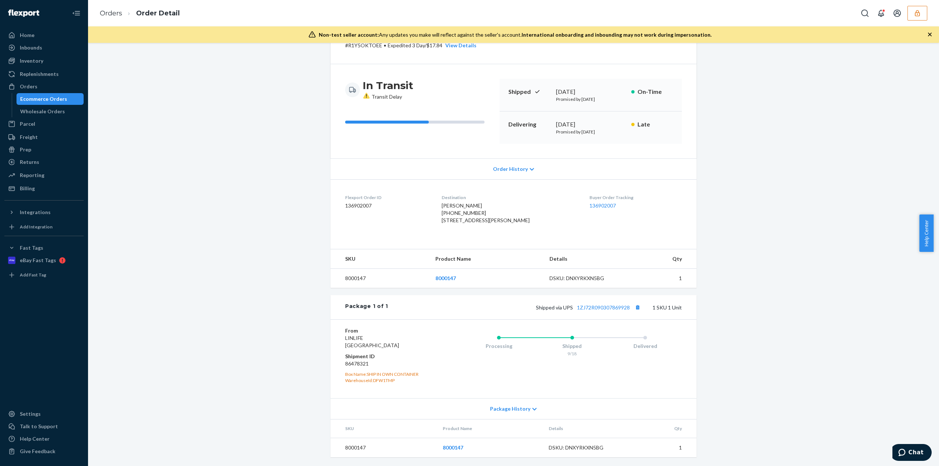
click at [457, 203] on span "Liam O'Shea 11-13589-63005 3347 John Taylor Rd Woodlawn, TN 37191-9116 US" at bounding box center [486, 213] width 88 height 21
copy span "Liam O'Shea"
click at [32, 86] on div "Orders" at bounding box center [29, 86] width 18 height 7
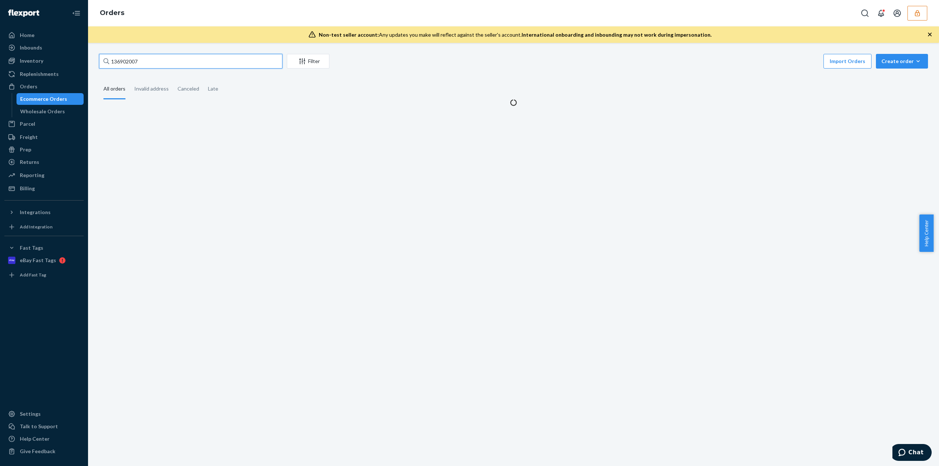
click at [136, 61] on input "136902007" at bounding box center [190, 61] width 183 height 15
drag, startPoint x: 136, startPoint y: 61, endPoint x: 136, endPoint y: 66, distance: 4.8
click at [136, 66] on input "136902007" at bounding box center [190, 61] width 183 height 15
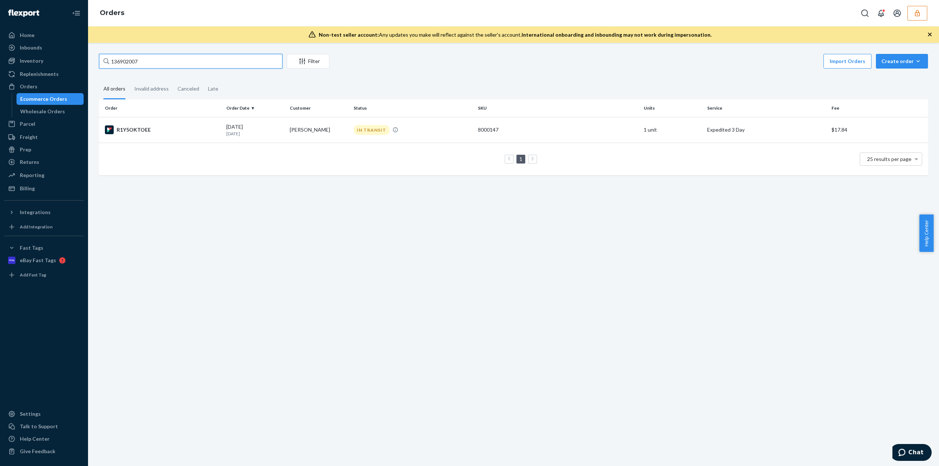
paste input "Liam O'Shea"
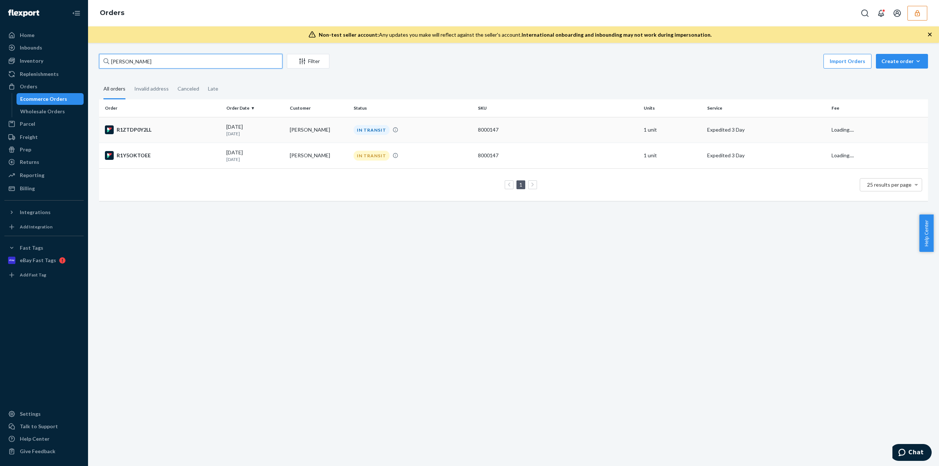
type input "Liam O'Shea"
click at [310, 131] on td "Liam O'Shea" at bounding box center [318, 130] width 63 height 26
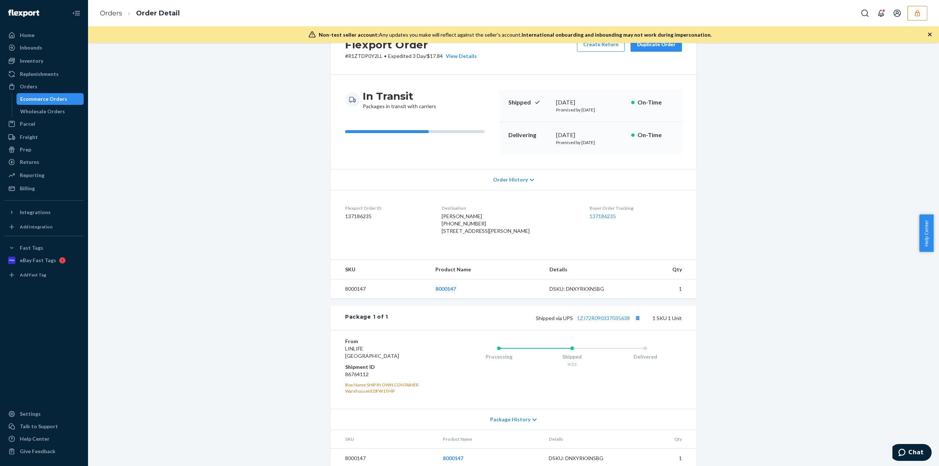
scroll to position [55, 0]
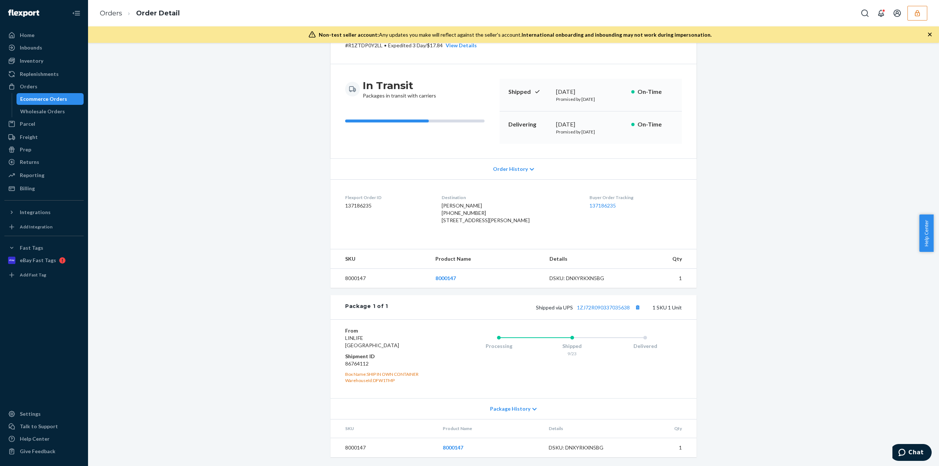
click at [615, 305] on div "Shipped via UPS 1ZJ72R090337035638 1 SKU 1 Unit" at bounding box center [535, 308] width 294 height 10
click at [359, 371] on dl "From LINLIFE Lewisville, TX 75067 Shipment ID 86764112 Box Name: SHIP IN OWN CO…" at bounding box center [389, 355] width 88 height 57
click at [359, 368] on dd "86764112" at bounding box center [389, 363] width 88 height 7
copy dd "86764112"
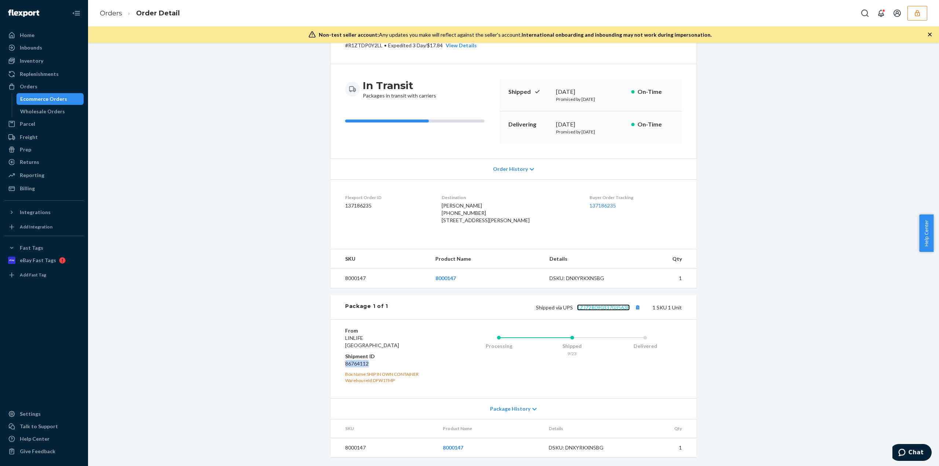
click at [588, 309] on link "1ZJ72R090337035638" at bounding box center [603, 308] width 53 height 6
click at [358, 365] on dd "86764112" at bounding box center [389, 363] width 88 height 7
copy dd "86764112"
click at [911, 11] on button "button" at bounding box center [918, 13] width 20 height 15
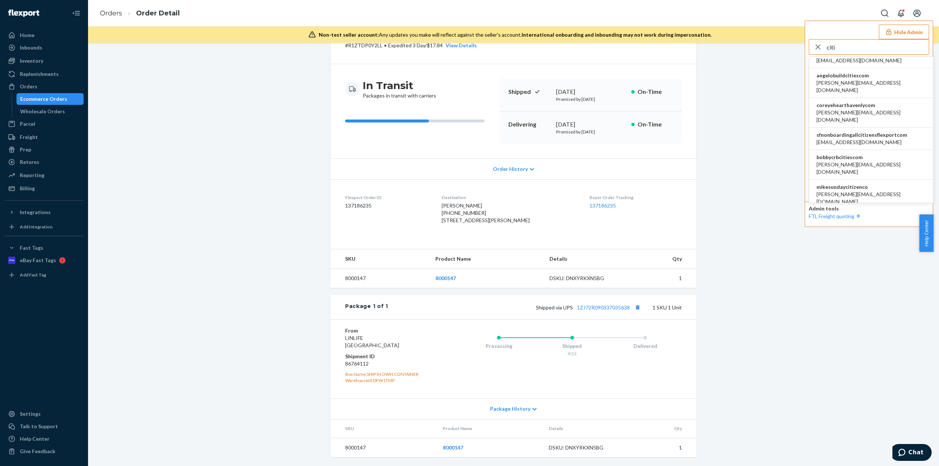
scroll to position [87, 0]
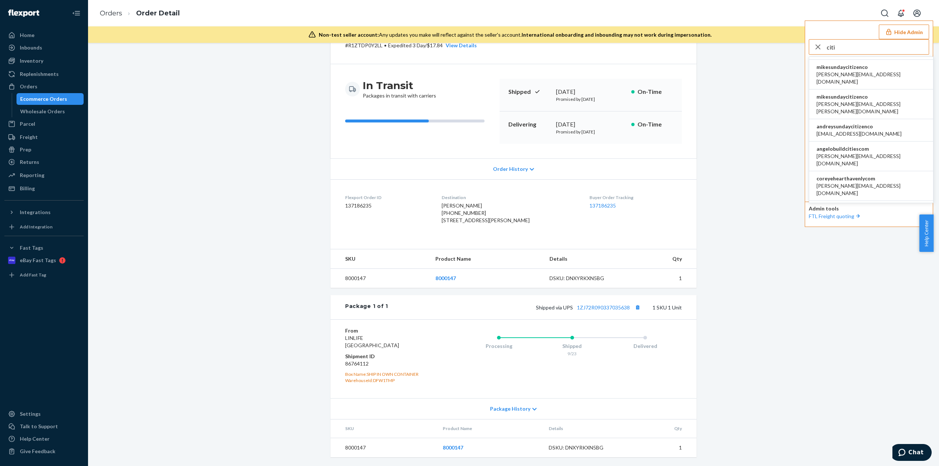
type input "citi"
click at [857, 175] on span "coreyehearthavenlycom" at bounding box center [871, 178] width 109 height 7
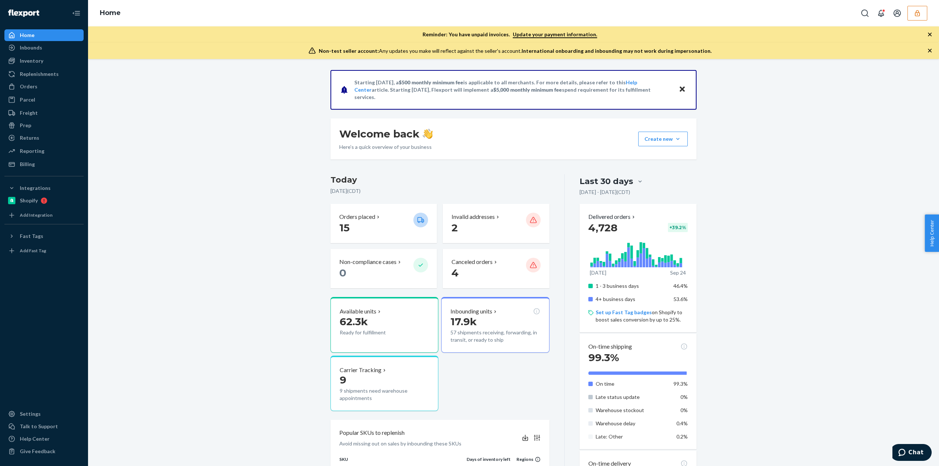
click at [28, 67] on div "Inventory Products Branded Packaging" at bounding box center [43, 61] width 79 height 12
click at [29, 65] on div "Inventory Products Branded Packaging" at bounding box center [43, 61] width 79 height 12
click at [29, 63] on div "Inventory" at bounding box center [31, 60] width 23 height 7
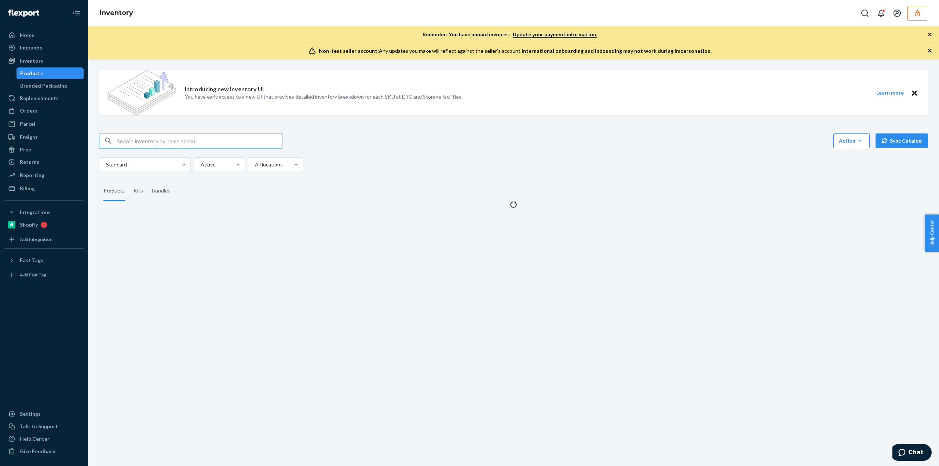
click at [147, 143] on input "text" at bounding box center [199, 141] width 165 height 15
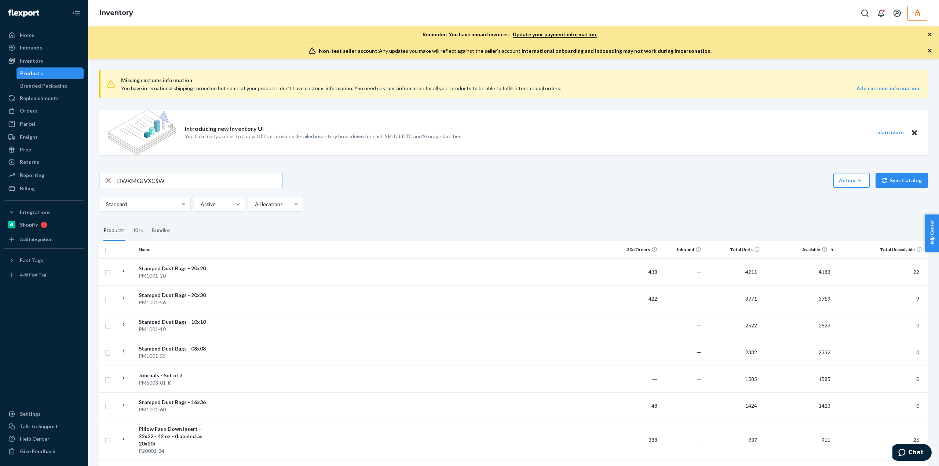
type input "DWXMGJVXCSW"
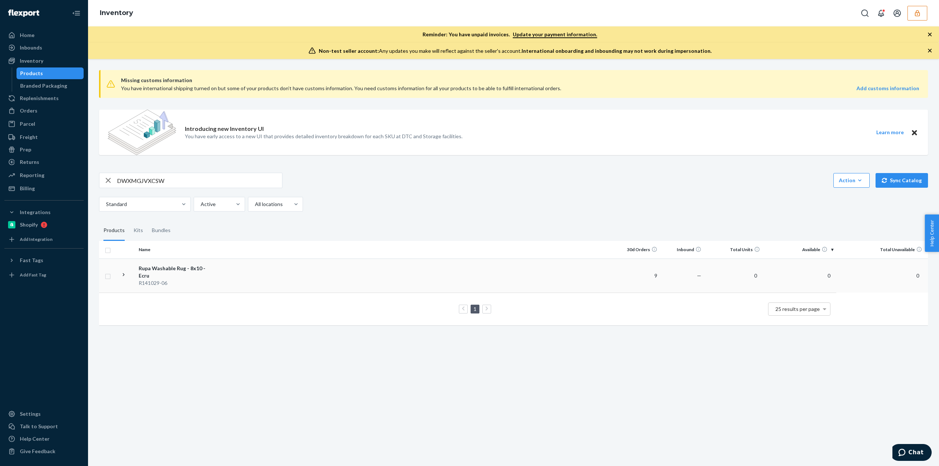
click at [356, 271] on td at bounding box center [417, 276] width 398 height 34
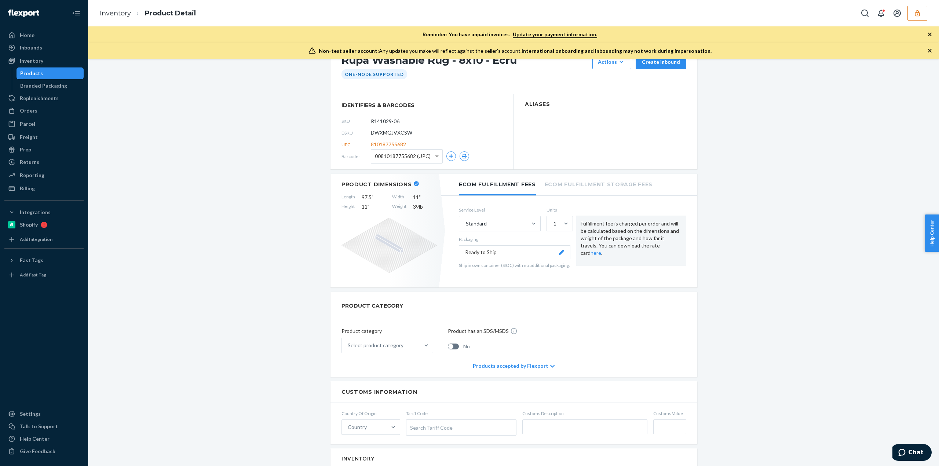
scroll to position [32, 0]
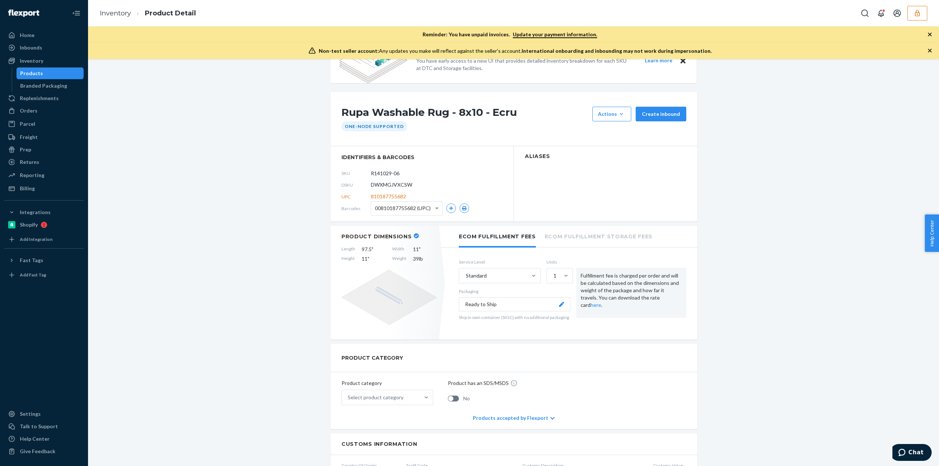
click at [398, 187] on span "DWXMGJVXCSW" at bounding box center [391, 184] width 41 height 7
copy span "DWXMGJVXCSW"
click at [925, 13] on button "button" at bounding box center [918, 13] width 20 height 15
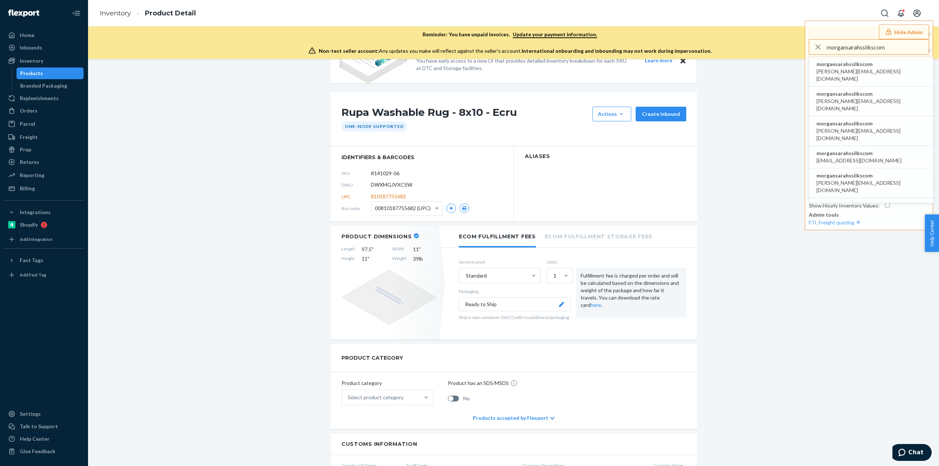
type input "morgansarahssilkscom"
click at [853, 63] on span "morgansarahssilkscom" at bounding box center [871, 64] width 109 height 7
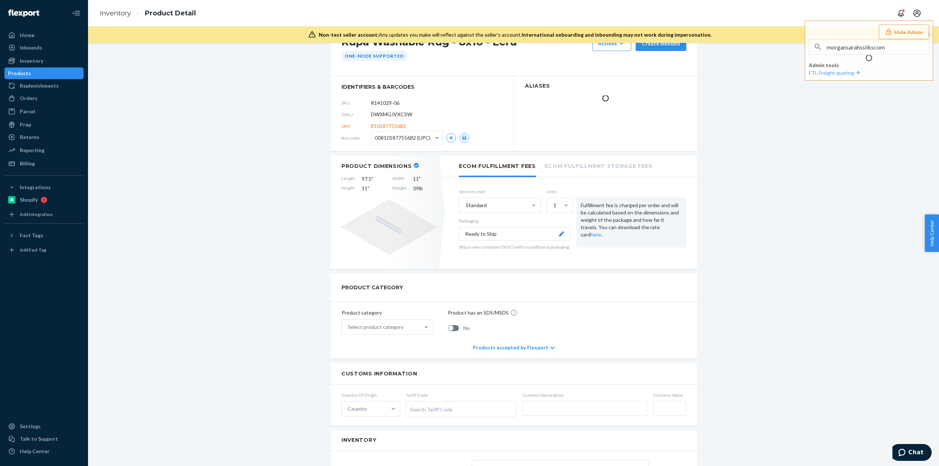
scroll to position [0, 0]
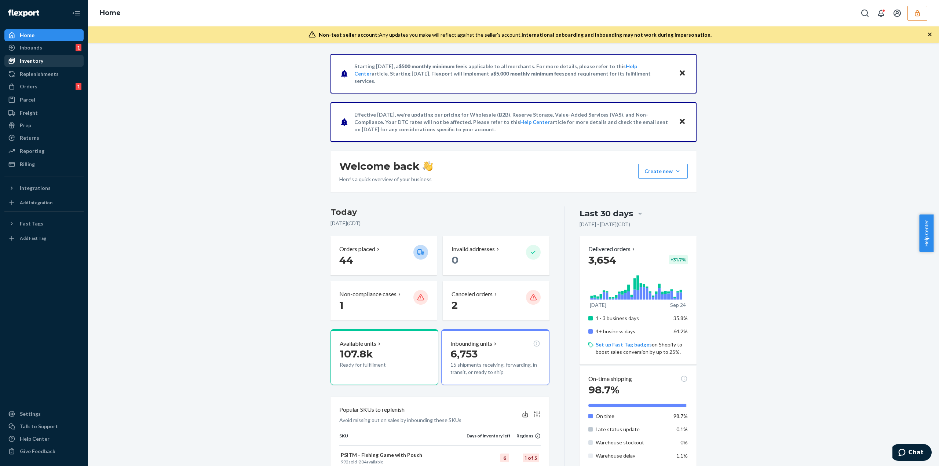
click at [61, 65] on div "Inventory" at bounding box center [44, 61] width 78 height 10
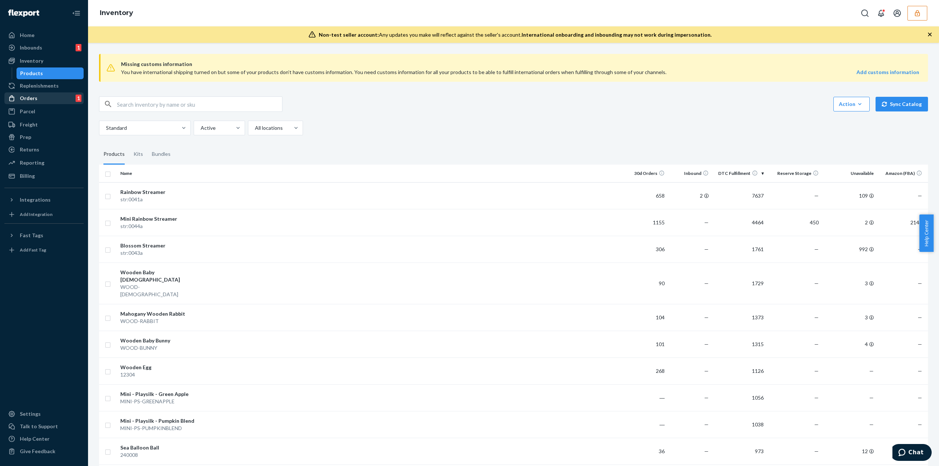
click at [48, 99] on div "Orders 1" at bounding box center [44, 98] width 78 height 10
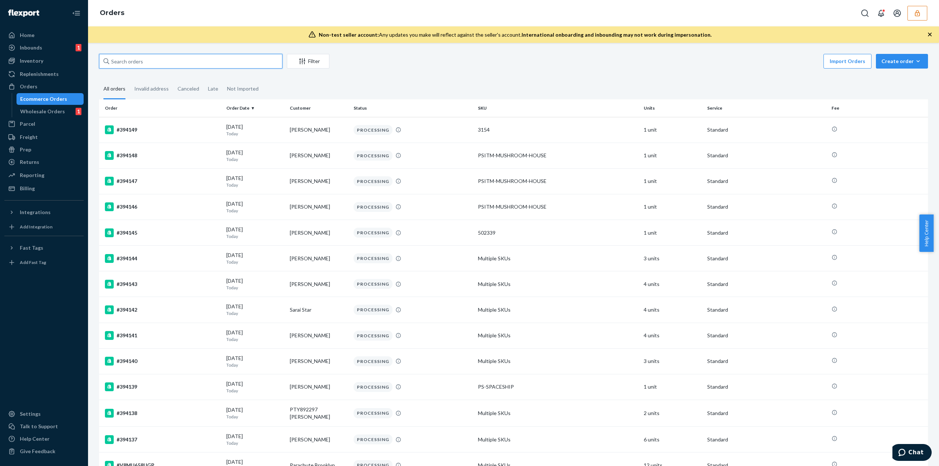
click at [126, 63] on input "text" at bounding box center [190, 61] width 183 height 15
paste input "136615412"
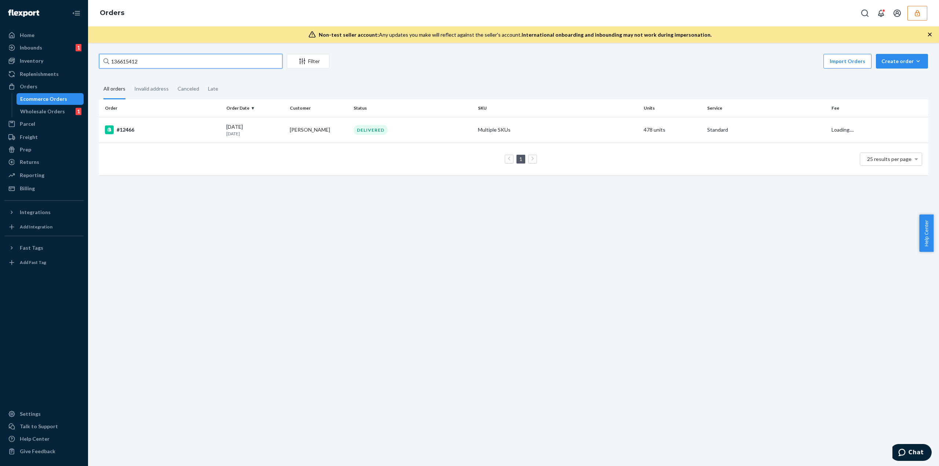
type input "136615412"
click at [390, 138] on td "DELIVERED" at bounding box center [413, 130] width 124 height 26
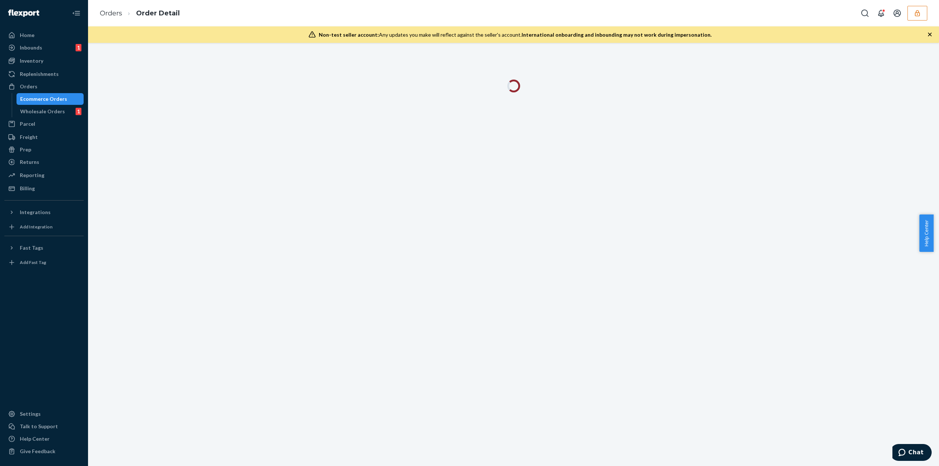
click at [912, 17] on button "button" at bounding box center [918, 13] width 20 height 15
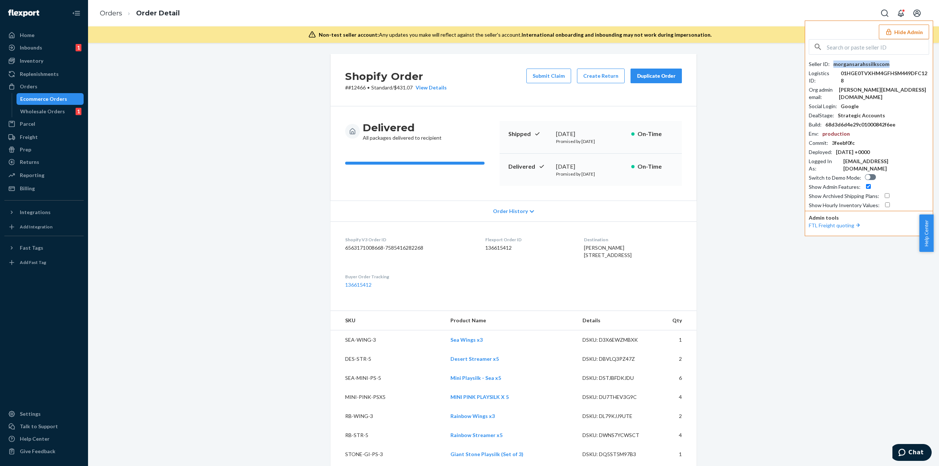
click at [854, 67] on div "morgansarahssilkscom" at bounding box center [862, 64] width 56 height 7
click at [853, 67] on div "morgansarahssilkscom" at bounding box center [862, 64] width 56 height 7
click at [856, 65] on div "morgansarahssilkscom" at bounding box center [862, 64] width 56 height 7
click at [490, 245] on dd "136615412" at bounding box center [528, 247] width 87 height 7
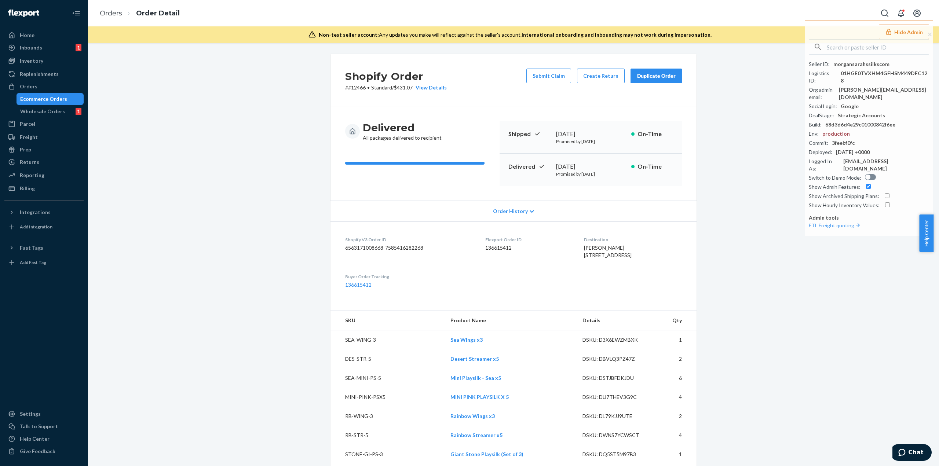
click at [490, 245] on dd "136615412" at bounding box center [528, 247] width 87 height 7
click at [490, 247] on dd "136615412" at bounding box center [528, 247] width 87 height 7
copy dd "136615412"
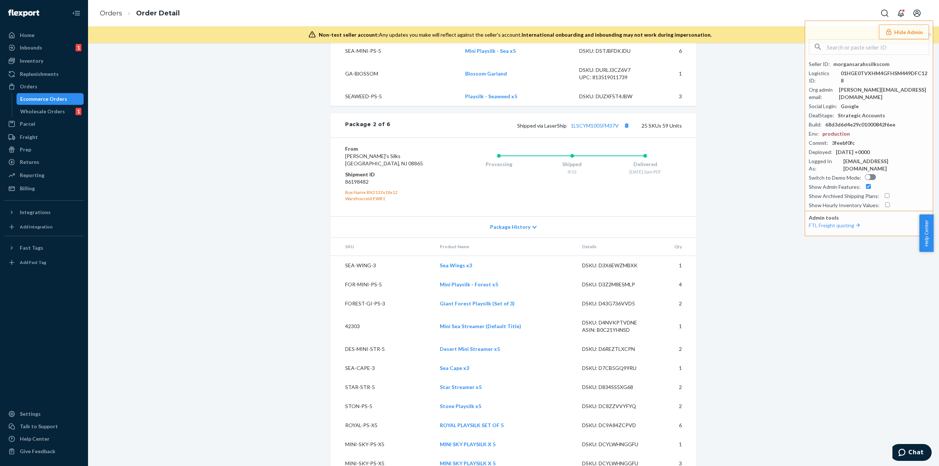
scroll to position [1945, 0]
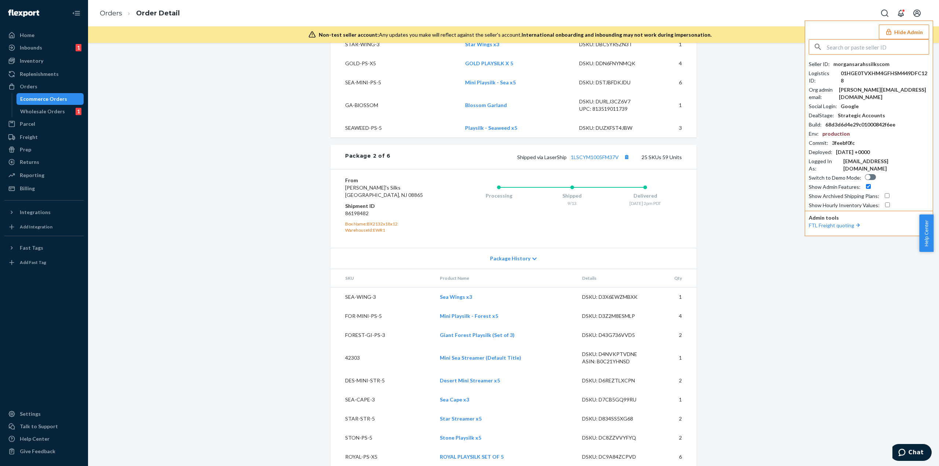
click at [841, 50] on input "text" at bounding box center [878, 47] width 102 height 15
paste input "01GXRZ17JFZ83AVNQWQJCK9NAW"
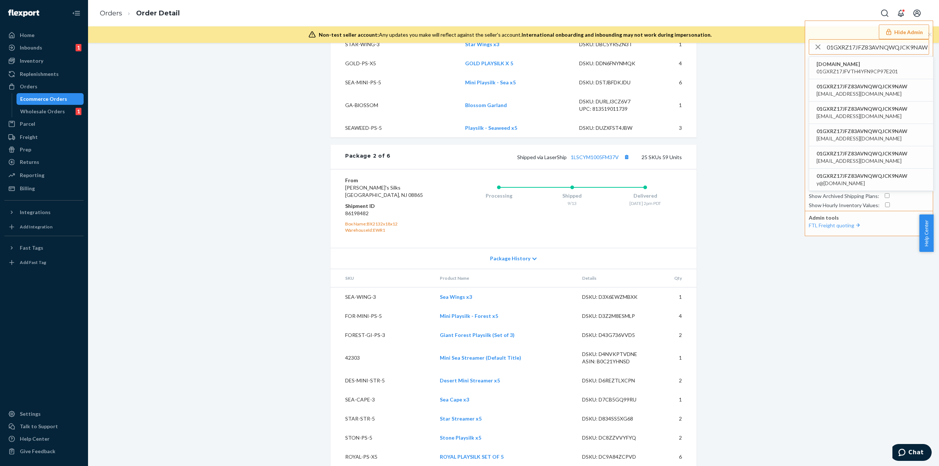
type input "01GXRZ17JFZ83AVNQWQJCK9NAW"
click at [845, 63] on span "forwardontics.myshopify.com" at bounding box center [857, 64] width 81 height 7
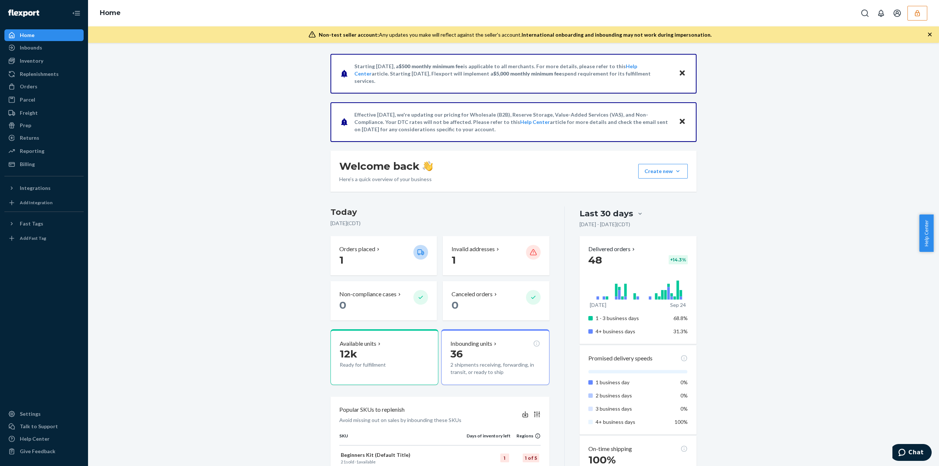
click at [913, 7] on button "button" at bounding box center [918, 13] width 20 height 15
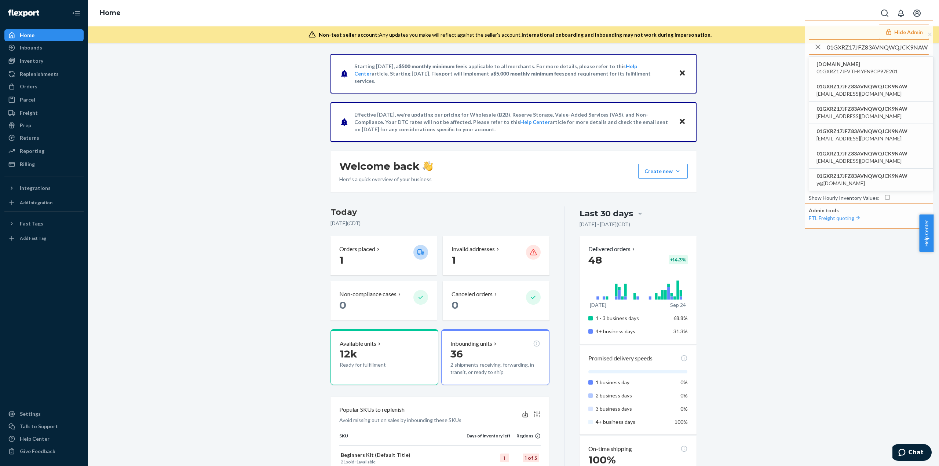
type input "01GXRZ17JFZ83AVNQWQJCK9NAW"
click at [842, 66] on span "[DOMAIN_NAME]" at bounding box center [857, 64] width 81 height 7
